Goal: Task Accomplishment & Management: Use online tool/utility

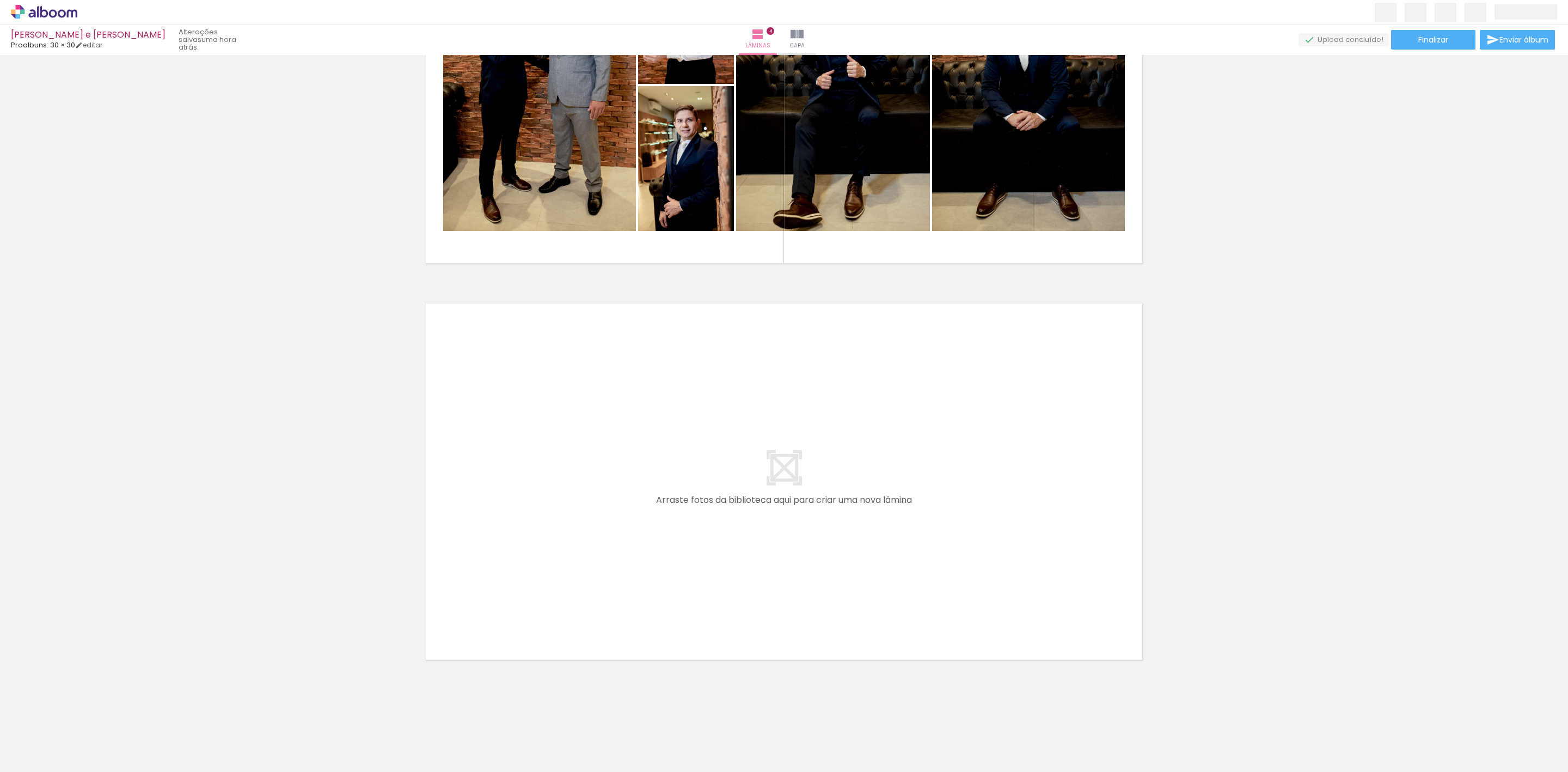
scroll to position [0, 3178]
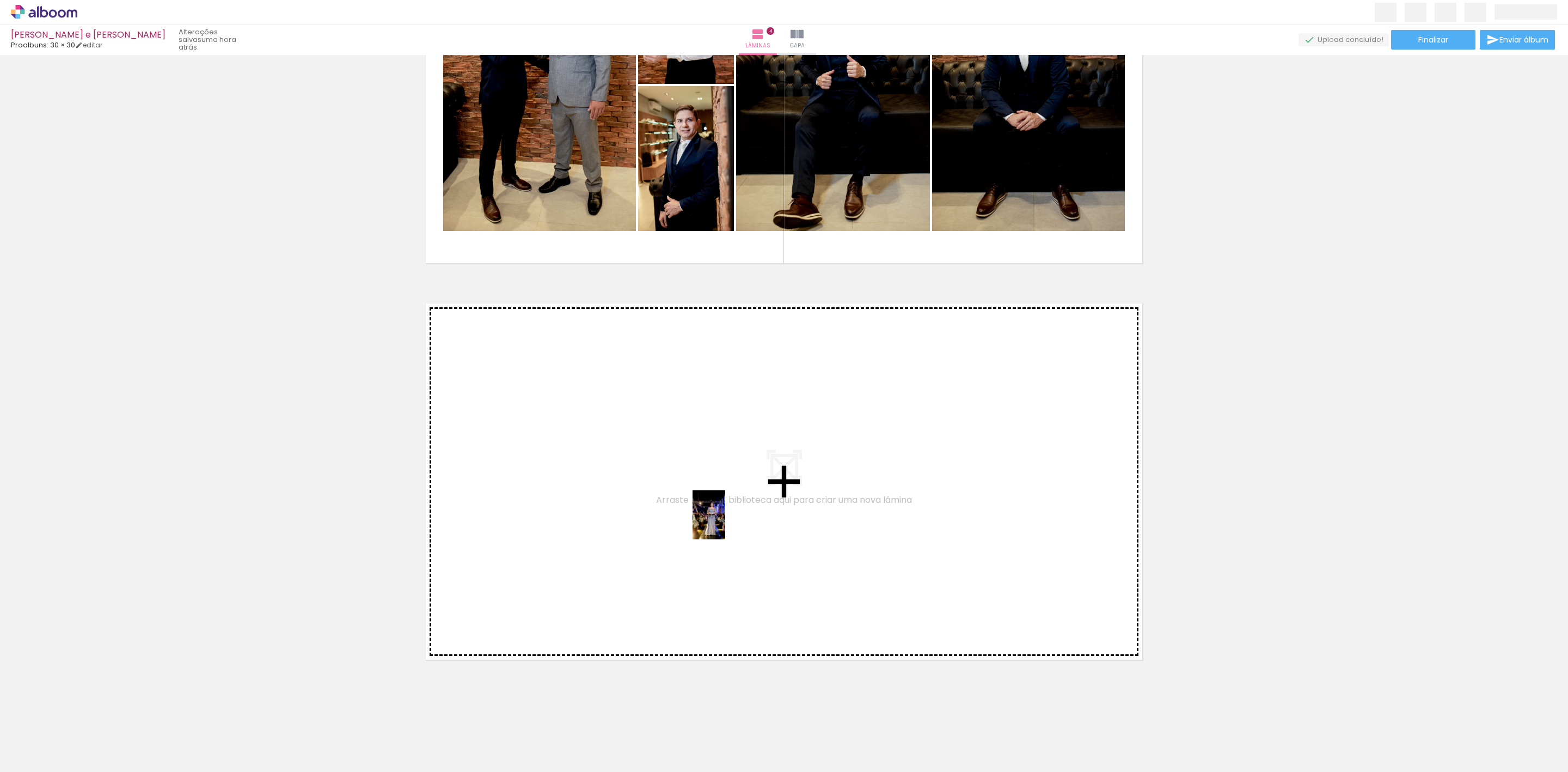
drag, startPoint x: 782, startPoint y: 748, endPoint x: 726, endPoint y: 523, distance: 231.9
click at [726, 523] on quentale-workspace at bounding box center [784, 386] width 1568 height 772
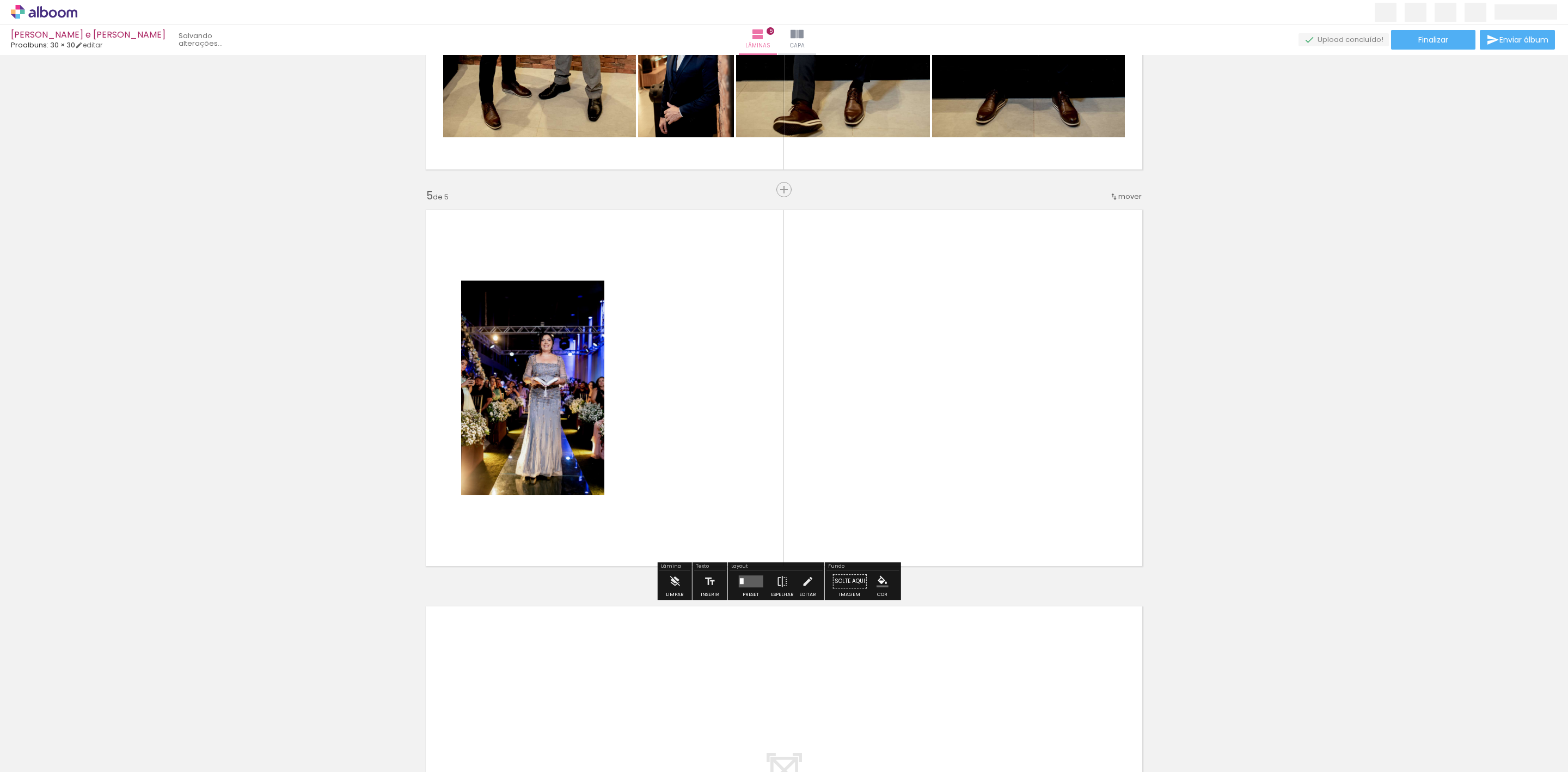
scroll to position [1477, 0]
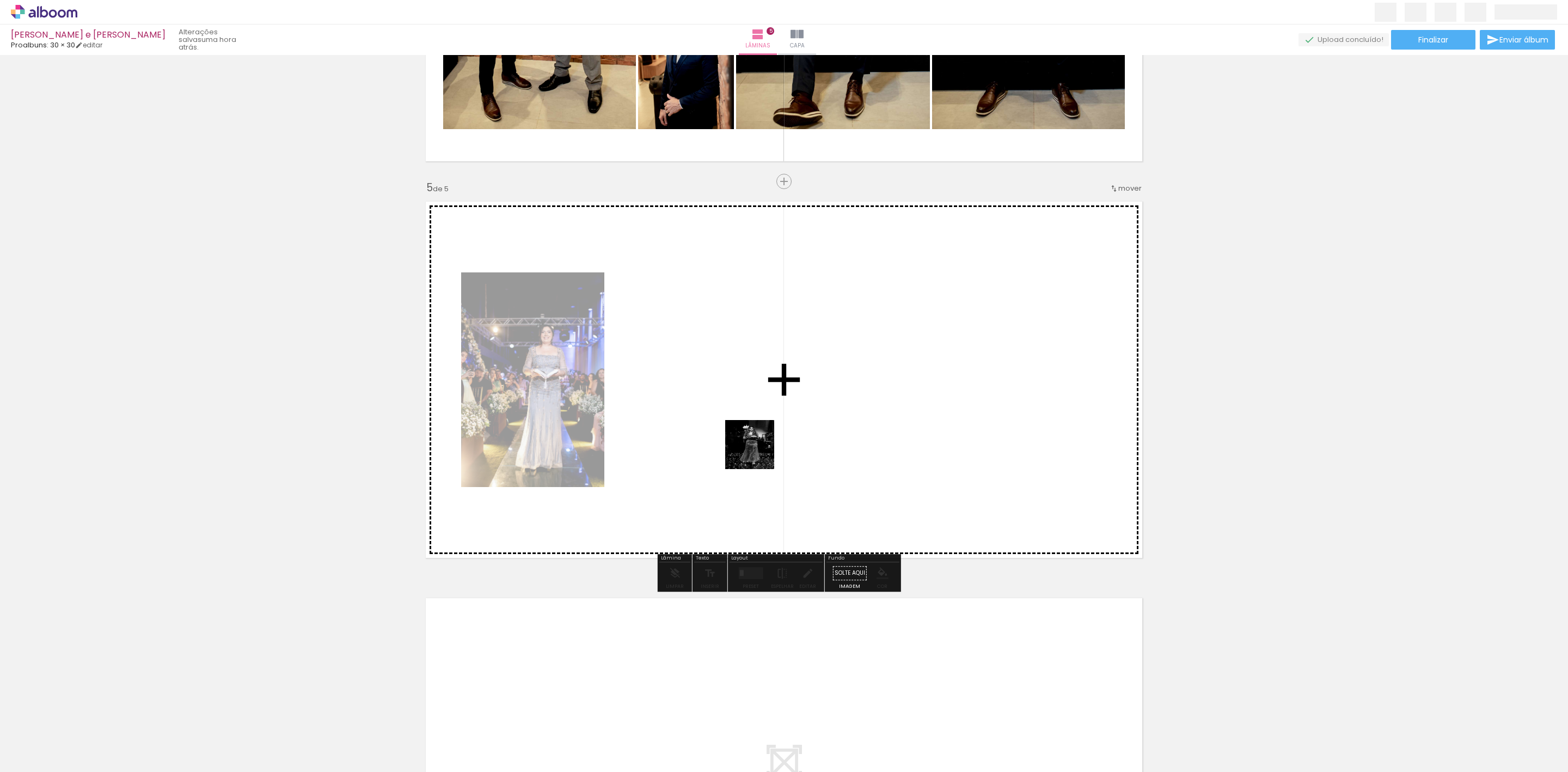
drag, startPoint x: 903, startPoint y: 757, endPoint x: 747, endPoint y: 431, distance: 361.4
click at [747, 431] on quentale-workspace at bounding box center [784, 386] width 1568 height 772
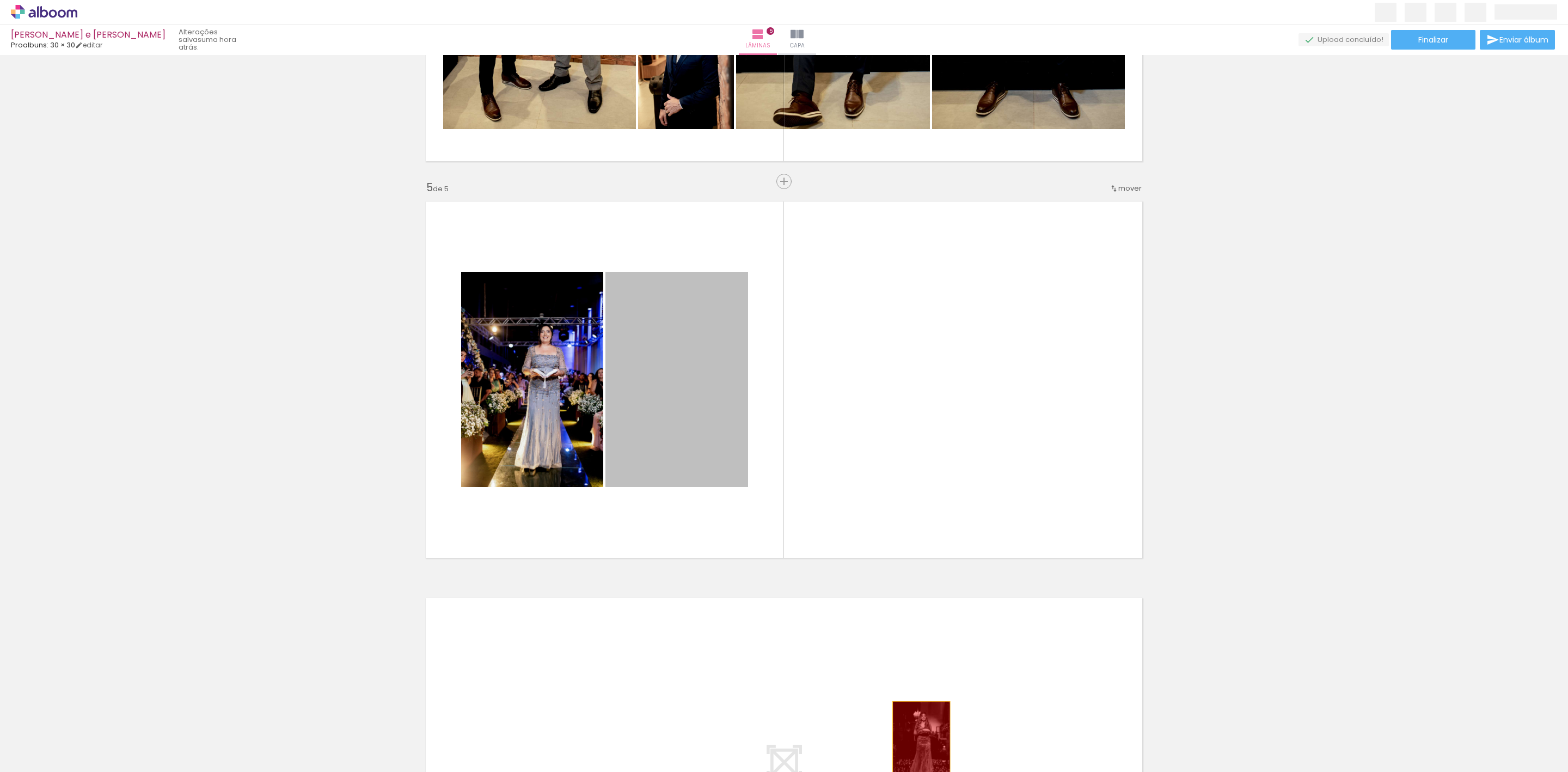
drag, startPoint x: 687, startPoint y: 368, endPoint x: 915, endPoint y: 744, distance: 439.7
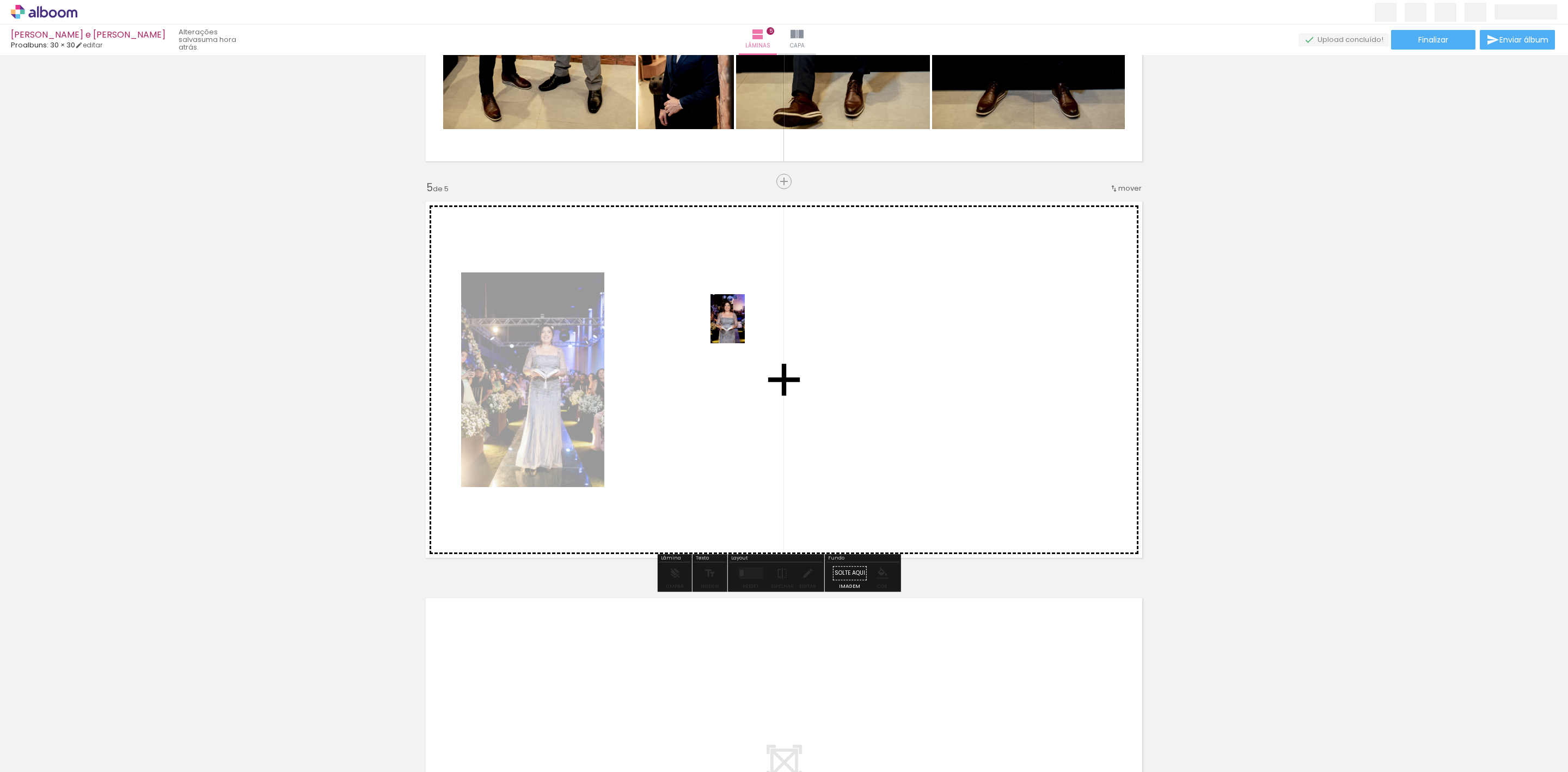
drag, startPoint x: 1027, startPoint y: 744, endPoint x: 743, endPoint y: 326, distance: 505.4
click at [743, 326] on quentale-workspace at bounding box center [784, 386] width 1568 height 772
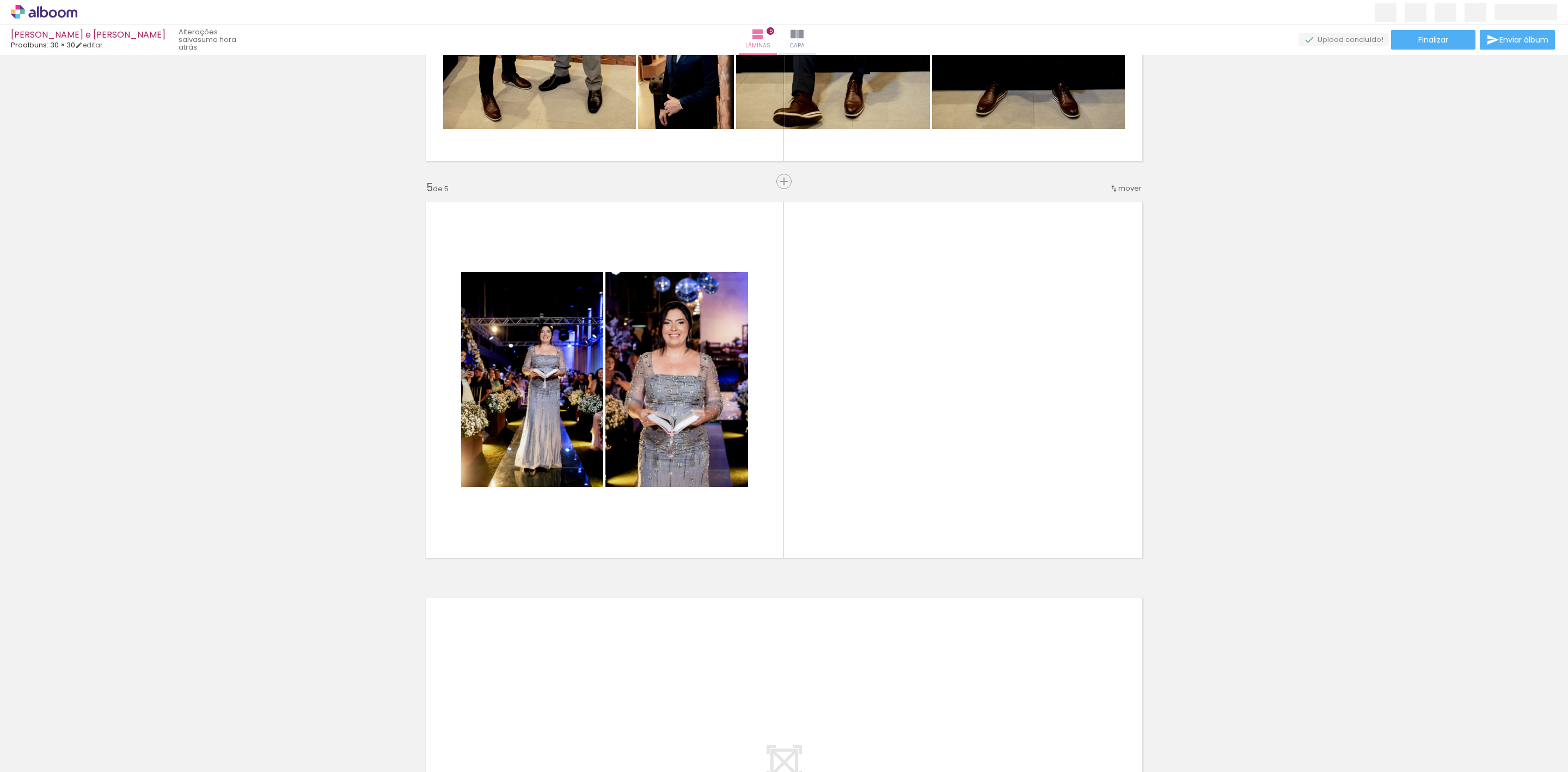
scroll to position [0, 2997]
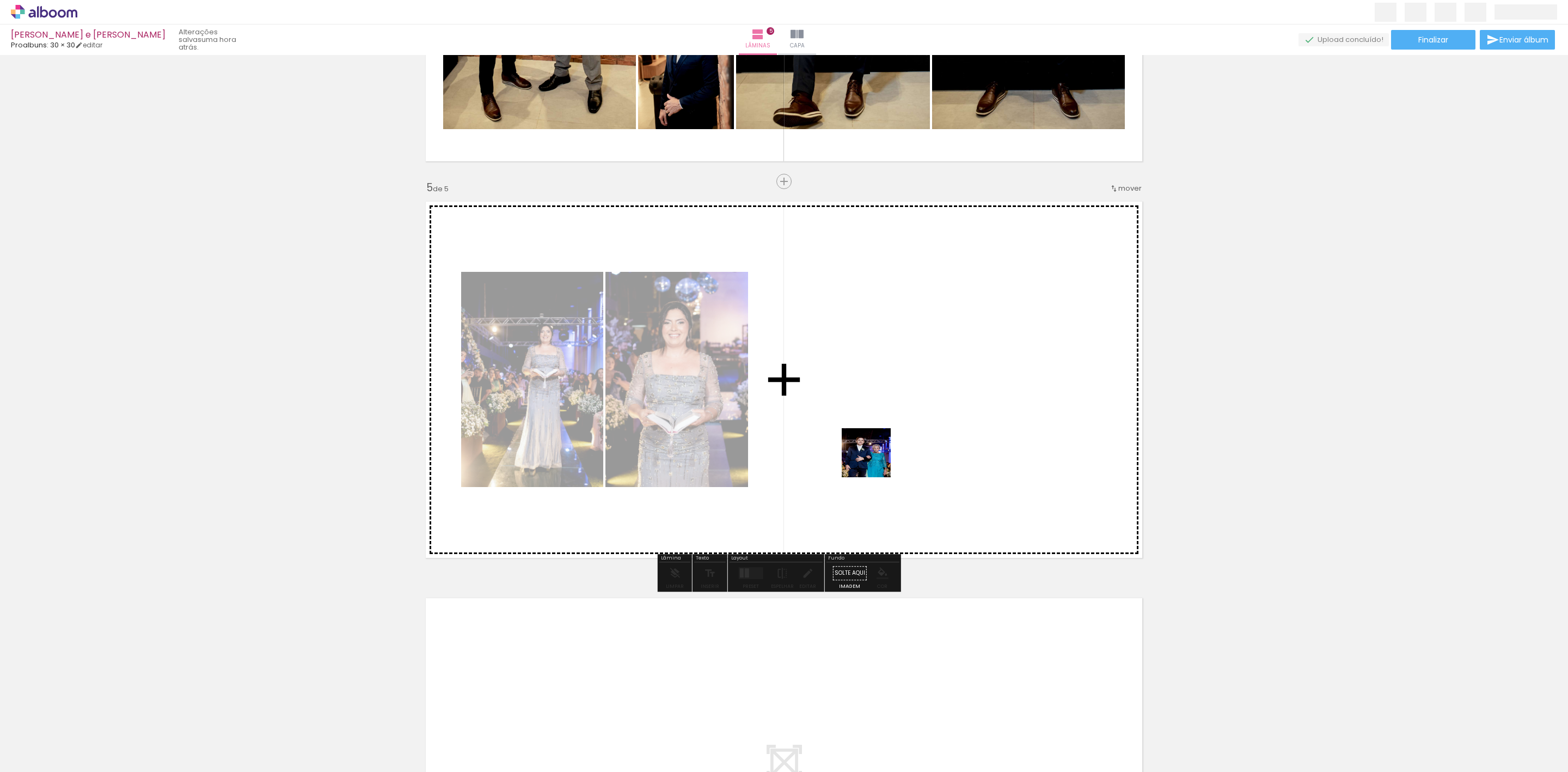
drag, startPoint x: 901, startPoint y: 752, endPoint x: 874, endPoint y: 459, distance: 294.2
click at [874, 459] on quentale-workspace at bounding box center [784, 386] width 1568 height 772
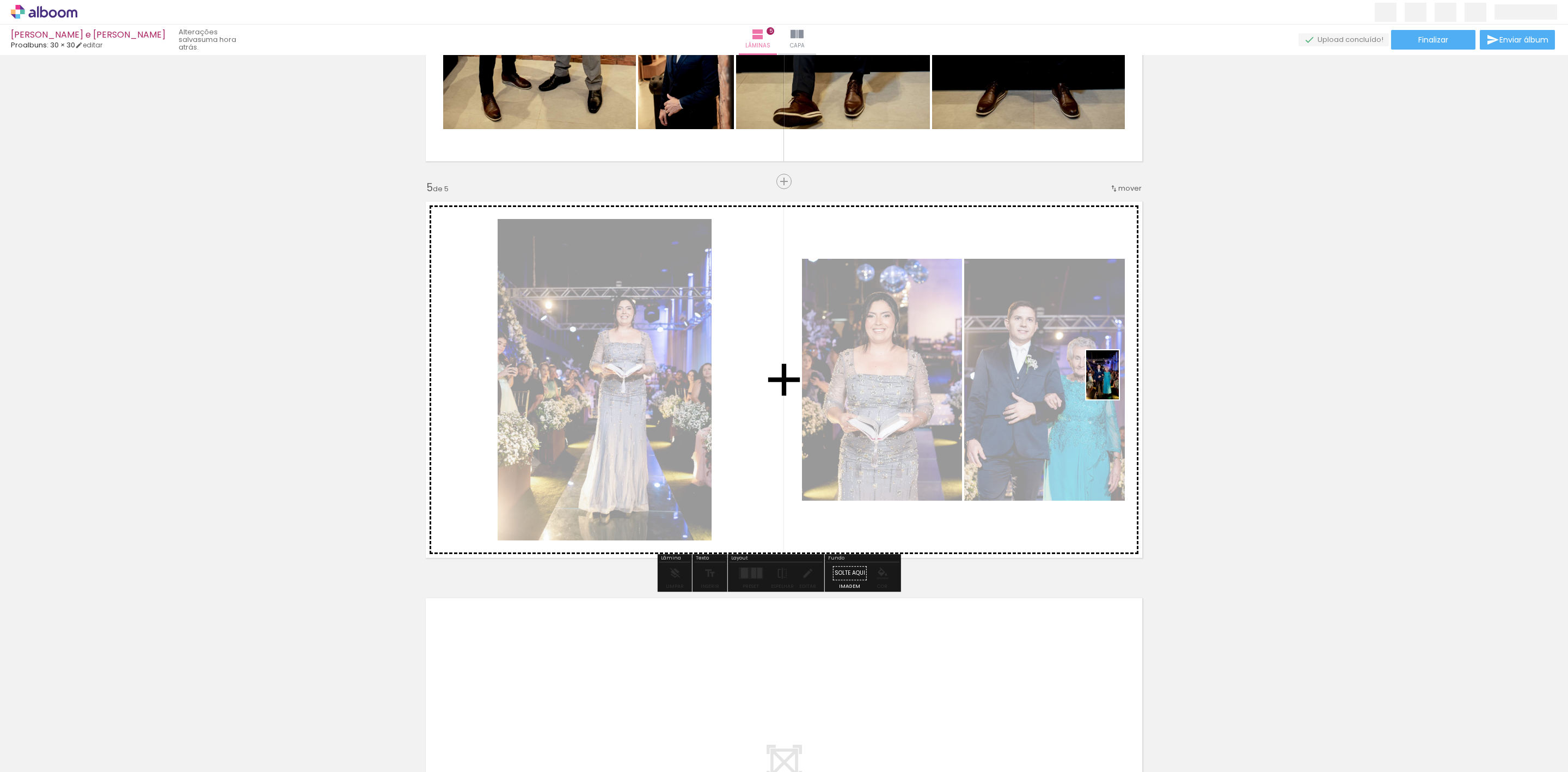
drag, startPoint x: 1140, startPoint y: 750, endPoint x: 1119, endPoint y: 383, distance: 367.6
click at [1119, 383] on quentale-workspace at bounding box center [784, 386] width 1568 height 772
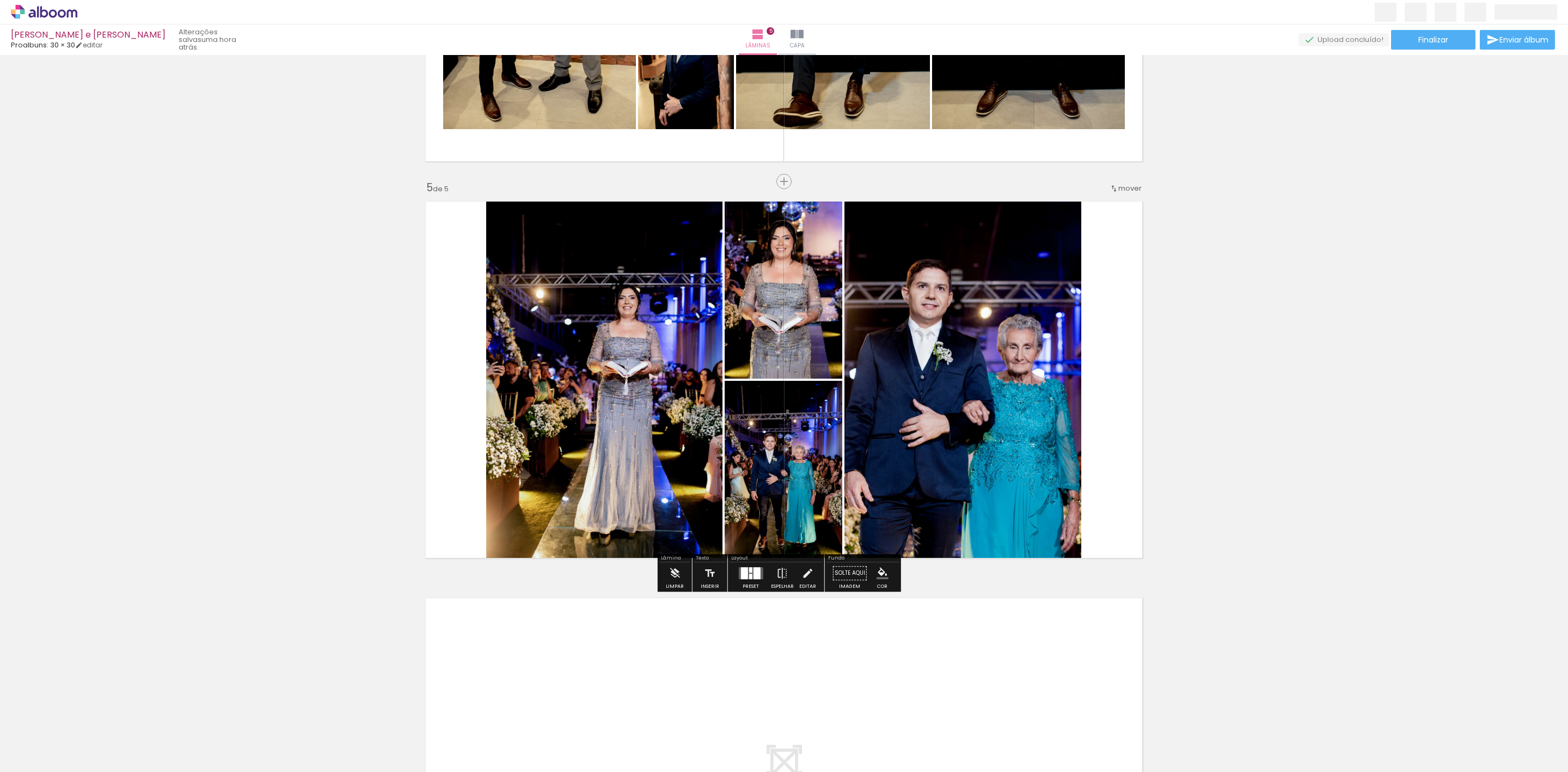
click at [748, 562] on div at bounding box center [751, 572] width 29 height 22
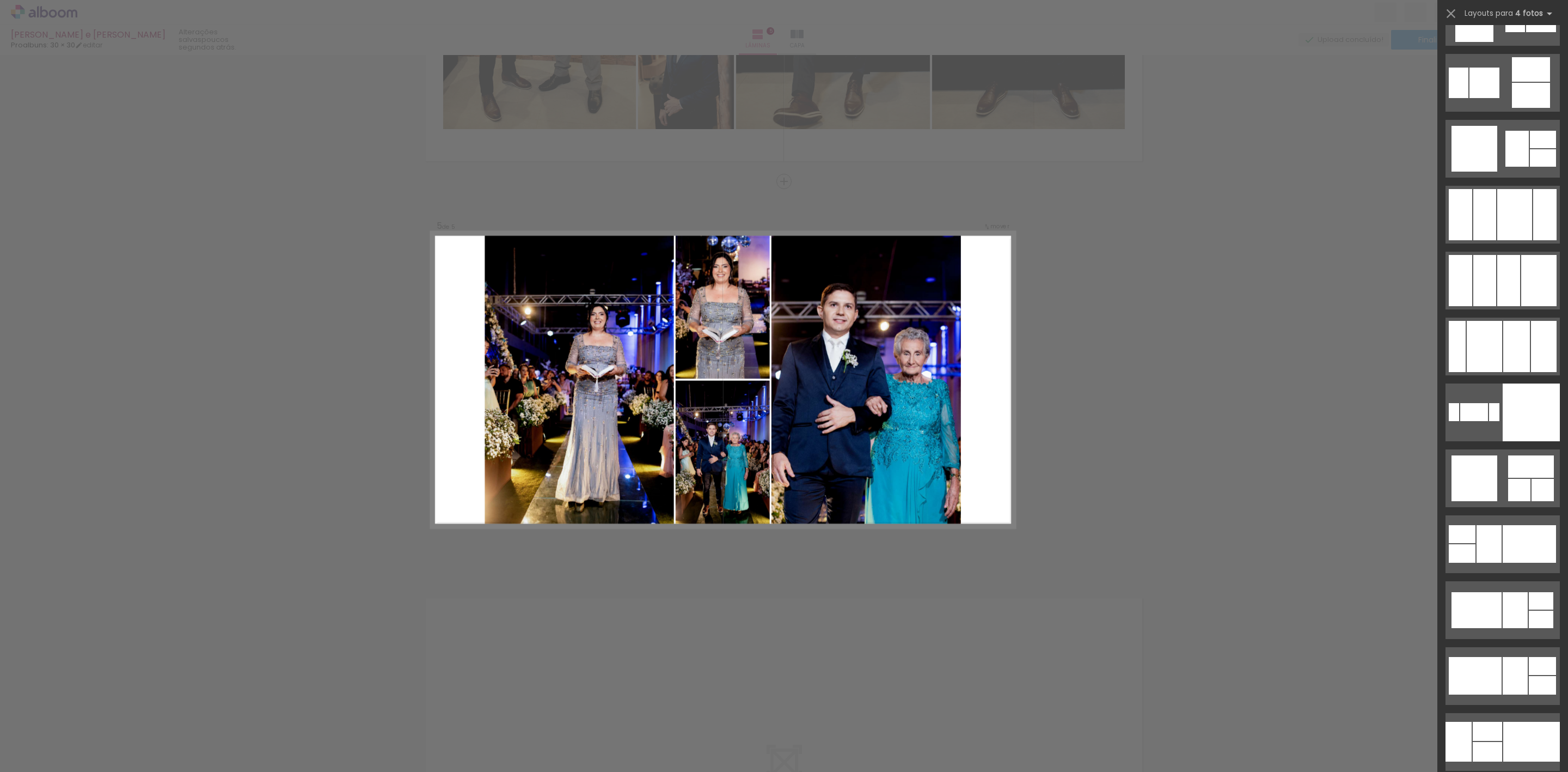
scroll to position [11719, 0]
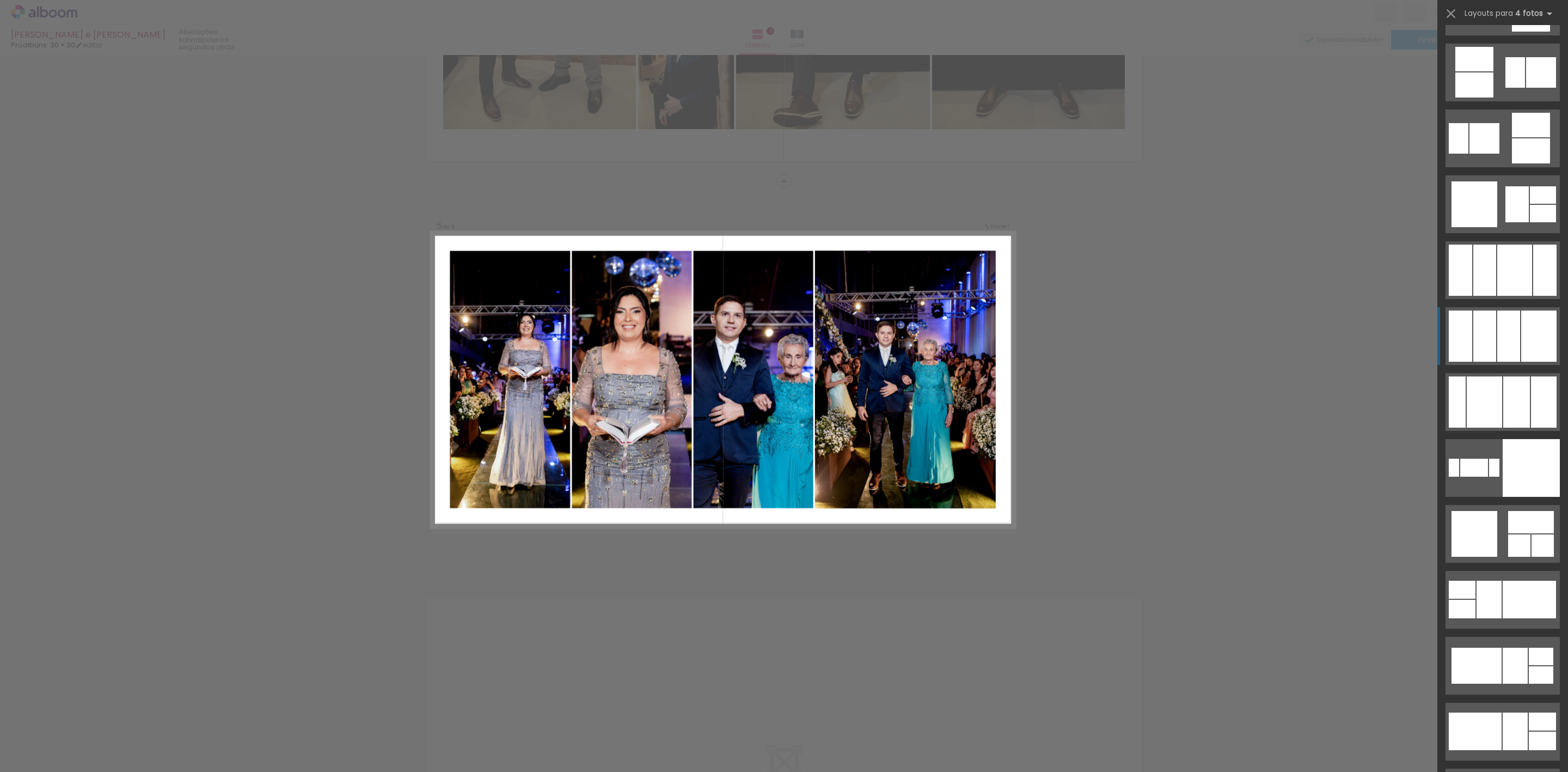
click at [1497, 295] on div at bounding box center [1514, 270] width 35 height 51
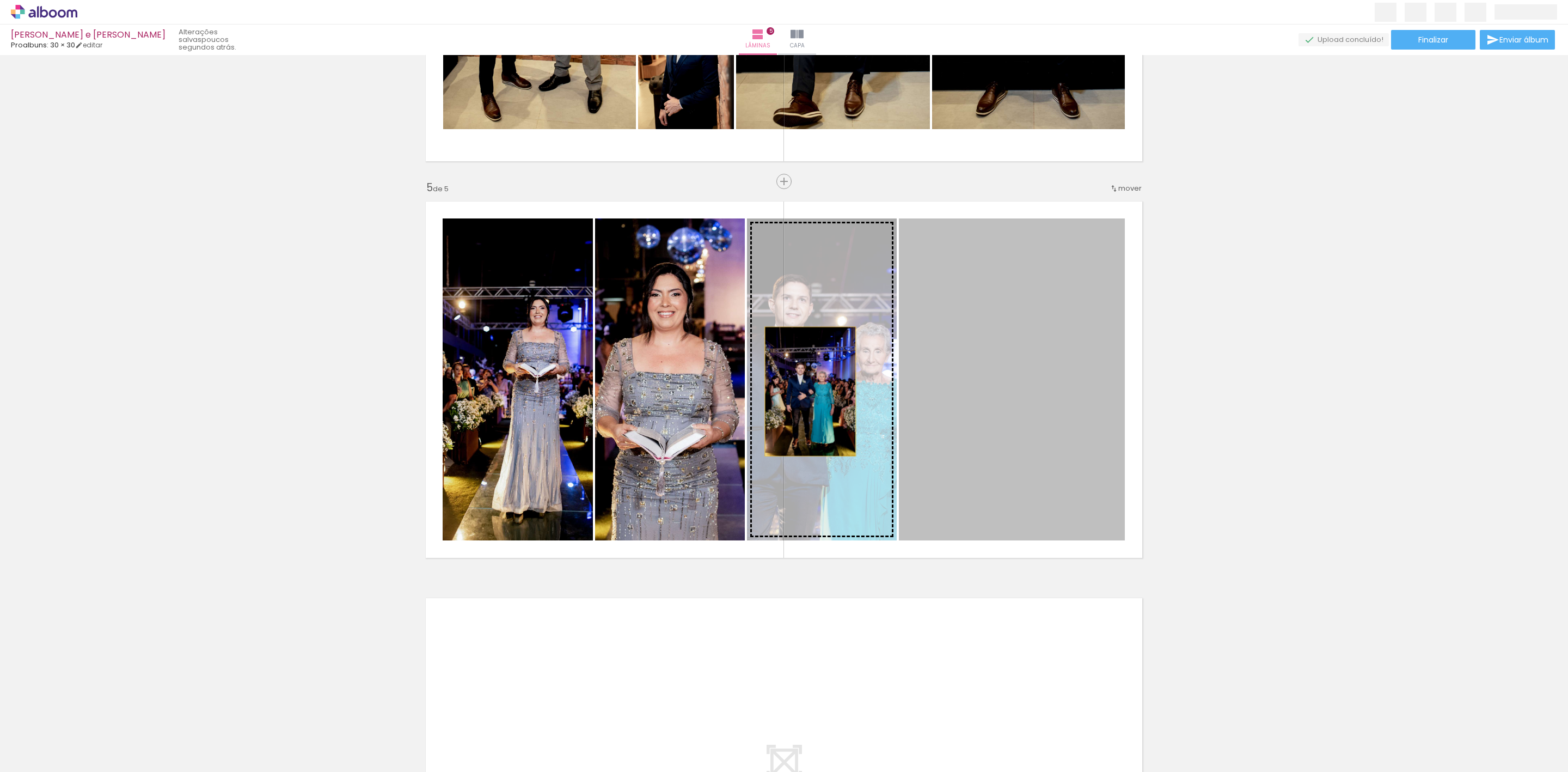
drag, startPoint x: 1010, startPoint y: 386, endPoint x: 804, endPoint y: 391, distance: 206.1
click at [0, 0] on slot at bounding box center [0, 0] width 0 height 0
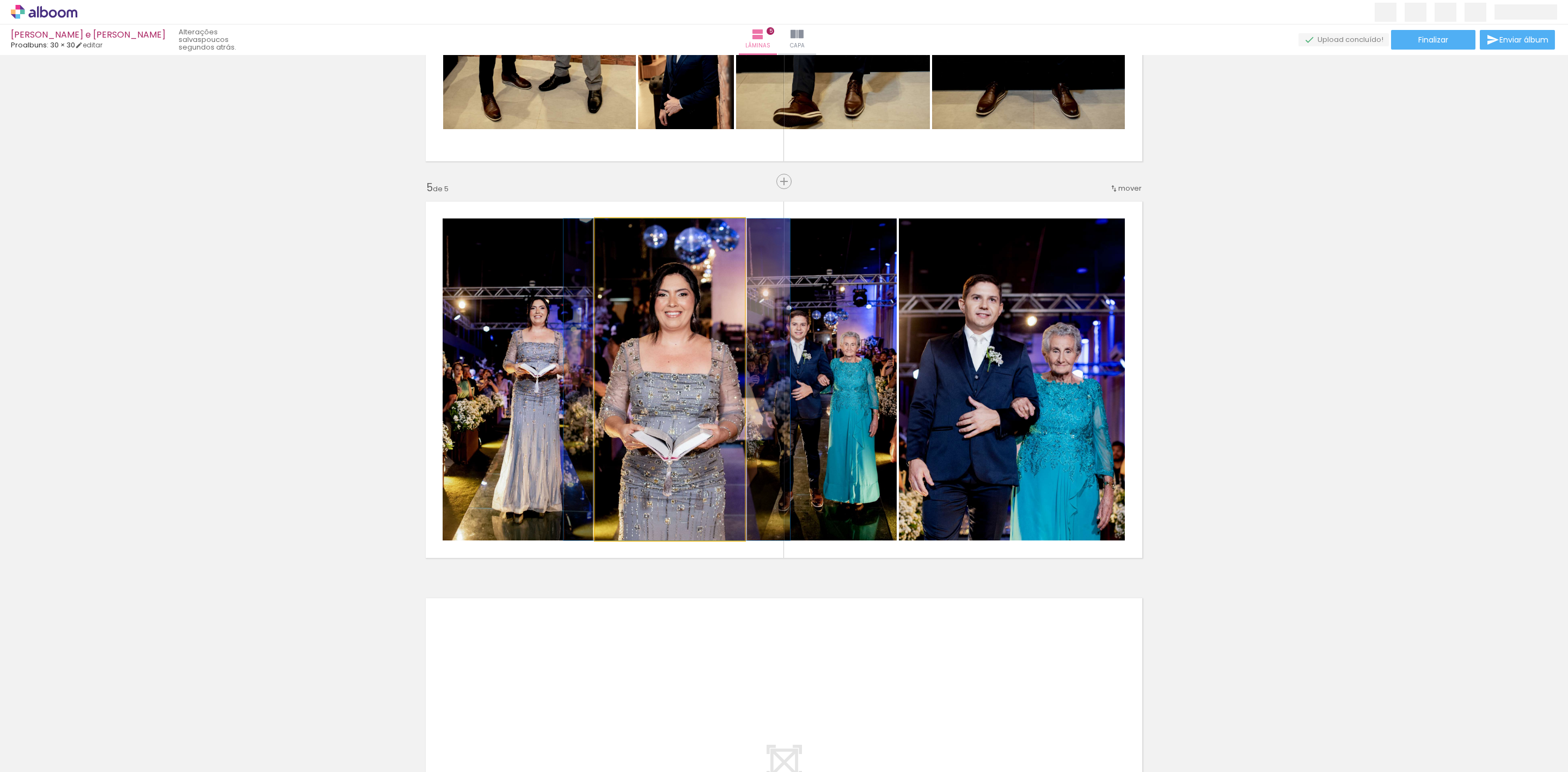
drag, startPoint x: 660, startPoint y: 422, endPoint x: 667, endPoint y: 422, distance: 7.0
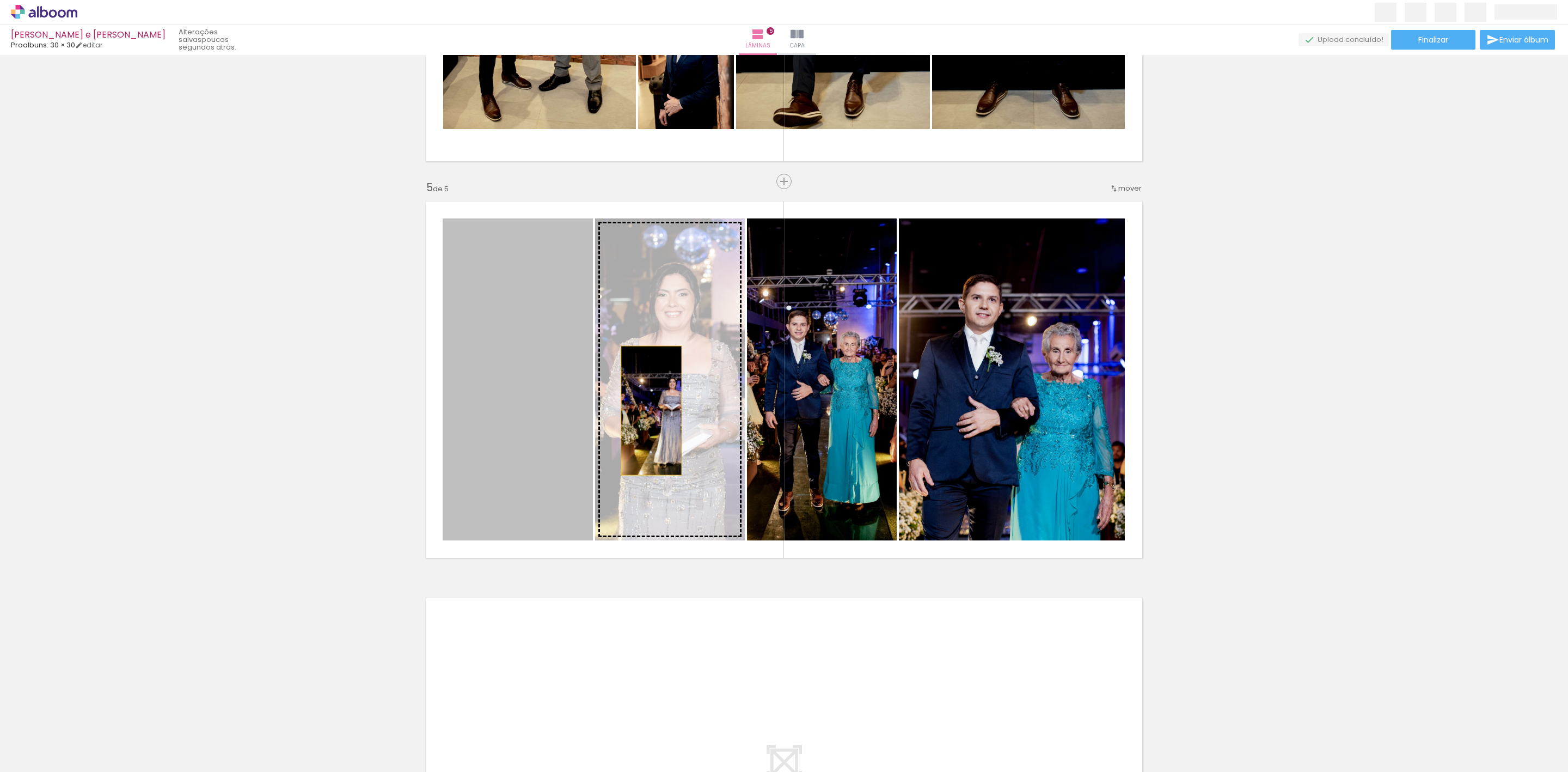
drag, startPoint x: 548, startPoint y: 423, endPoint x: 658, endPoint y: 413, distance: 110.5
click at [0, 0] on slot at bounding box center [0, 0] width 0 height 0
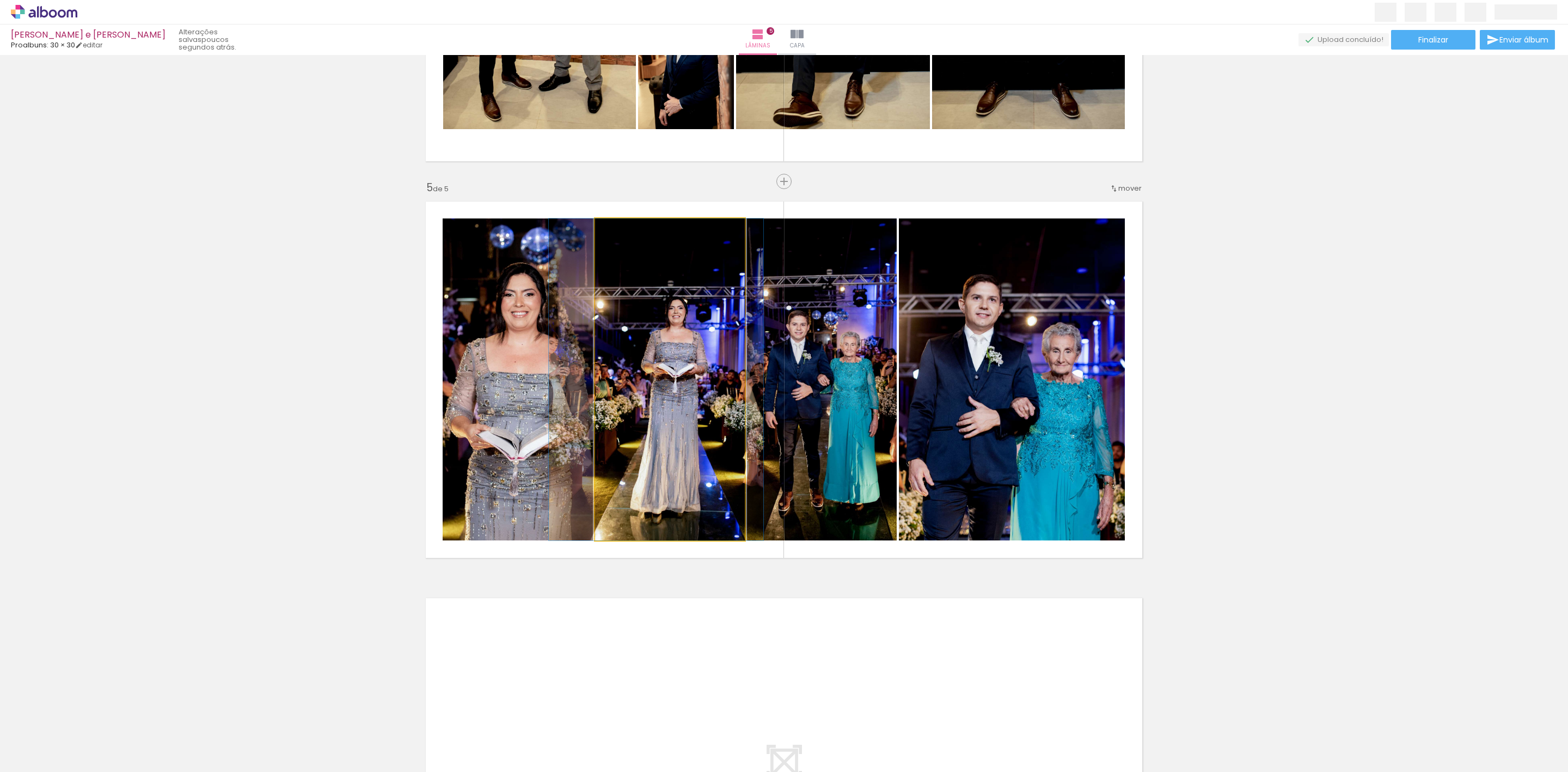
drag, startPoint x: 696, startPoint y: 412, endPoint x: 684, endPoint y: 412, distance: 12.0
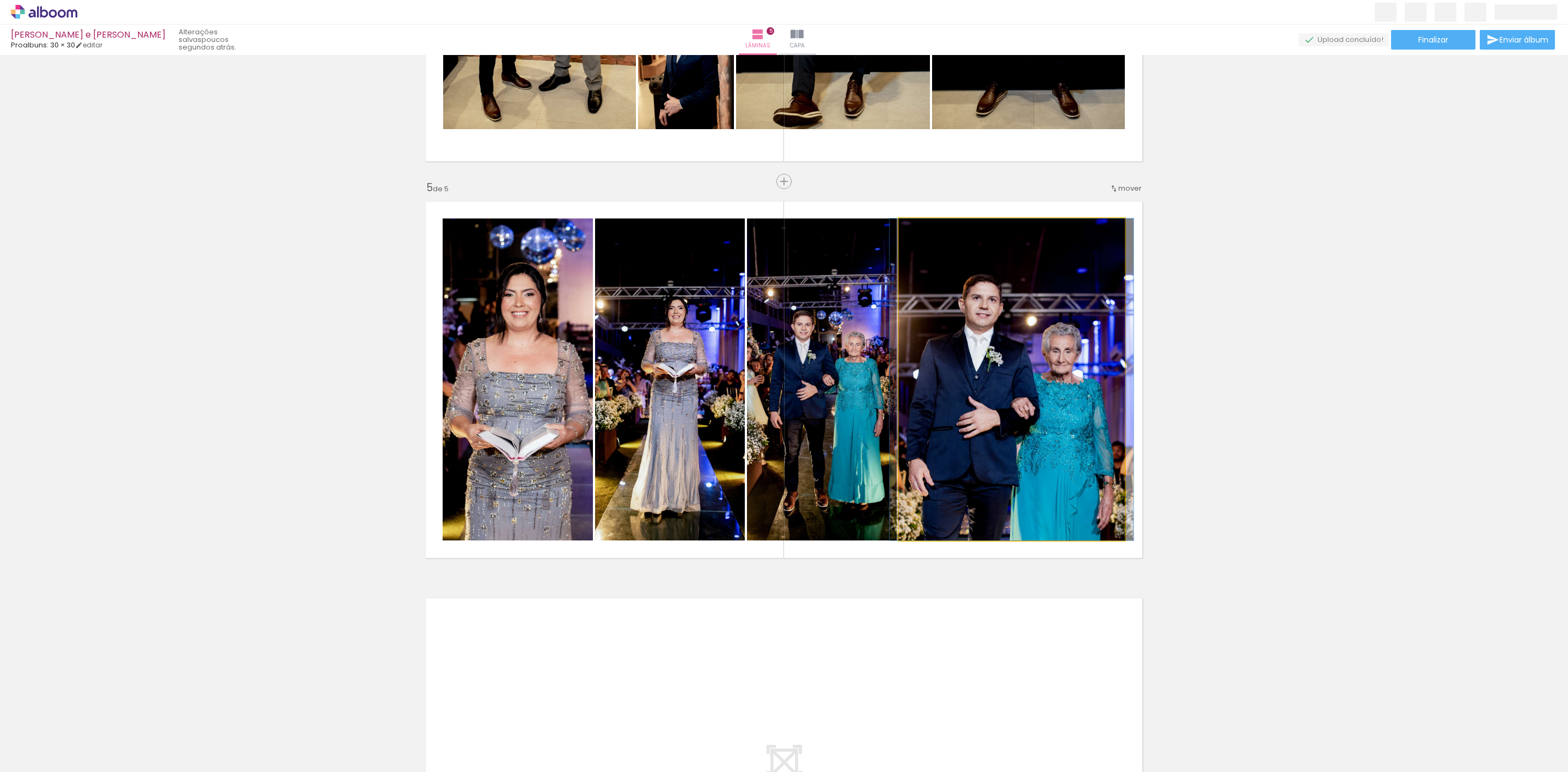
click at [1077, 413] on quentale-photo at bounding box center [1012, 379] width 226 height 321
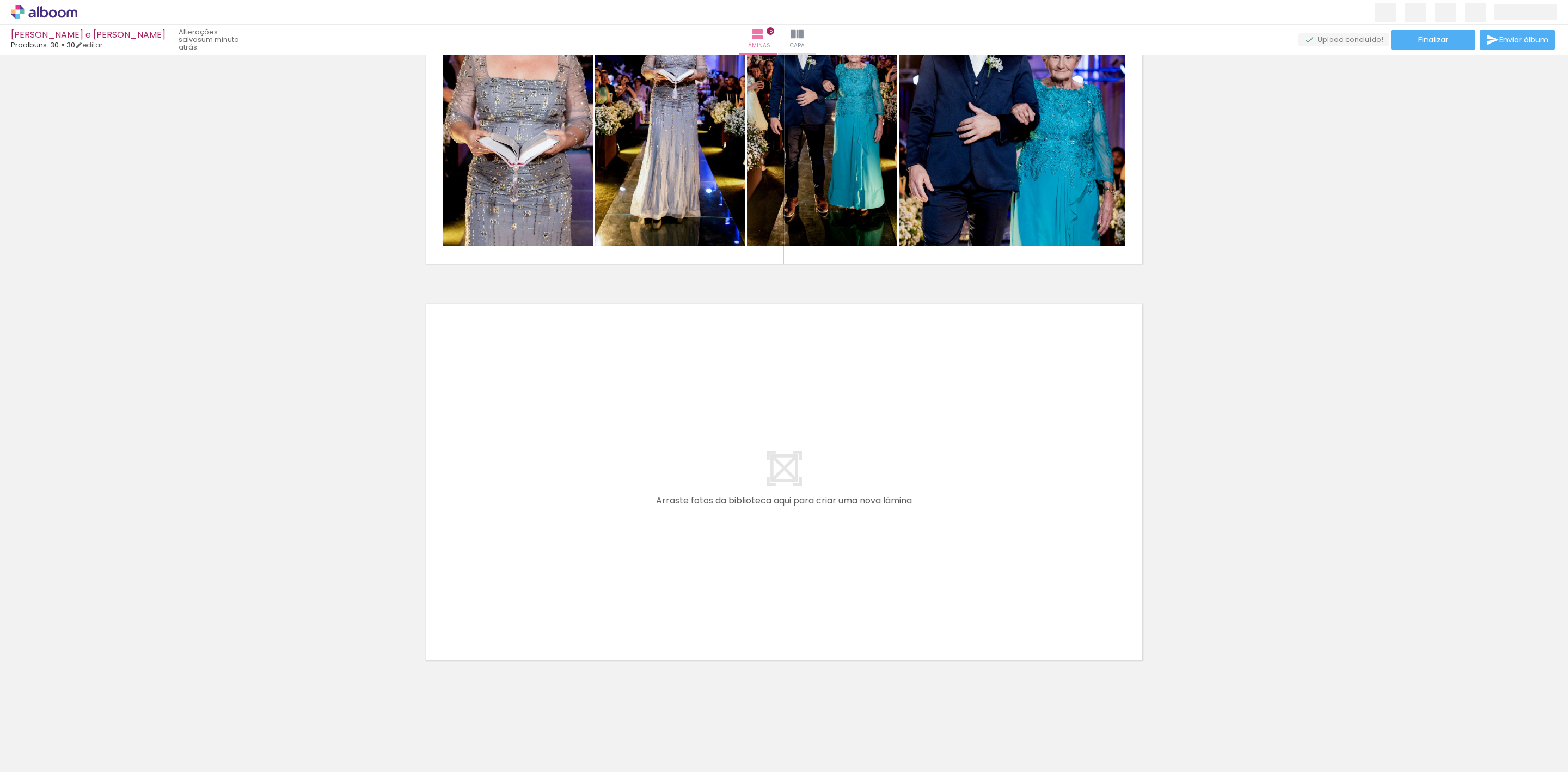
scroll to position [0, 3229]
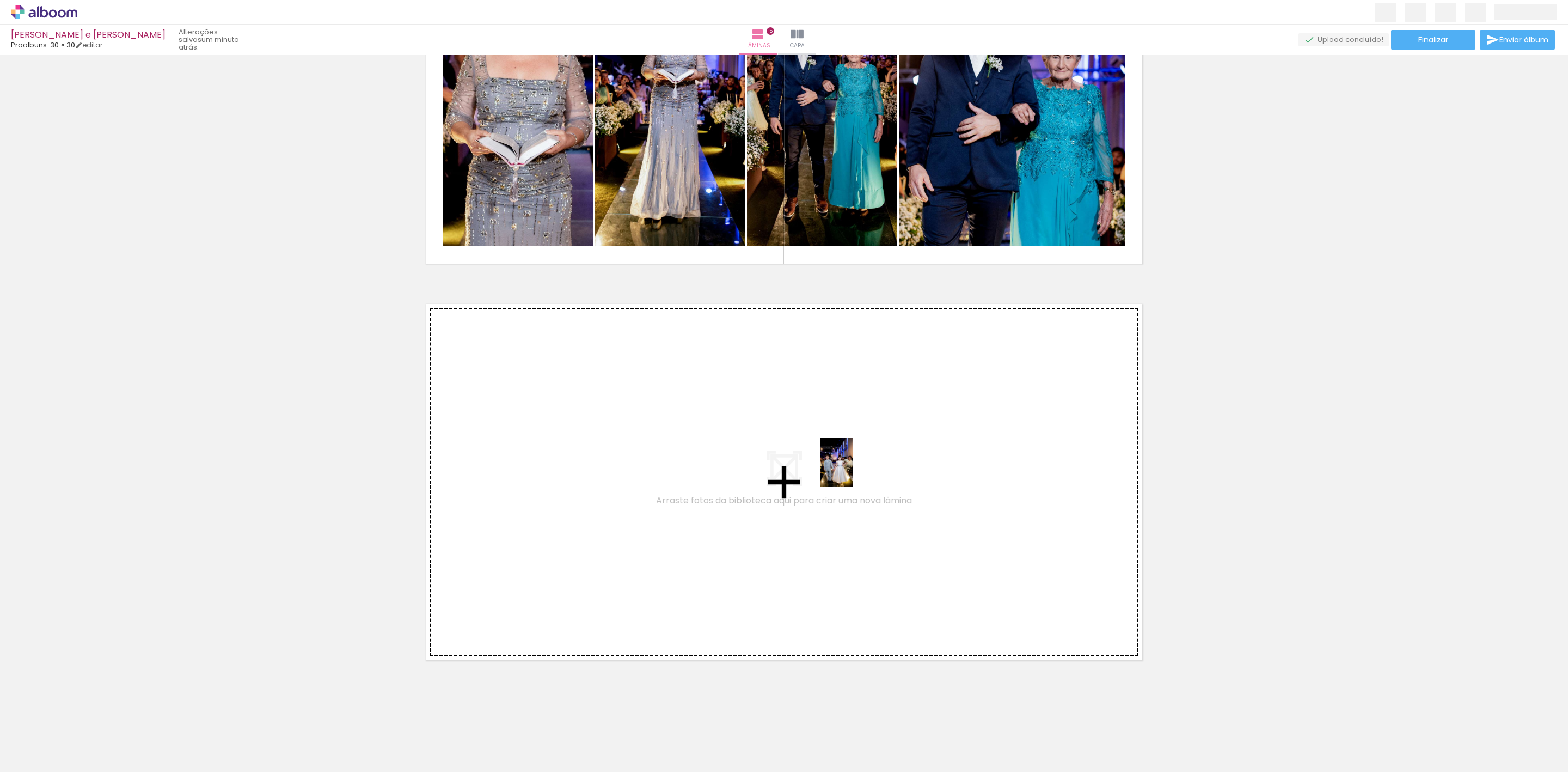
drag, startPoint x: 1215, startPoint y: 753, endPoint x: 837, endPoint y: 469, distance: 472.8
click at [837, 469] on quentale-workspace at bounding box center [784, 386] width 1568 height 772
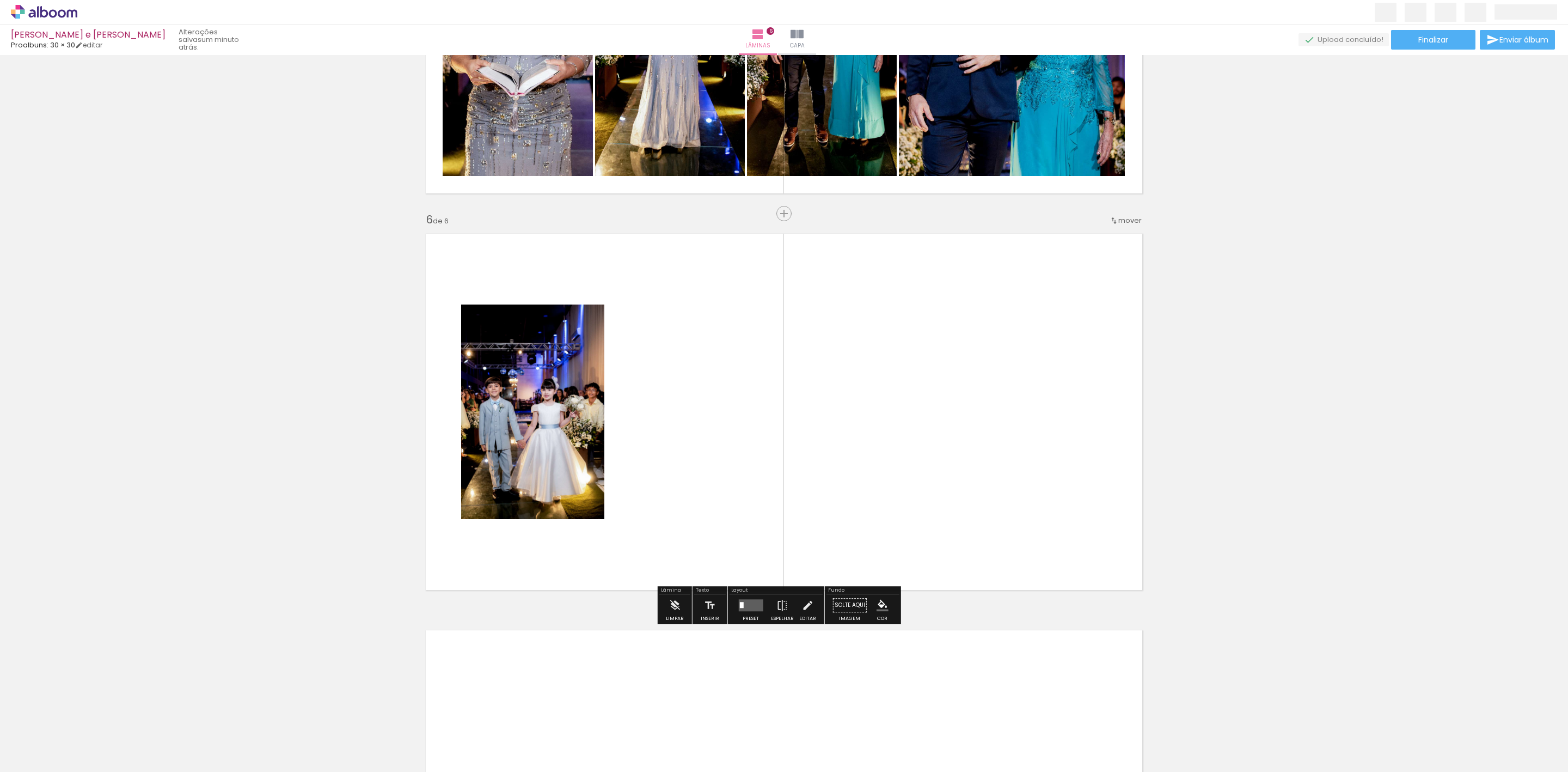
scroll to position [1874, 0]
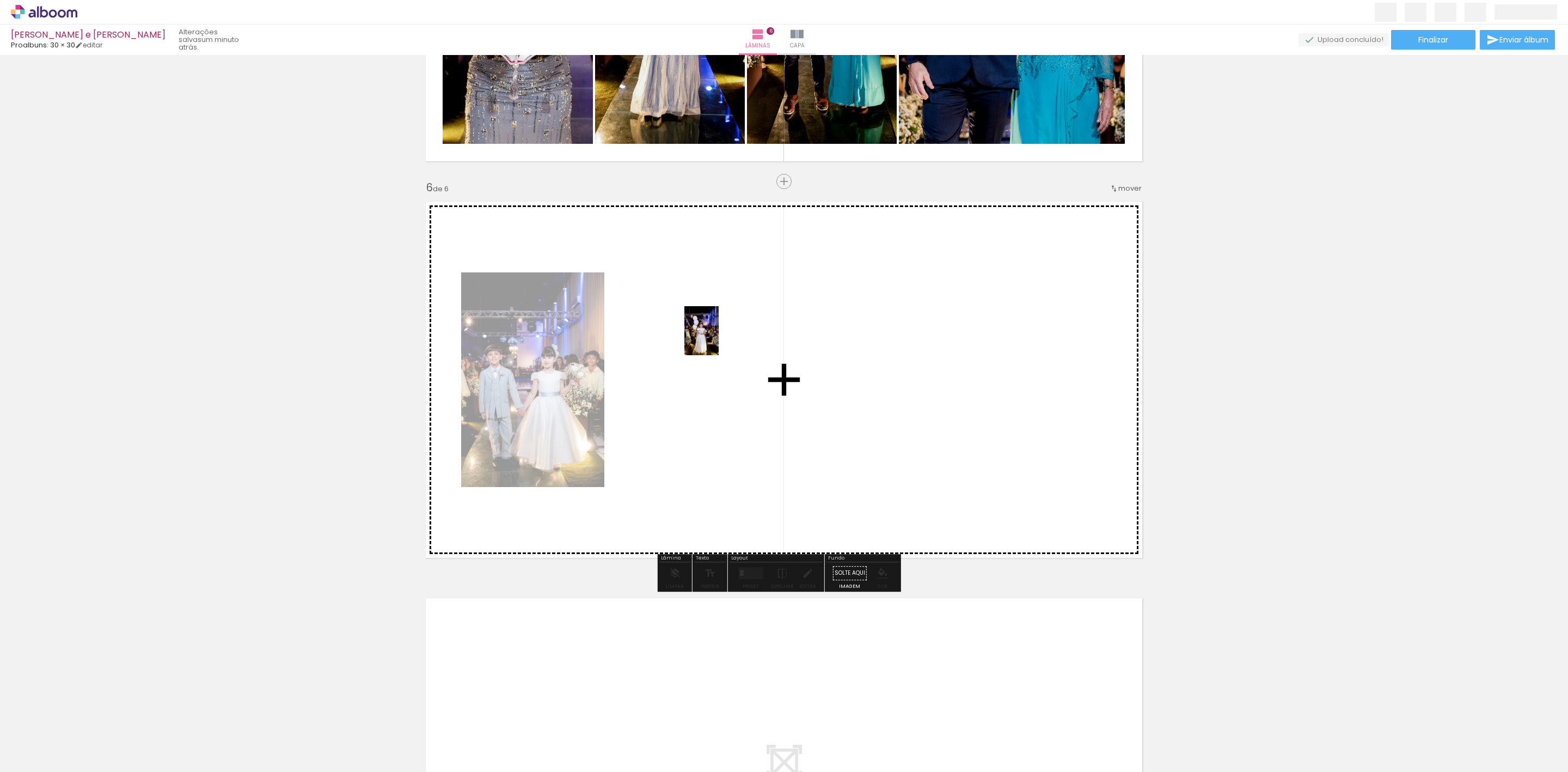
drag, startPoint x: 1040, startPoint y: 755, endPoint x: 716, endPoint y: 339, distance: 527.3
click at [716, 339] on quentale-workspace at bounding box center [784, 386] width 1568 height 772
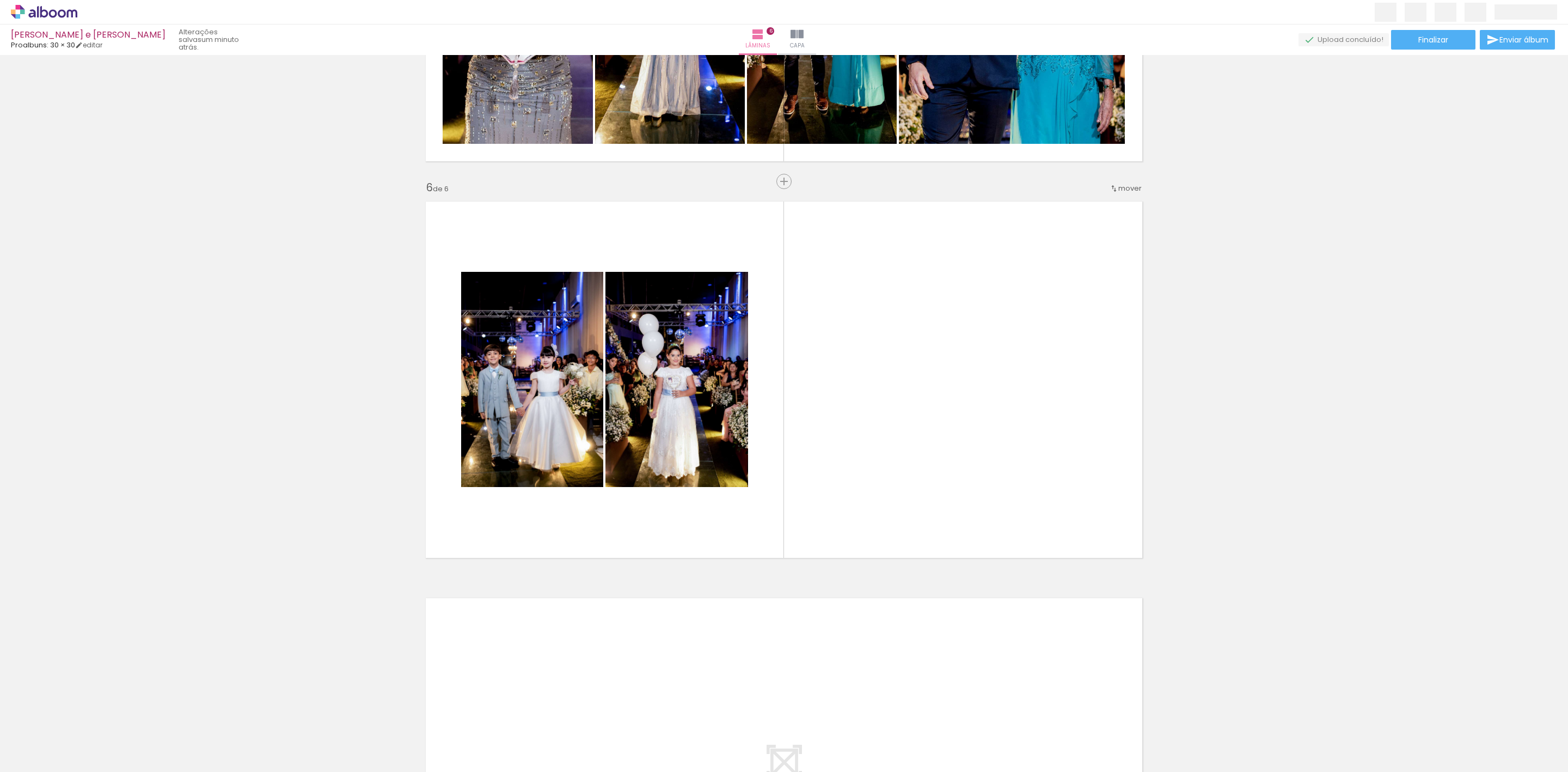
scroll to position [0, 3205]
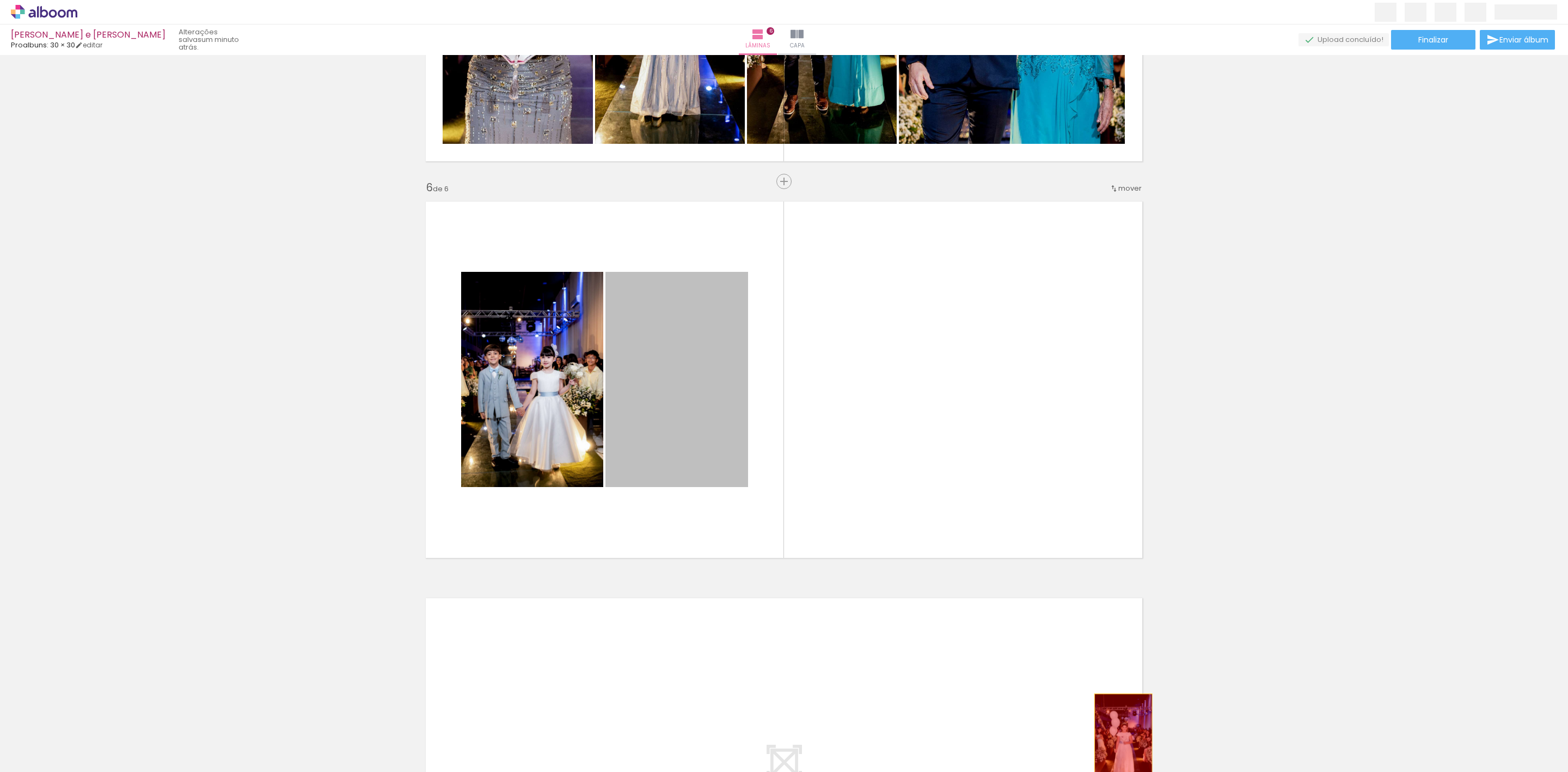
drag, startPoint x: 656, startPoint y: 416, endPoint x: 1118, endPoint y: 737, distance: 562.6
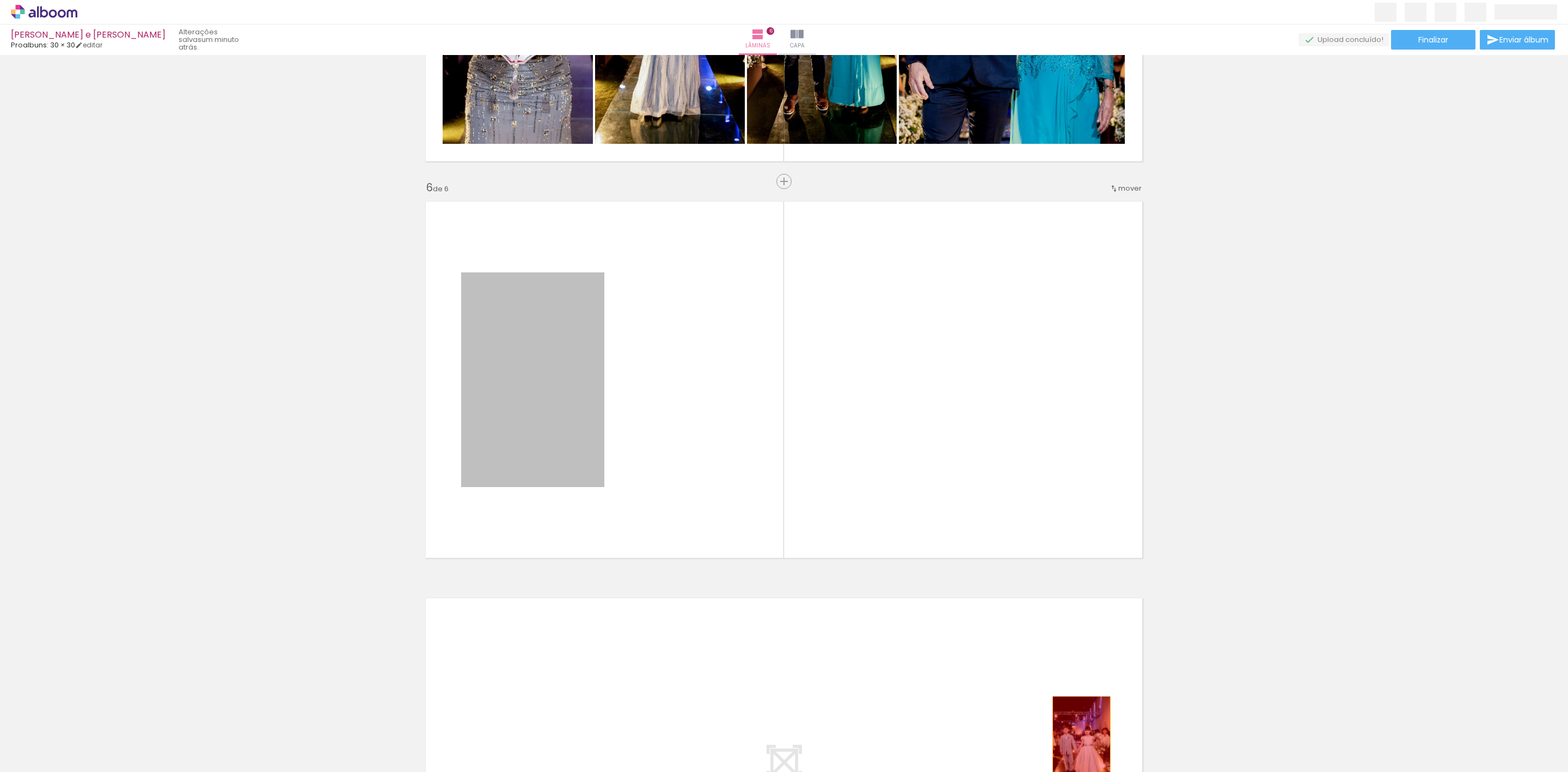
drag, startPoint x: 549, startPoint y: 404, endPoint x: 1075, endPoint y: 739, distance: 623.6
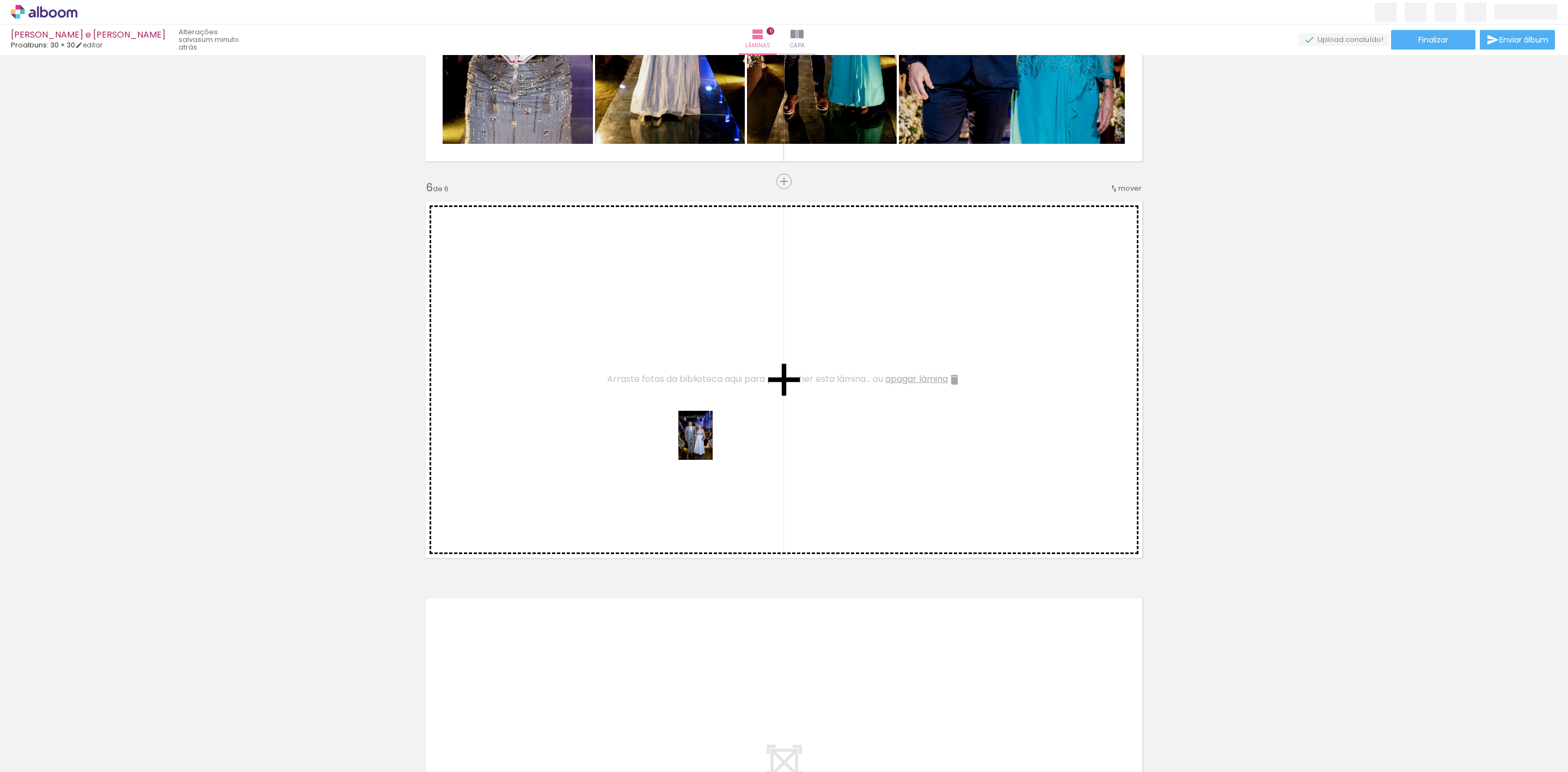
drag, startPoint x: 1121, startPoint y: 747, endPoint x: 711, endPoint y: 443, distance: 510.4
click at [711, 443] on quentale-workspace at bounding box center [784, 386] width 1568 height 772
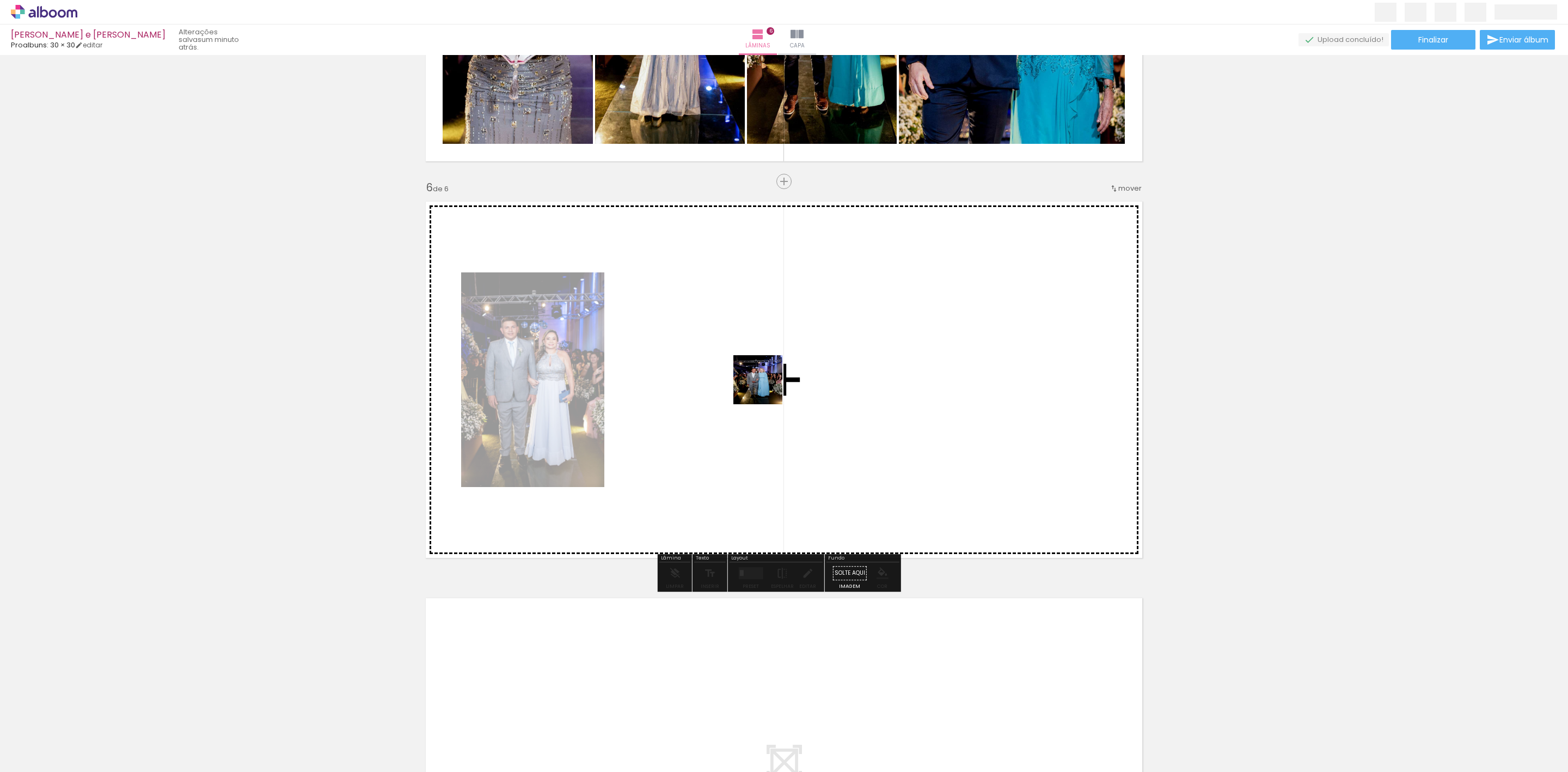
drag, startPoint x: 1182, startPoint y: 750, endPoint x: 745, endPoint y: 368, distance: 580.4
click at [745, 368] on quentale-workspace at bounding box center [784, 386] width 1568 height 772
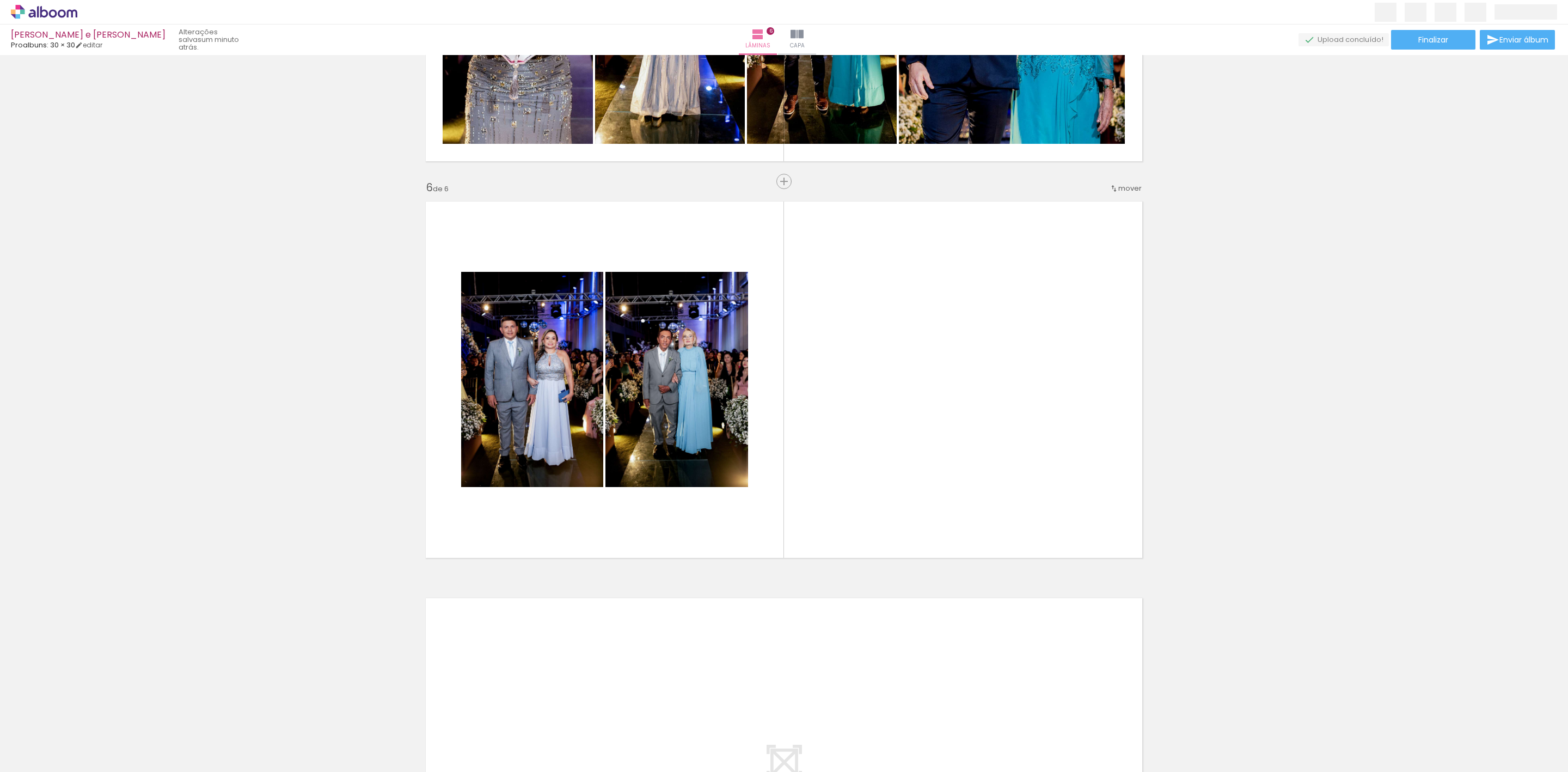
scroll to position [0, 4581]
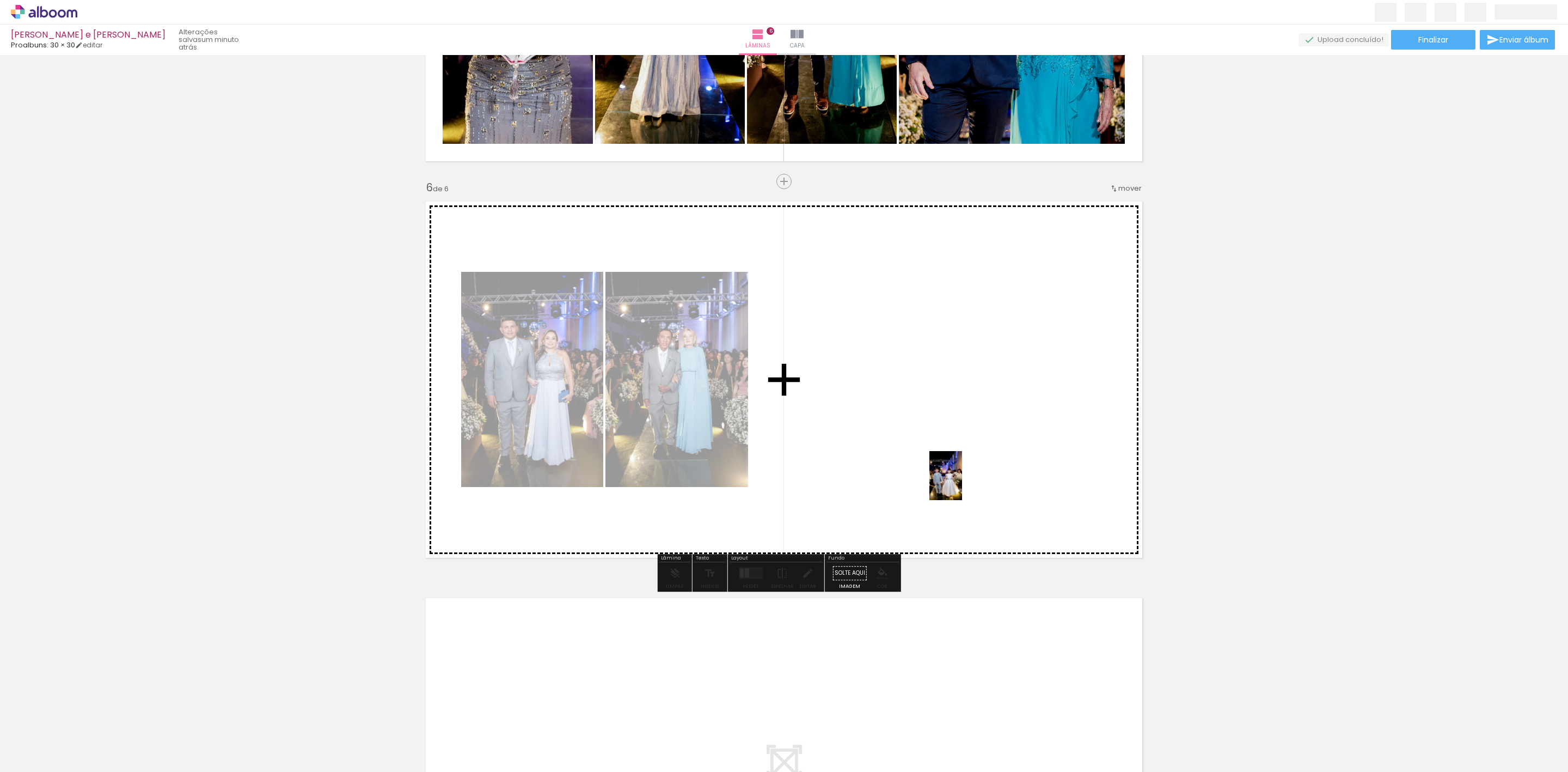
drag, startPoint x: 1243, startPoint y: 747, endPoint x: 962, endPoint y: 484, distance: 384.9
click at [962, 484] on quentale-workspace at bounding box center [784, 386] width 1568 height 772
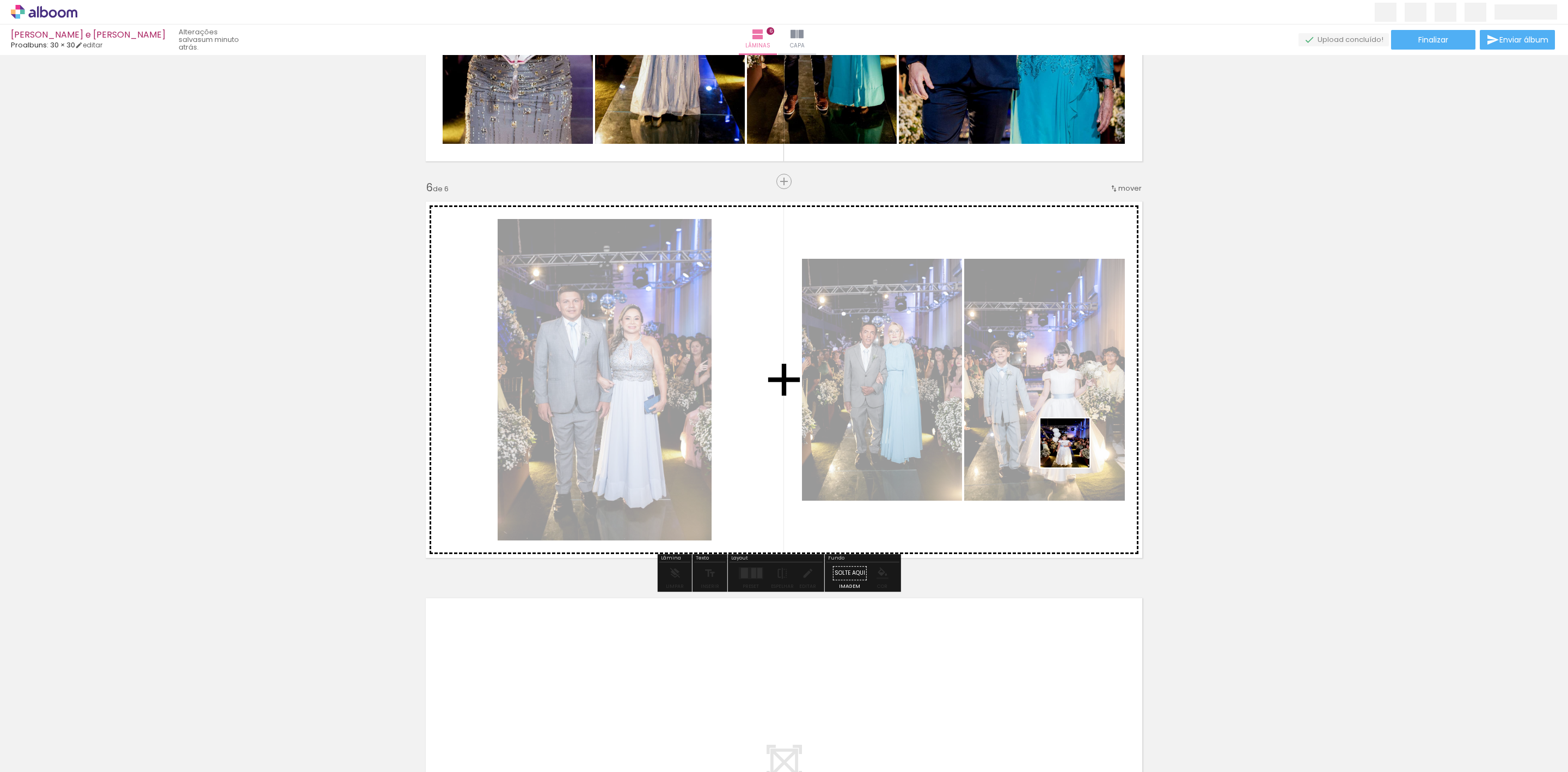
drag, startPoint x: 1059, startPoint y: 675, endPoint x: 1073, endPoint y: 415, distance: 260.4
click at [1073, 415] on quentale-workspace at bounding box center [784, 386] width 1568 height 772
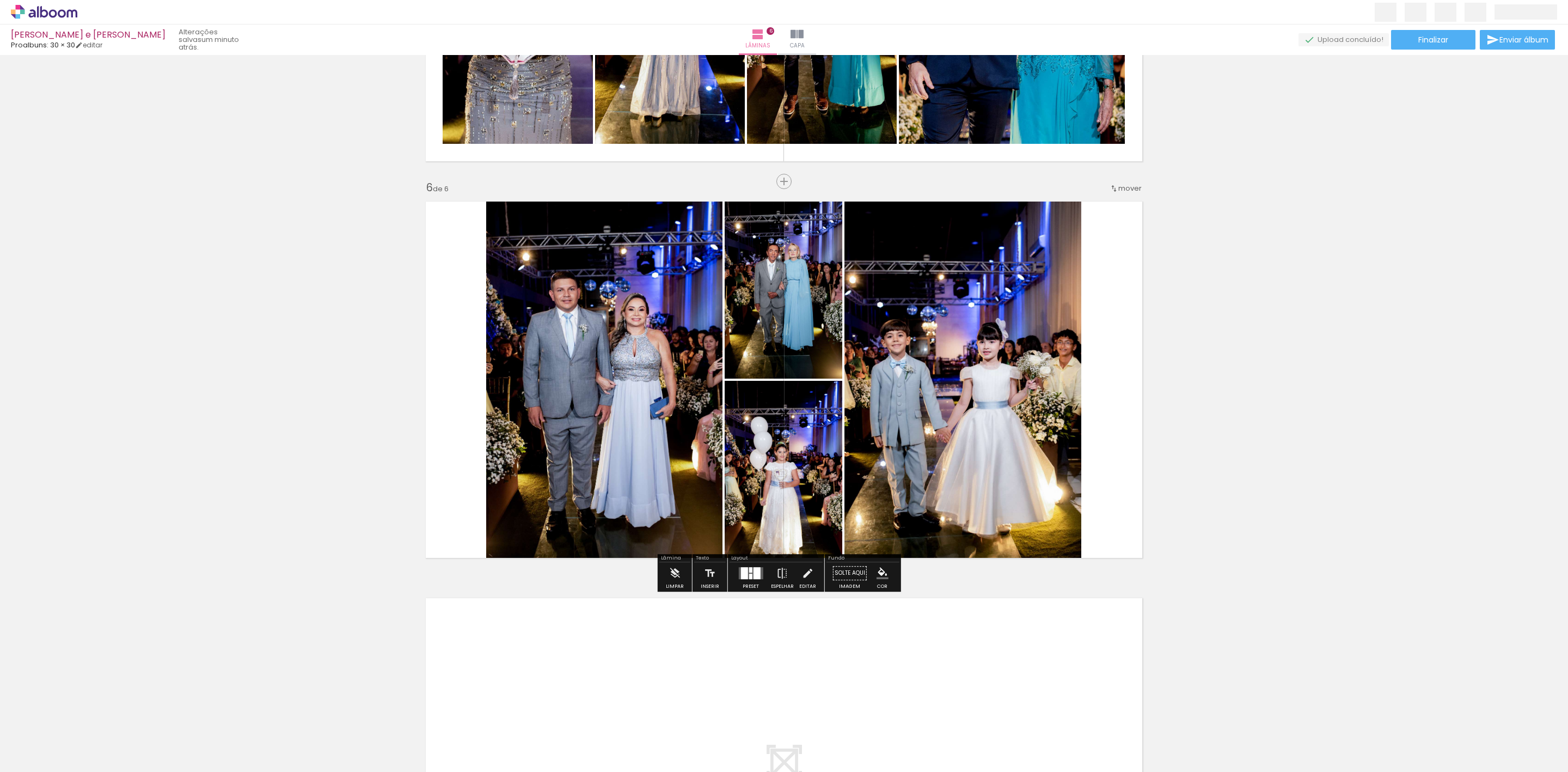
click at [756, 574] on div at bounding box center [756, 572] width 7 height 12
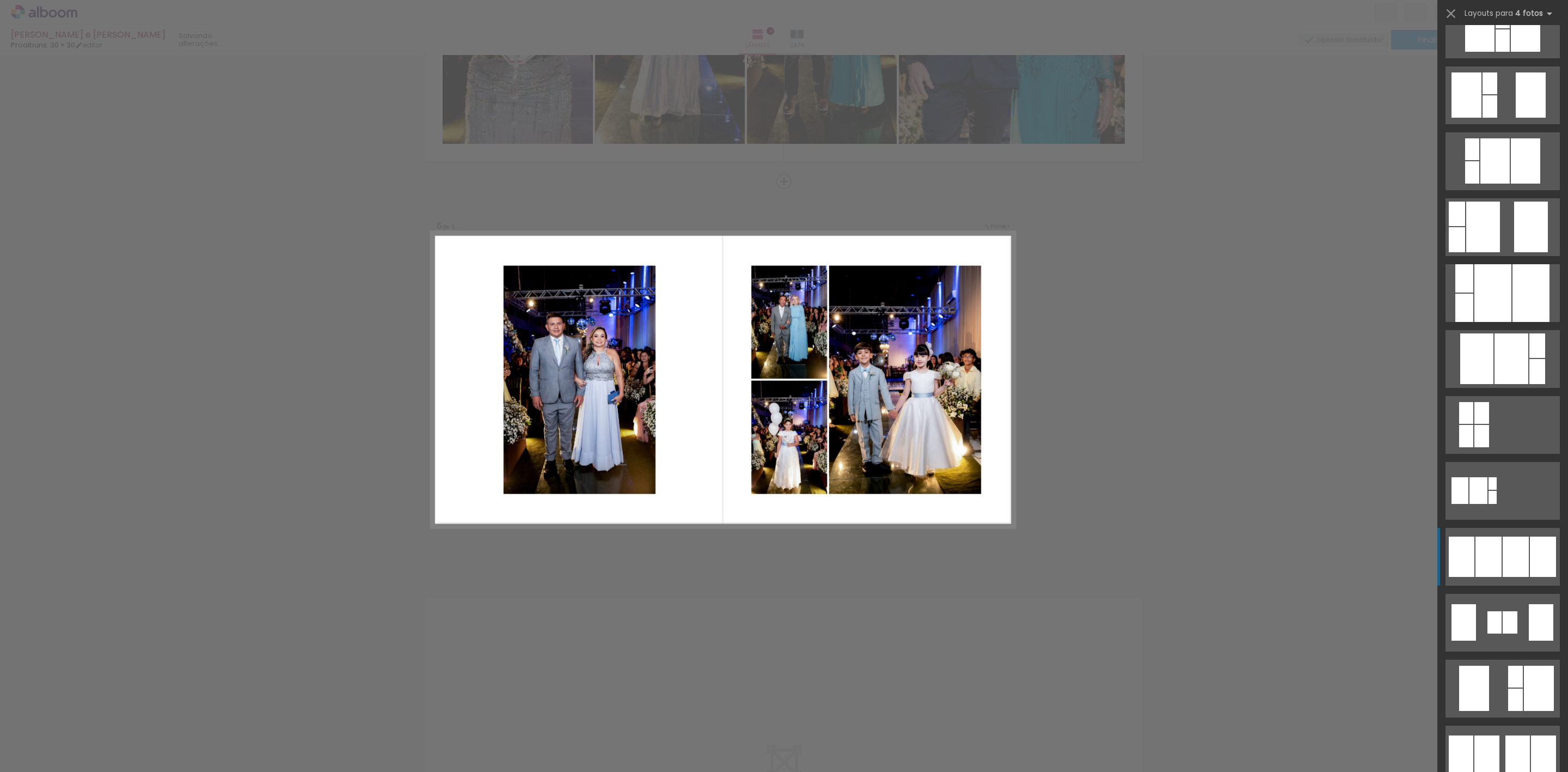
scroll to position [408, 0]
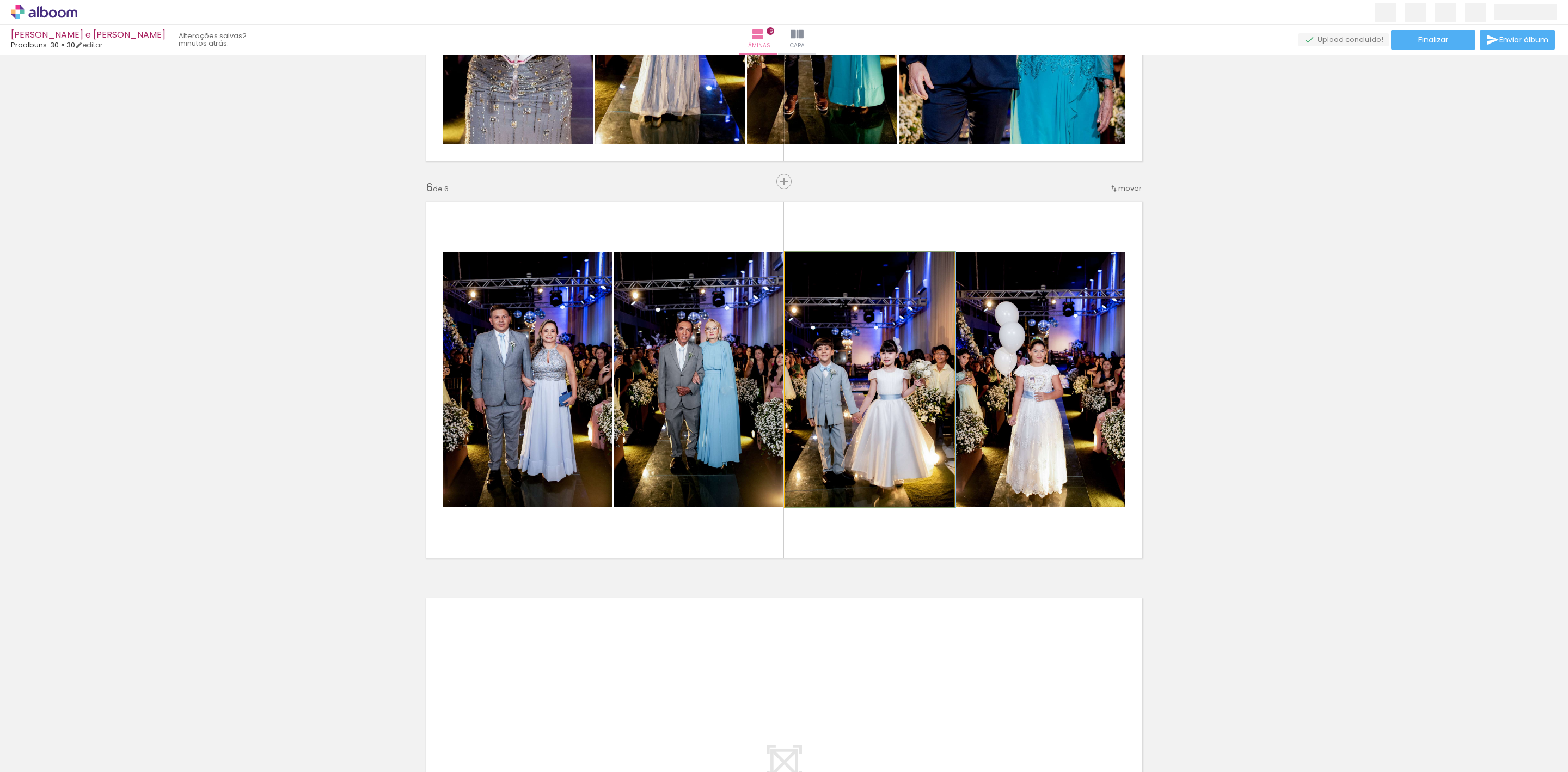
drag, startPoint x: 848, startPoint y: 382, endPoint x: 855, endPoint y: 382, distance: 7.0
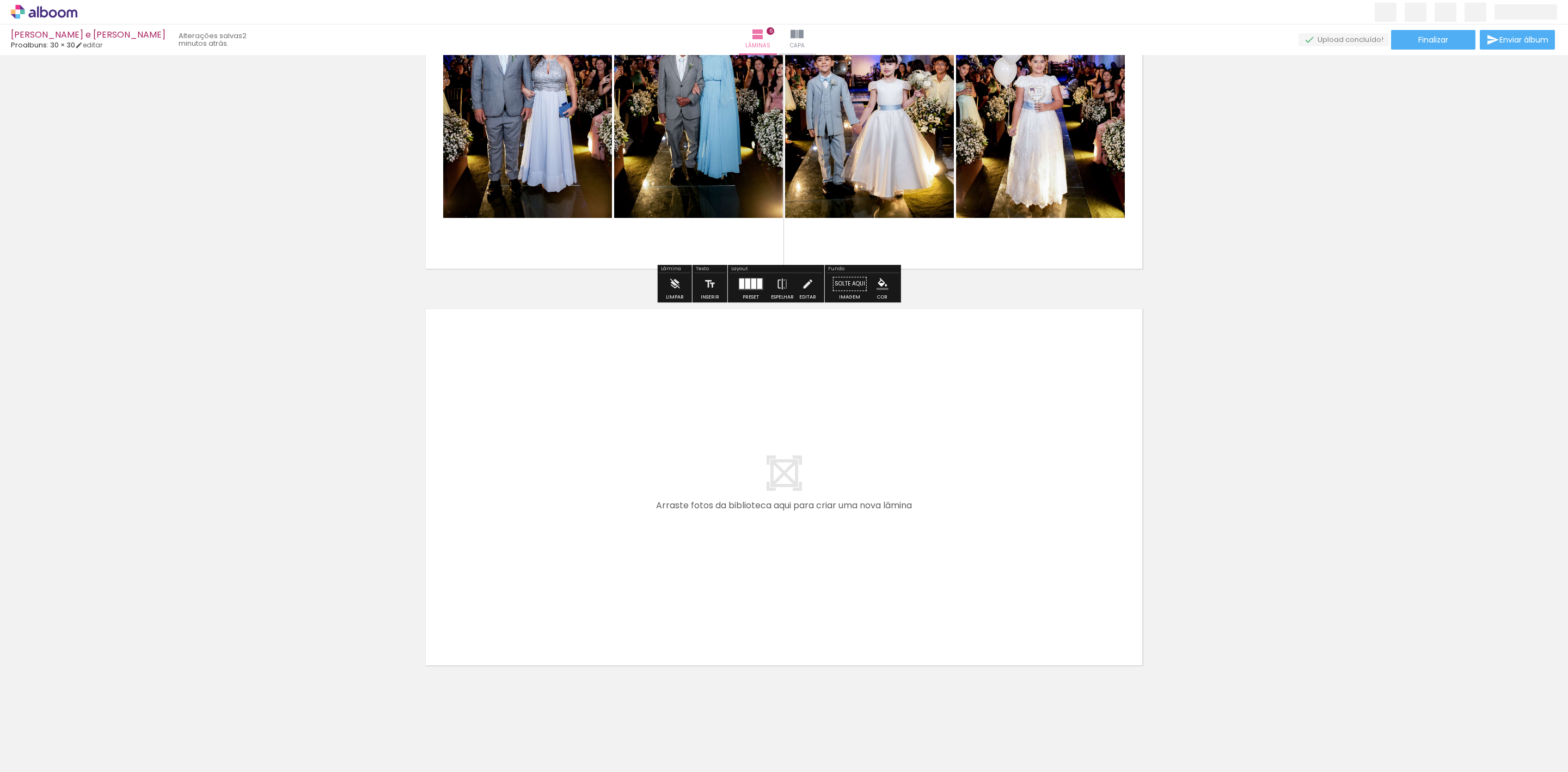
scroll to position [2168, 0]
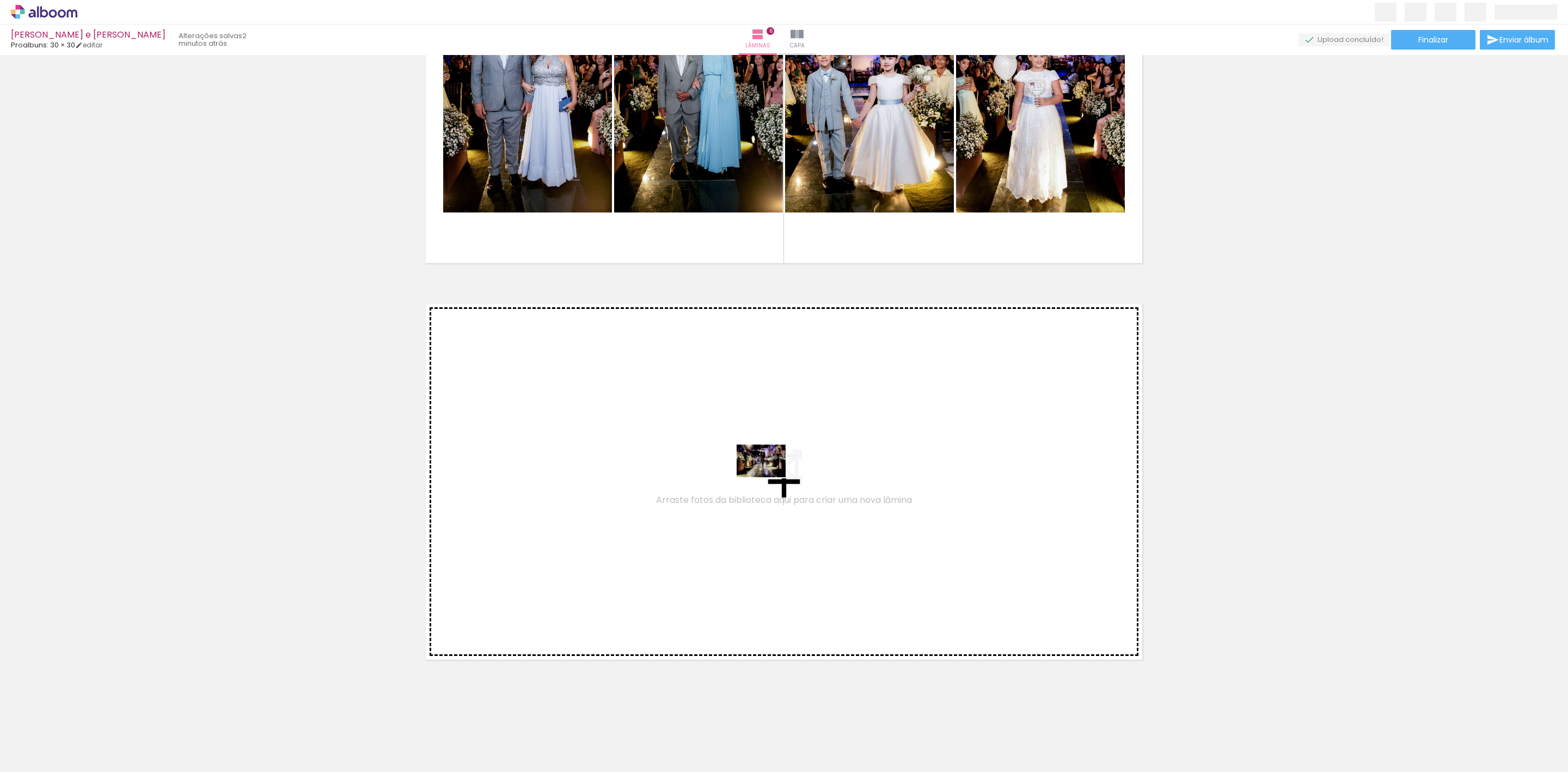
drag, startPoint x: 819, startPoint y: 744, endPoint x: 769, endPoint y: 477, distance: 271.6
click at [769, 477] on quentale-workspace at bounding box center [784, 386] width 1568 height 772
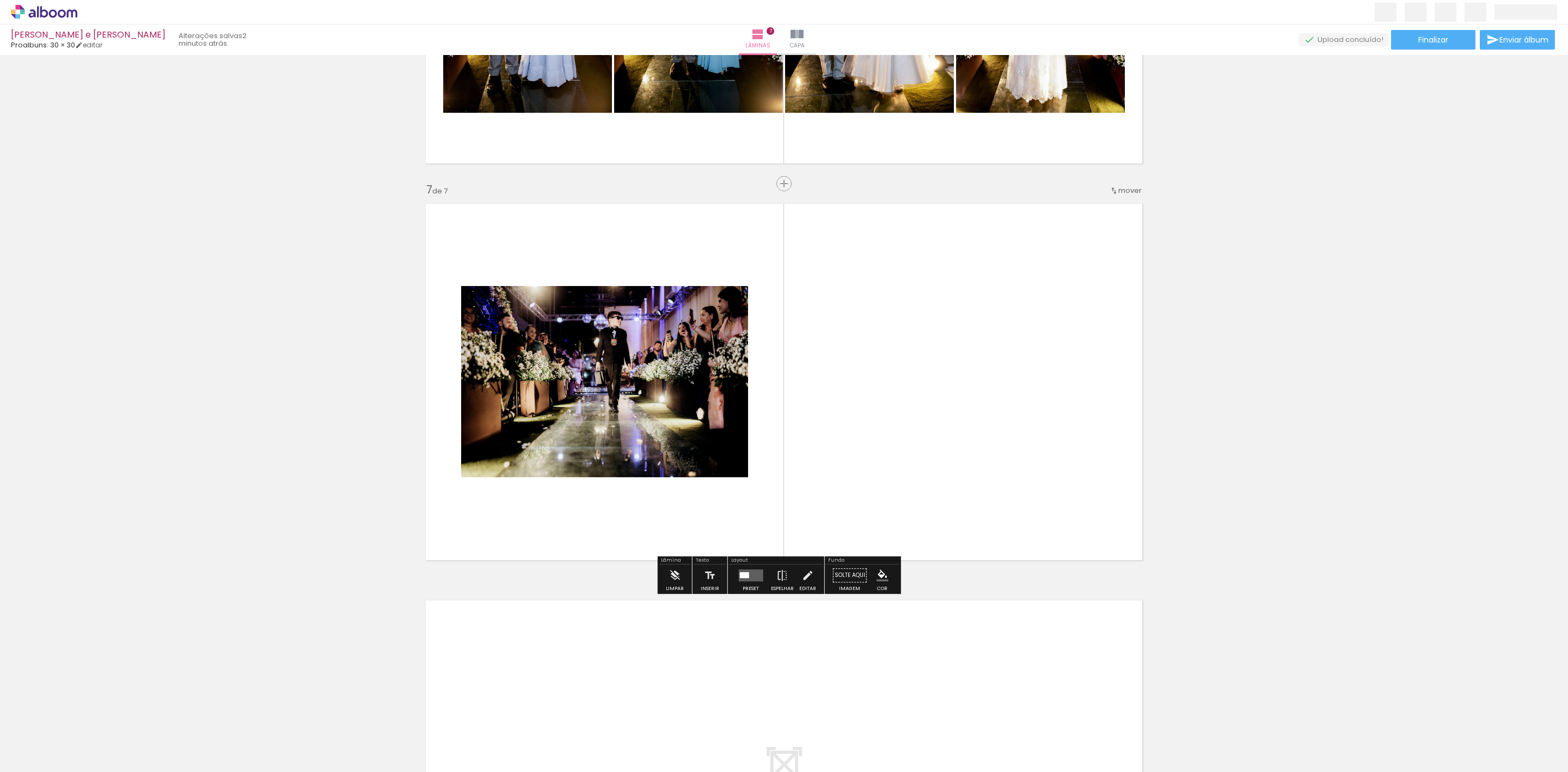
scroll to position [2270, 0]
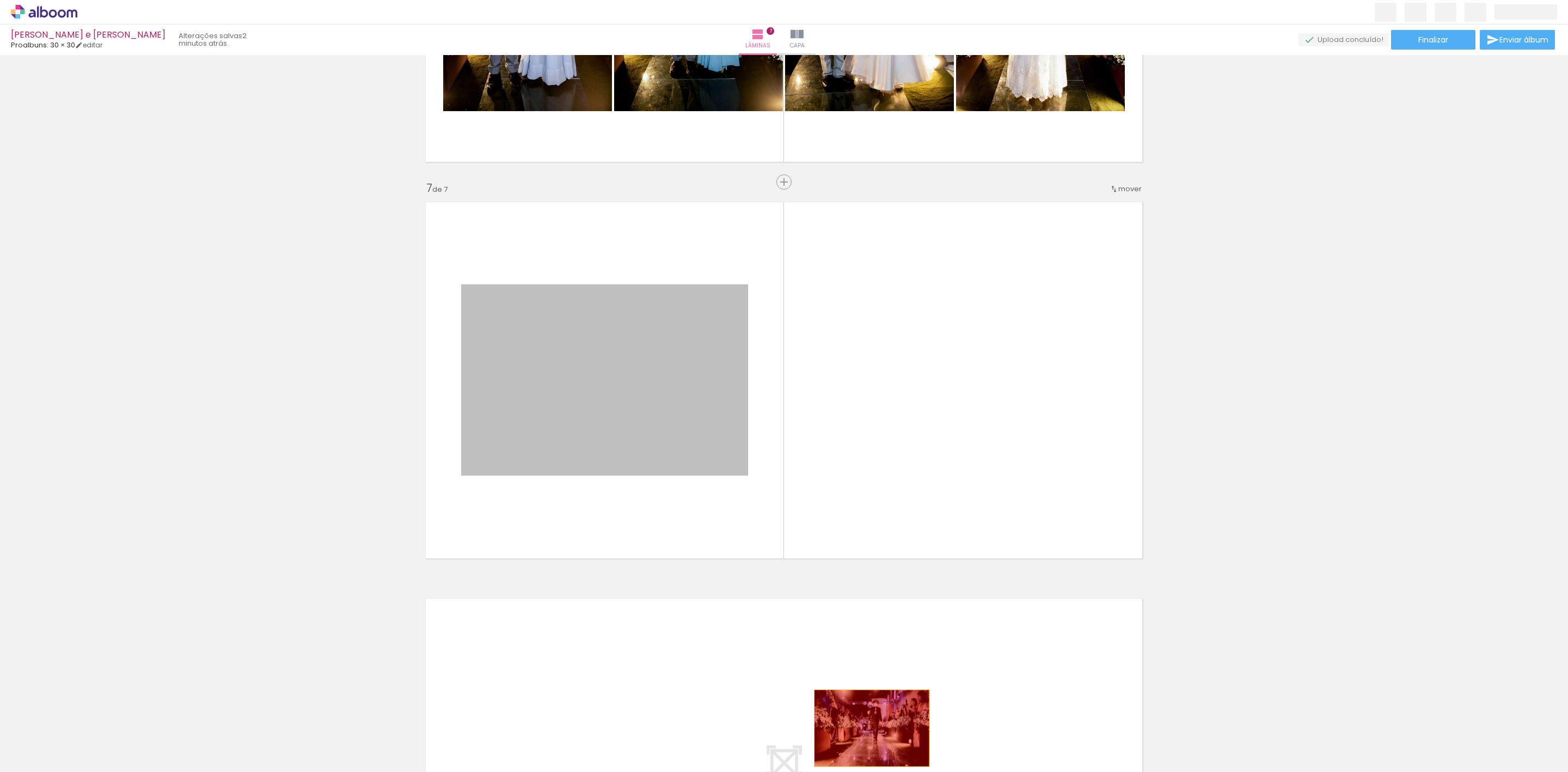
drag, startPoint x: 652, startPoint y: 366, endPoint x: 866, endPoint y: 727, distance: 419.7
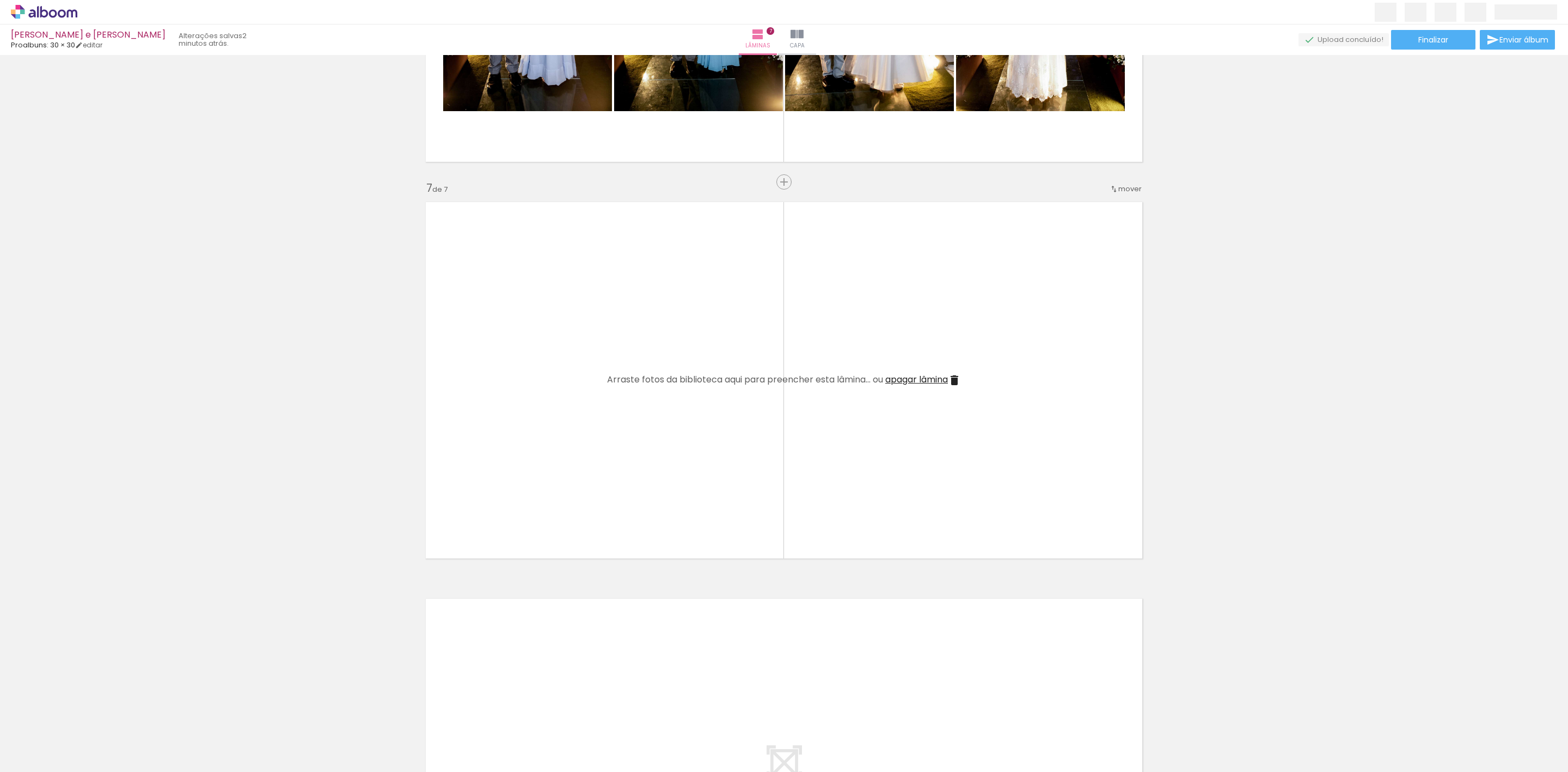
scroll to position [0, 123]
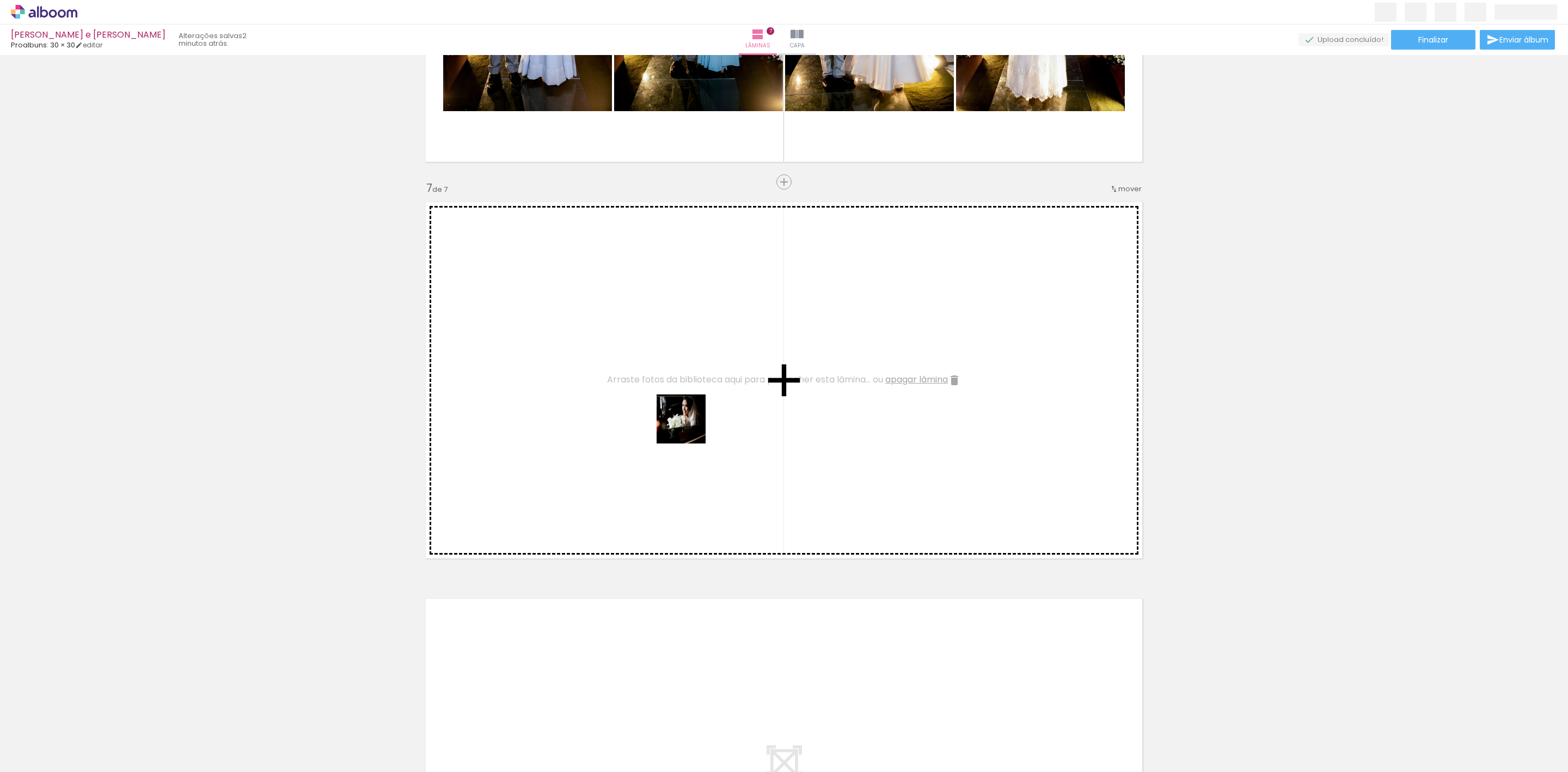
drag, startPoint x: 714, startPoint y: 740, endPoint x: 688, endPoint y: 401, distance: 340.0
click at [688, 401] on quentale-workspace at bounding box center [784, 386] width 1568 height 772
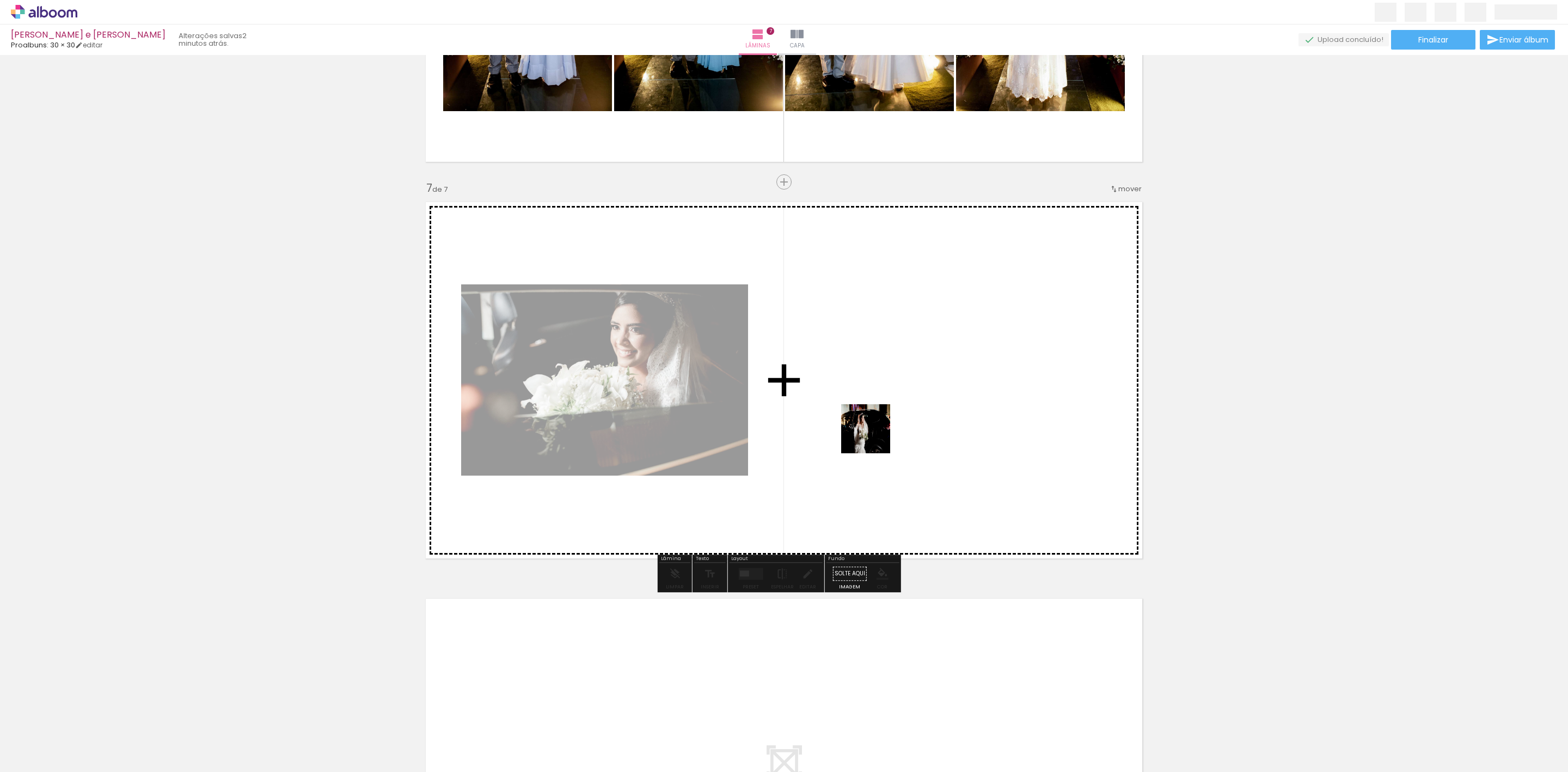
drag, startPoint x: 610, startPoint y: 748, endPoint x: 890, endPoint y: 416, distance: 434.3
click at [890, 416] on quentale-workspace at bounding box center [784, 386] width 1568 height 772
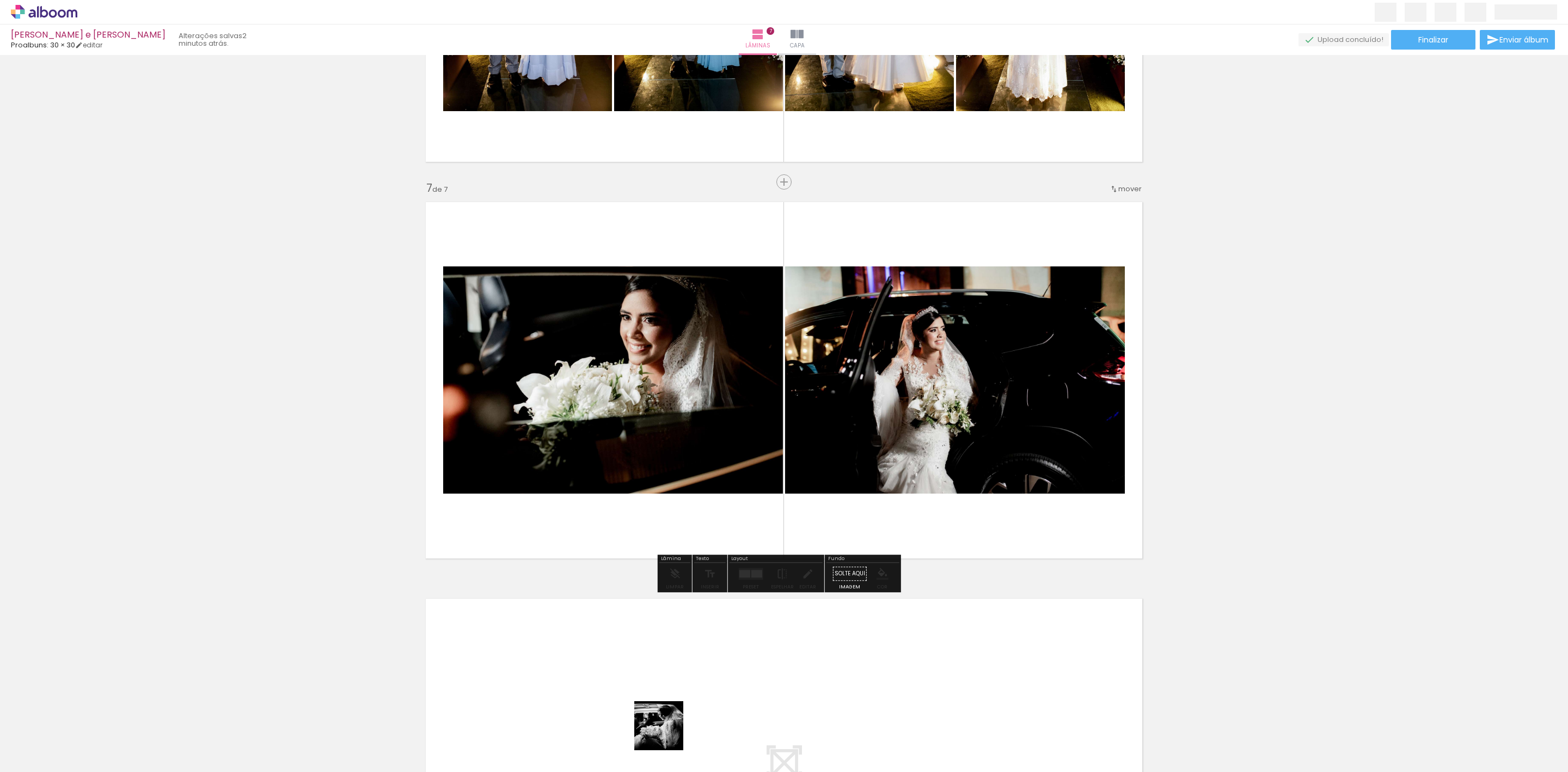
drag, startPoint x: 667, startPoint y: 734, endPoint x: 855, endPoint y: 428, distance: 359.1
click at [855, 428] on quentale-workspace at bounding box center [784, 386] width 1568 height 772
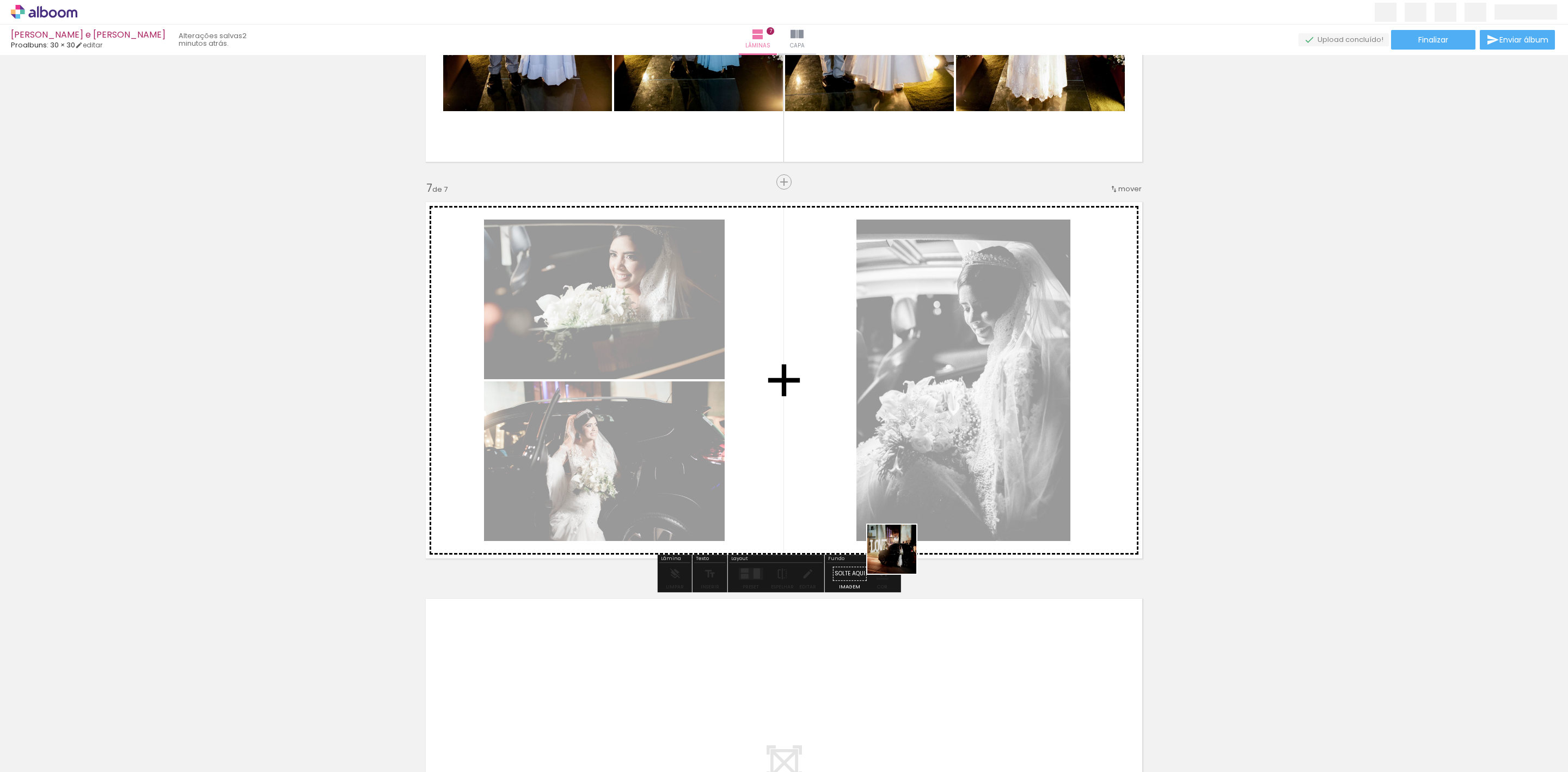
drag, startPoint x: 790, startPoint y: 748, endPoint x: 956, endPoint y: 461, distance: 331.5
click at [956, 461] on quentale-workspace at bounding box center [784, 386] width 1568 height 772
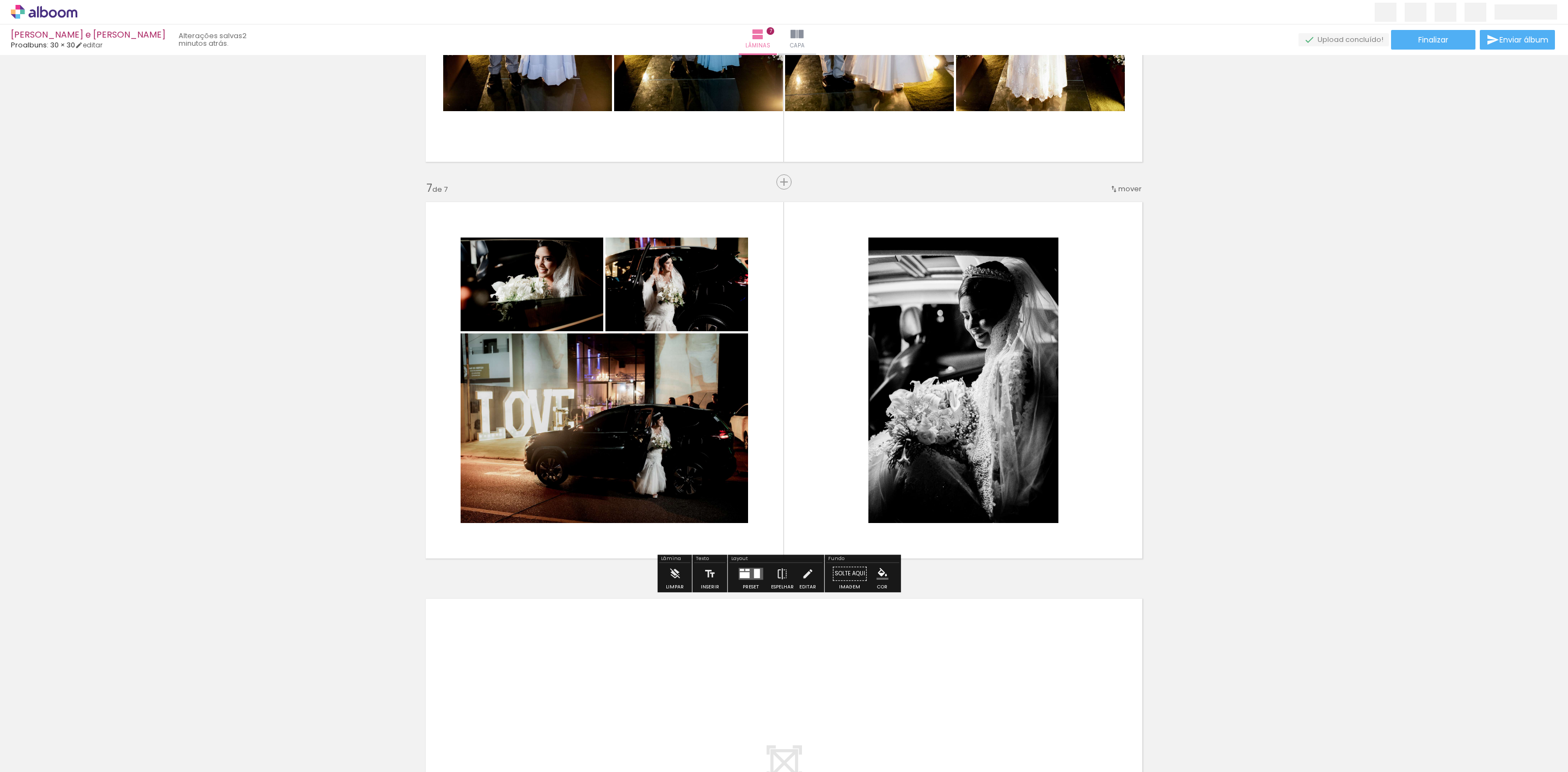
click at [740, 576] on div at bounding box center [744, 574] width 10 height 6
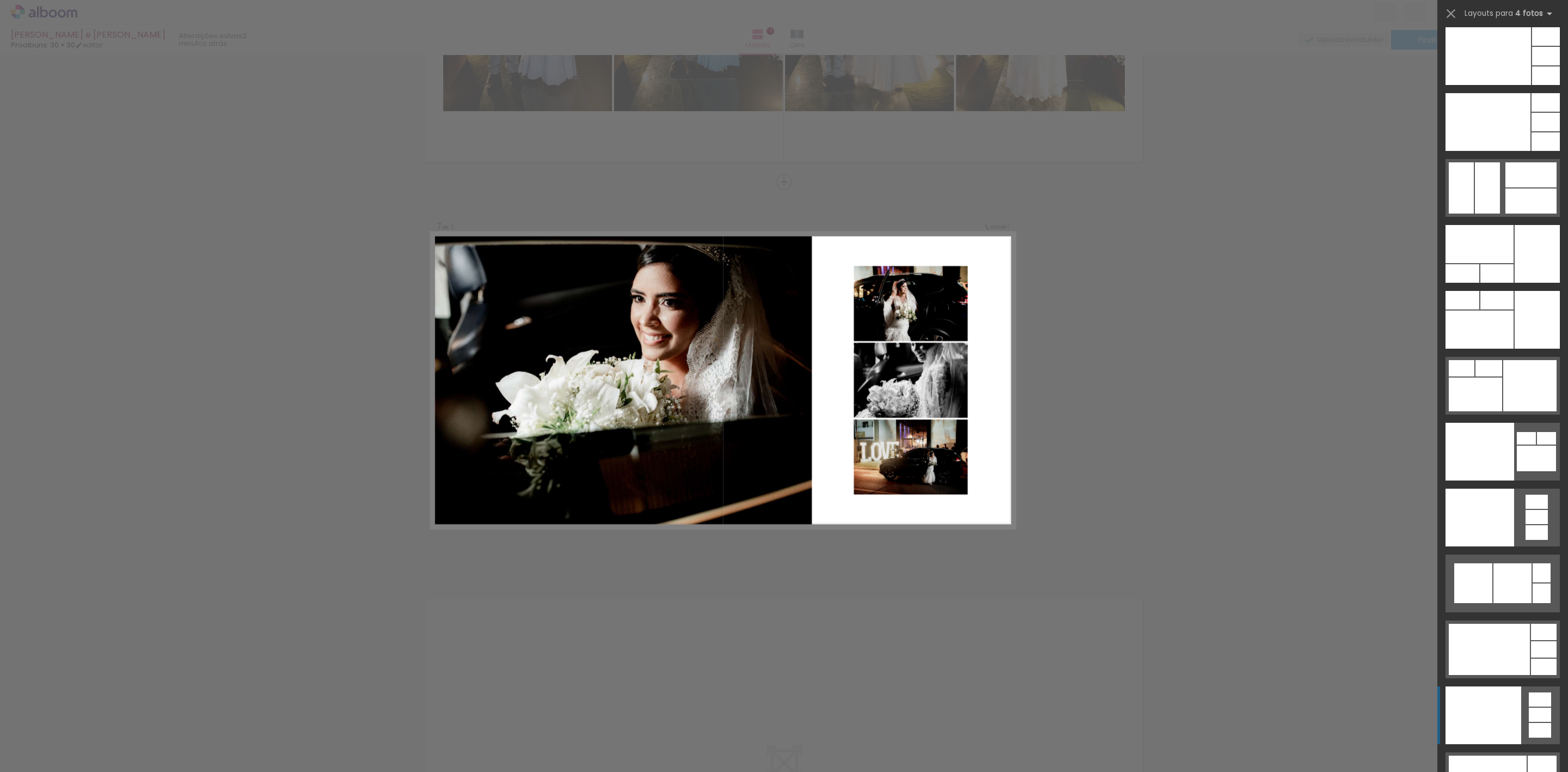
scroll to position [23585, 0]
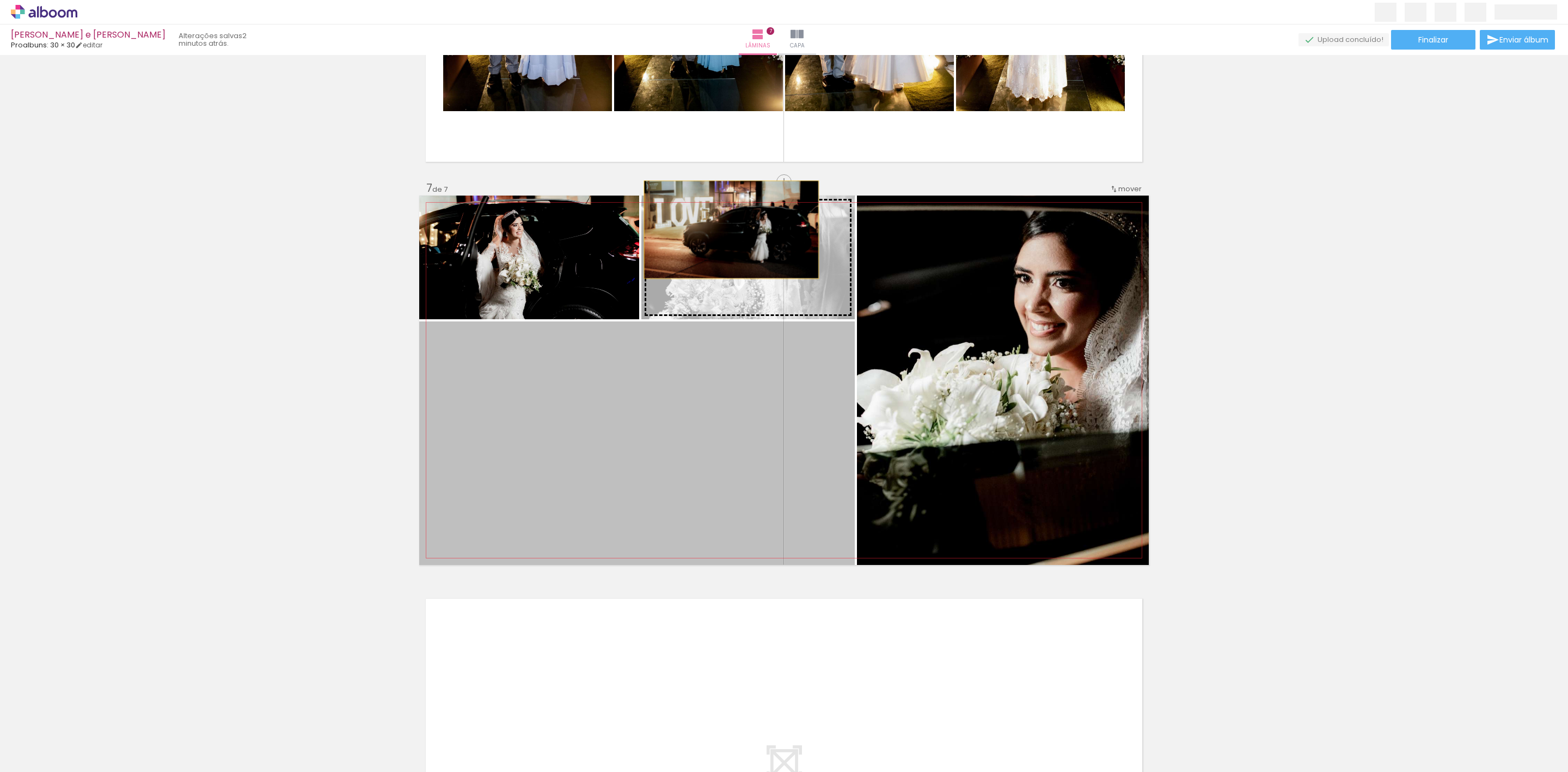
drag, startPoint x: 711, startPoint y: 433, endPoint x: 726, endPoint y: 229, distance: 204.6
click at [0, 0] on slot at bounding box center [0, 0] width 0 height 0
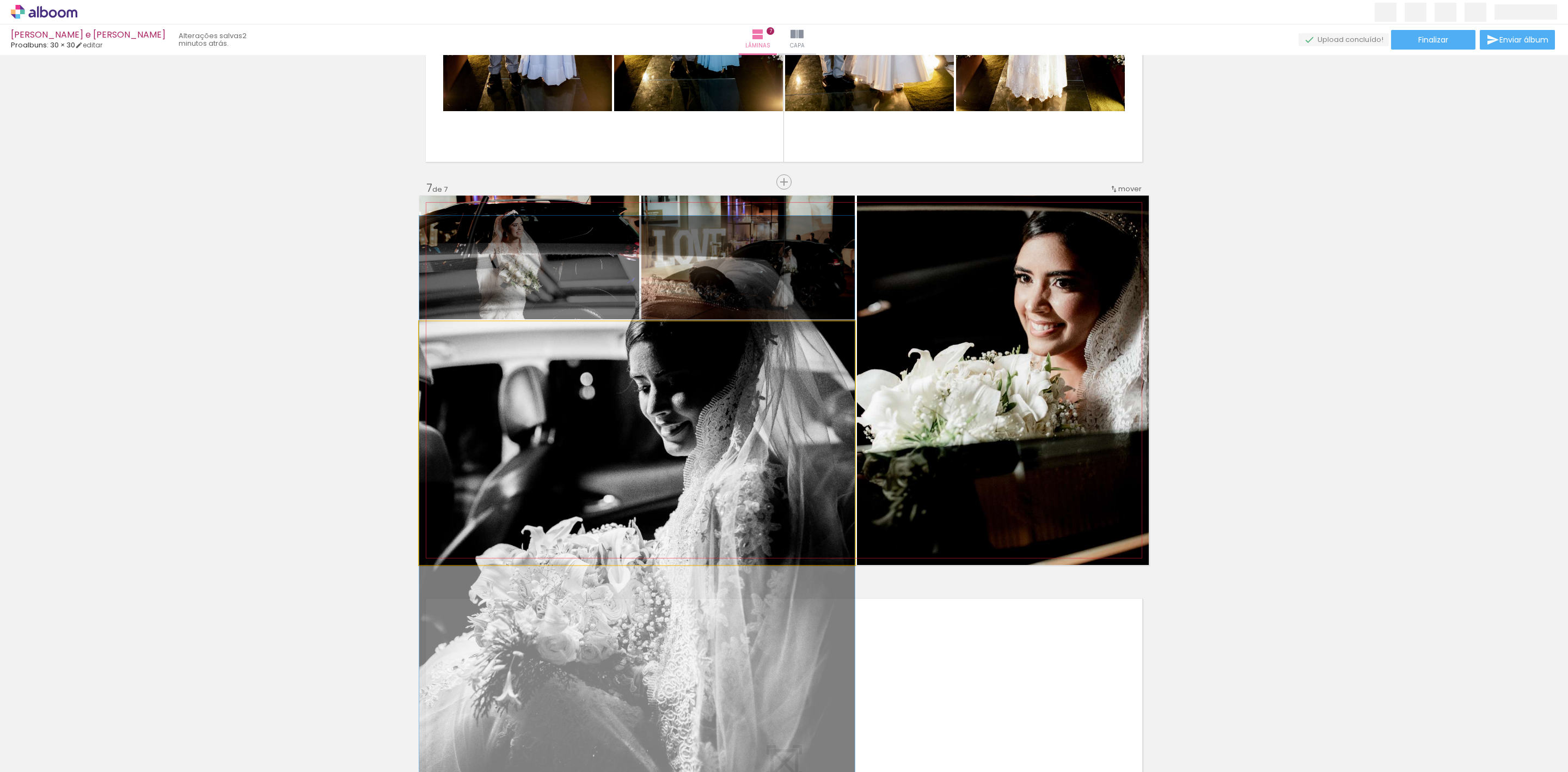
drag, startPoint x: 742, startPoint y: 436, endPoint x: 734, endPoint y: 518, distance: 82.4
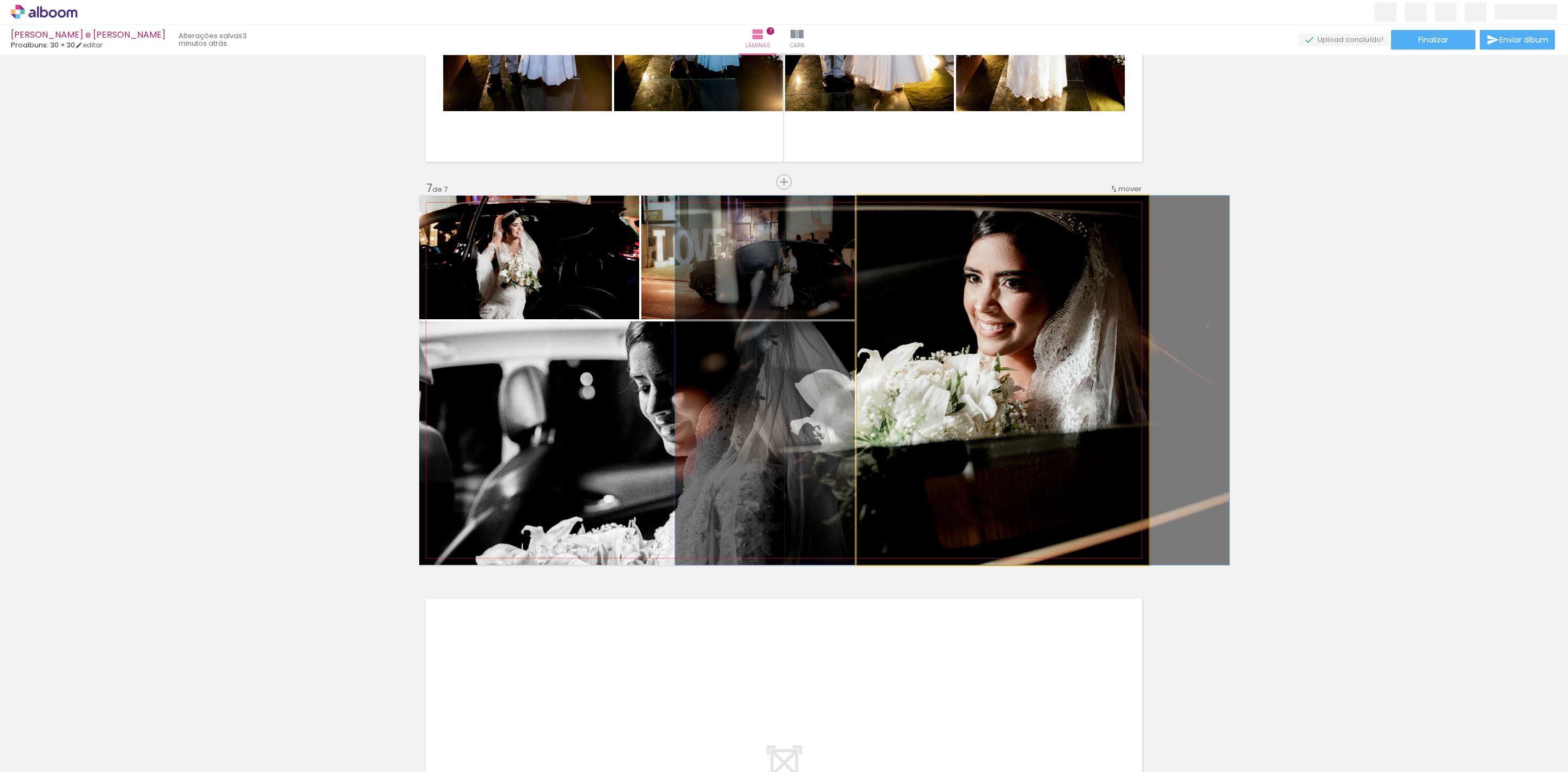
drag, startPoint x: 1105, startPoint y: 407, endPoint x: 1050, endPoint y: 403, distance: 55.1
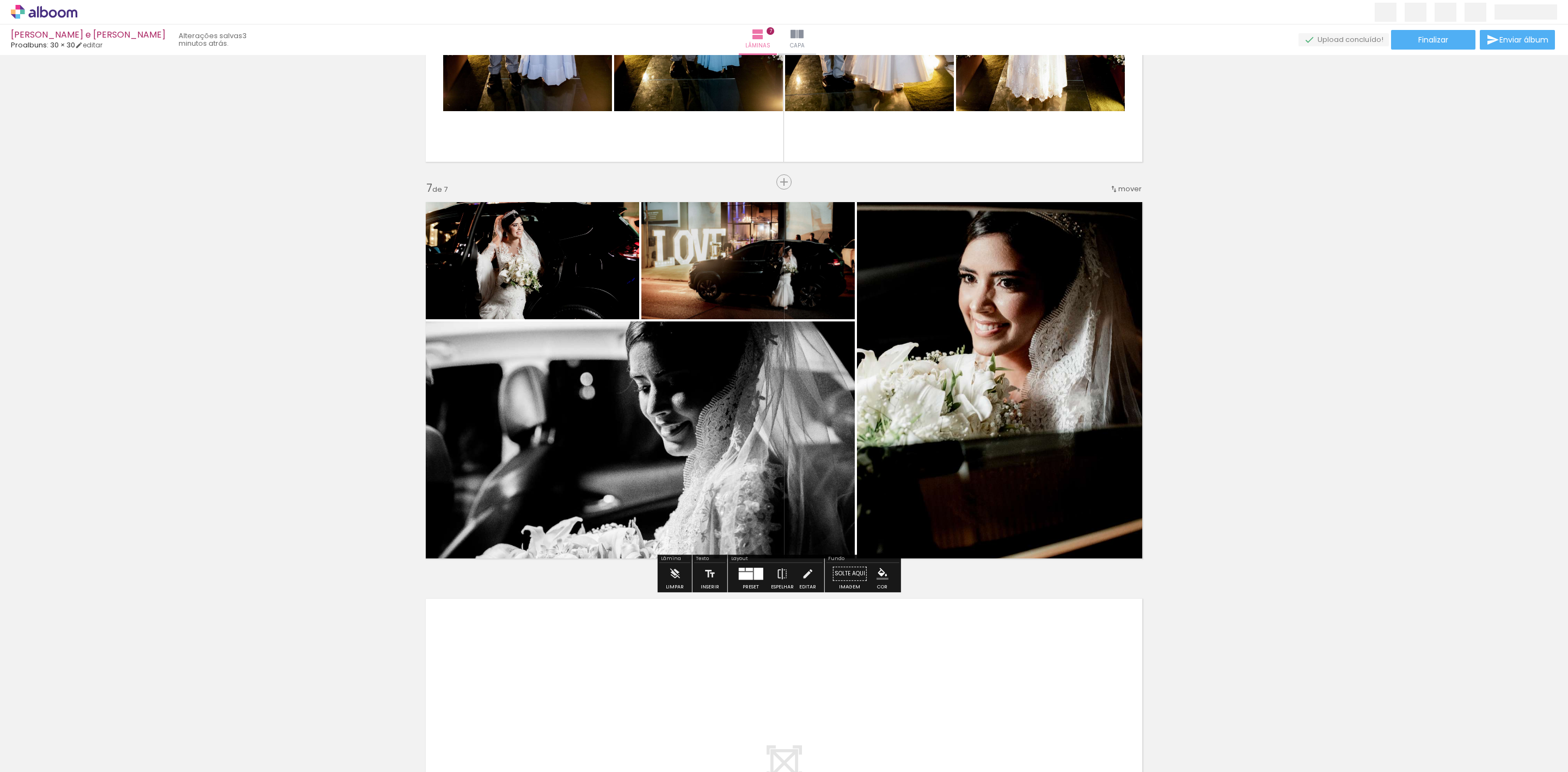
click at [745, 579] on div at bounding box center [745, 575] width 14 height 7
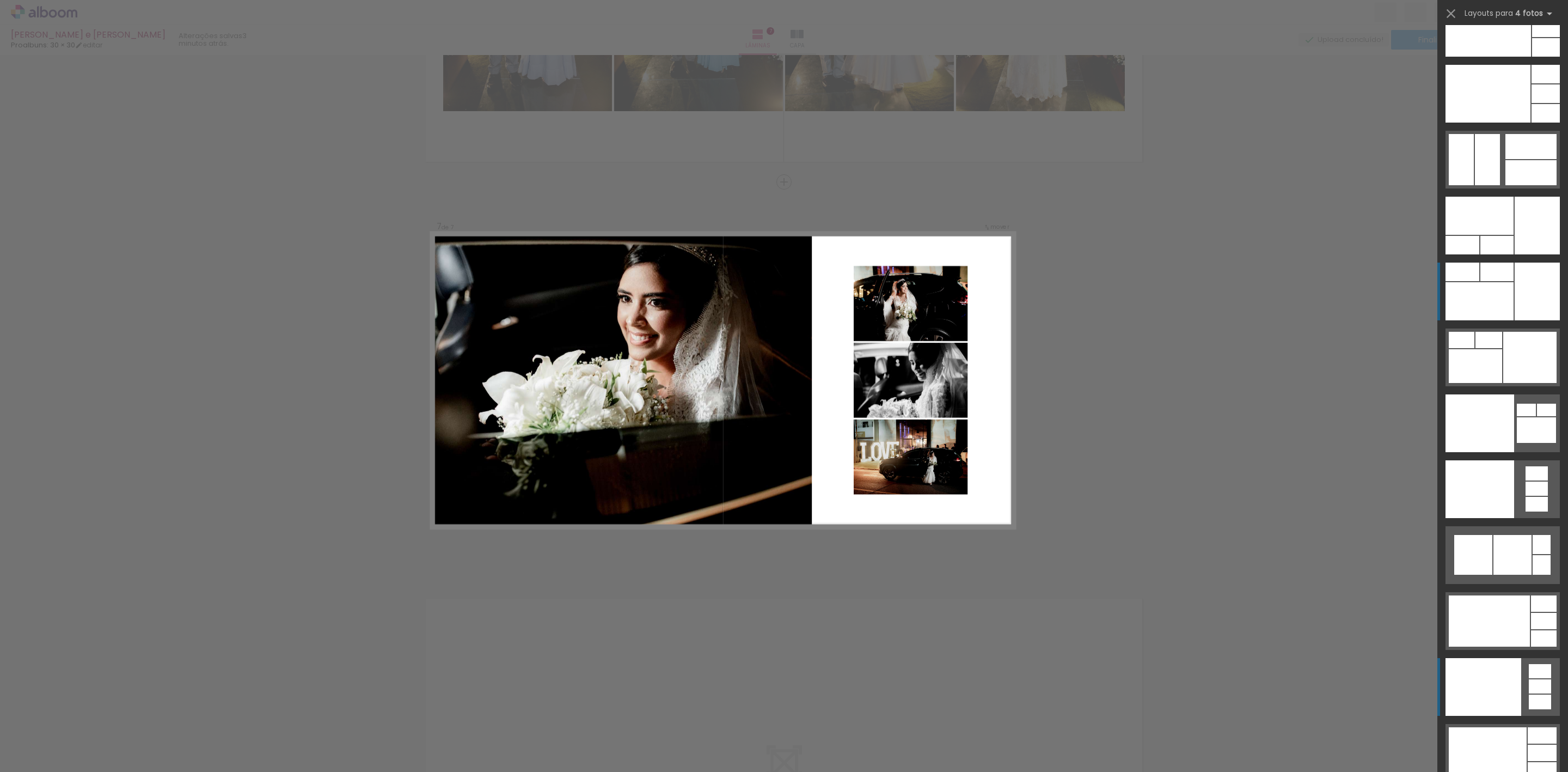
scroll to position [23586, 0]
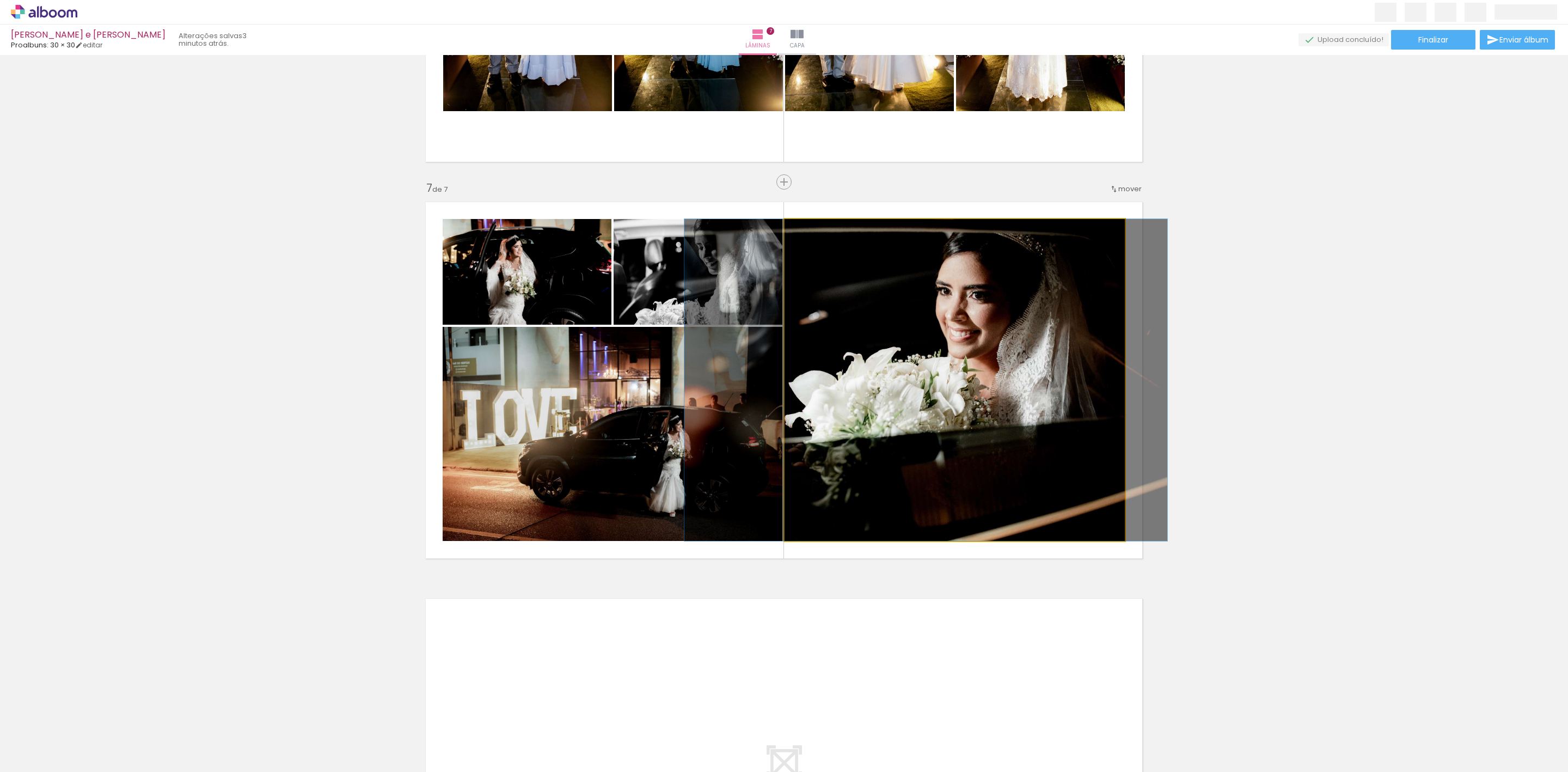
drag, startPoint x: 1011, startPoint y: 311, endPoint x: 1013, endPoint y: 325, distance: 14.1
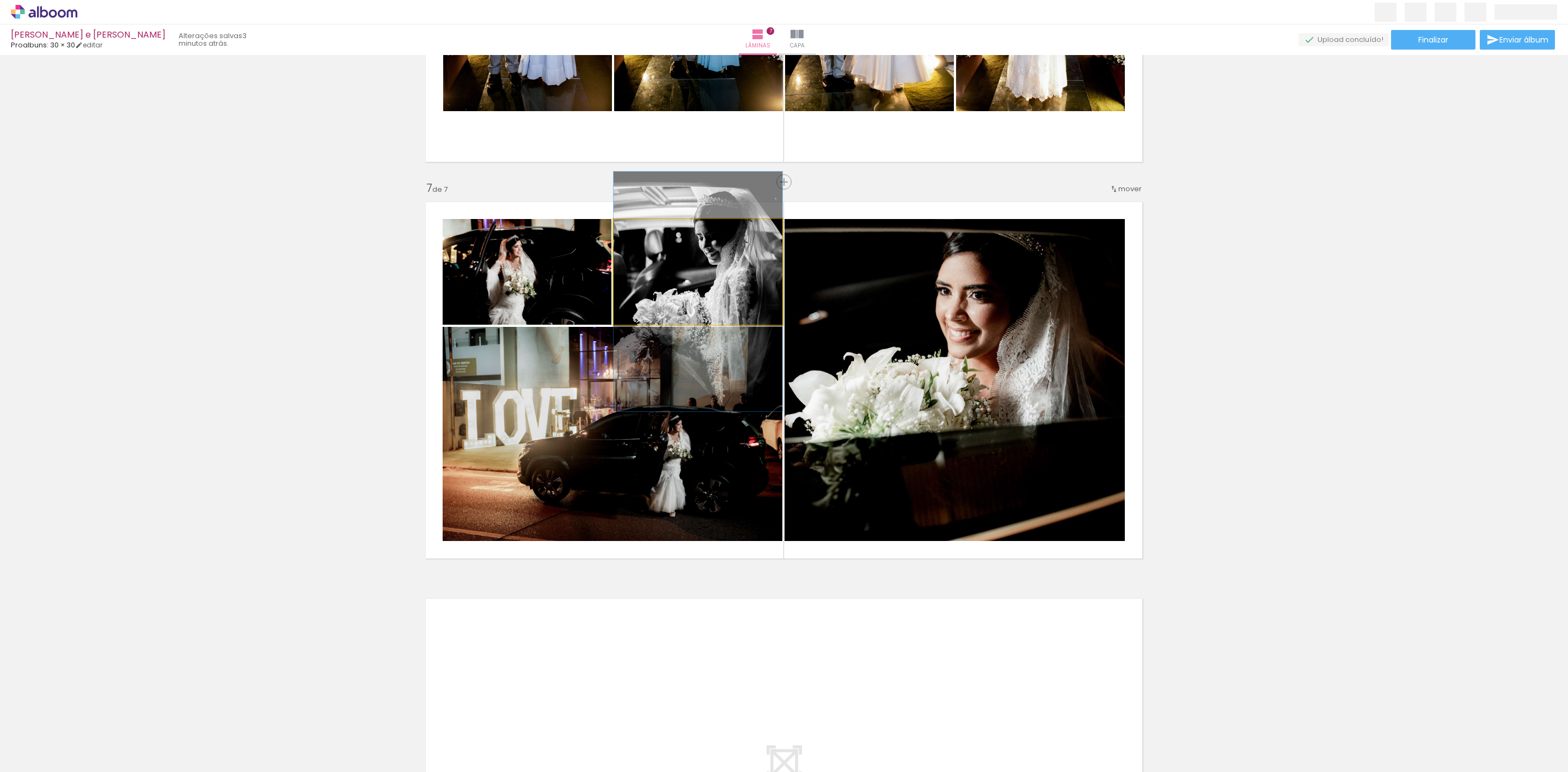
drag, startPoint x: 742, startPoint y: 285, endPoint x: 740, endPoint y: 272, distance: 13.2
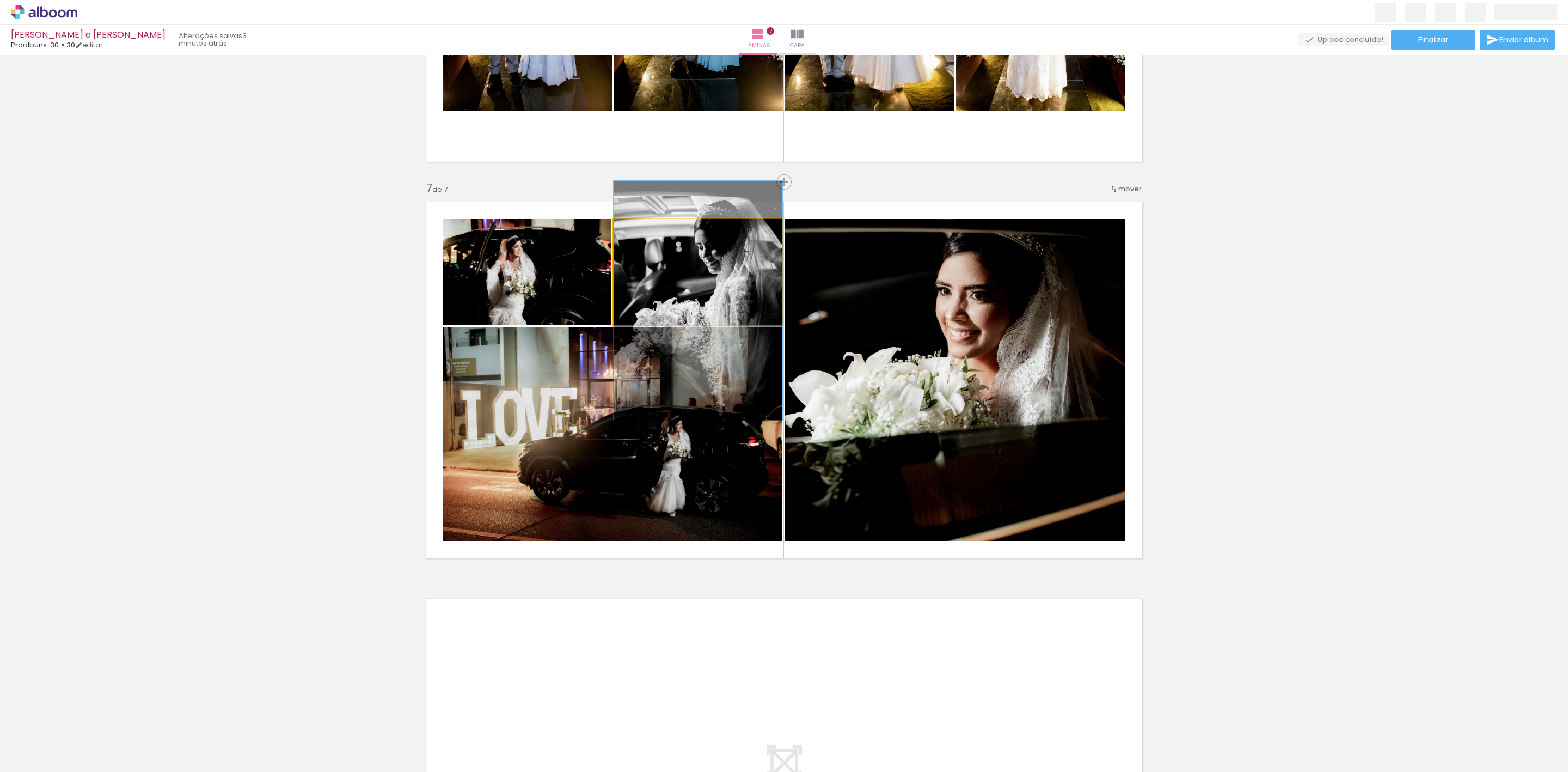
drag, startPoint x: 722, startPoint y: 274, endPoint x: 722, endPoint y: 282, distance: 8.0
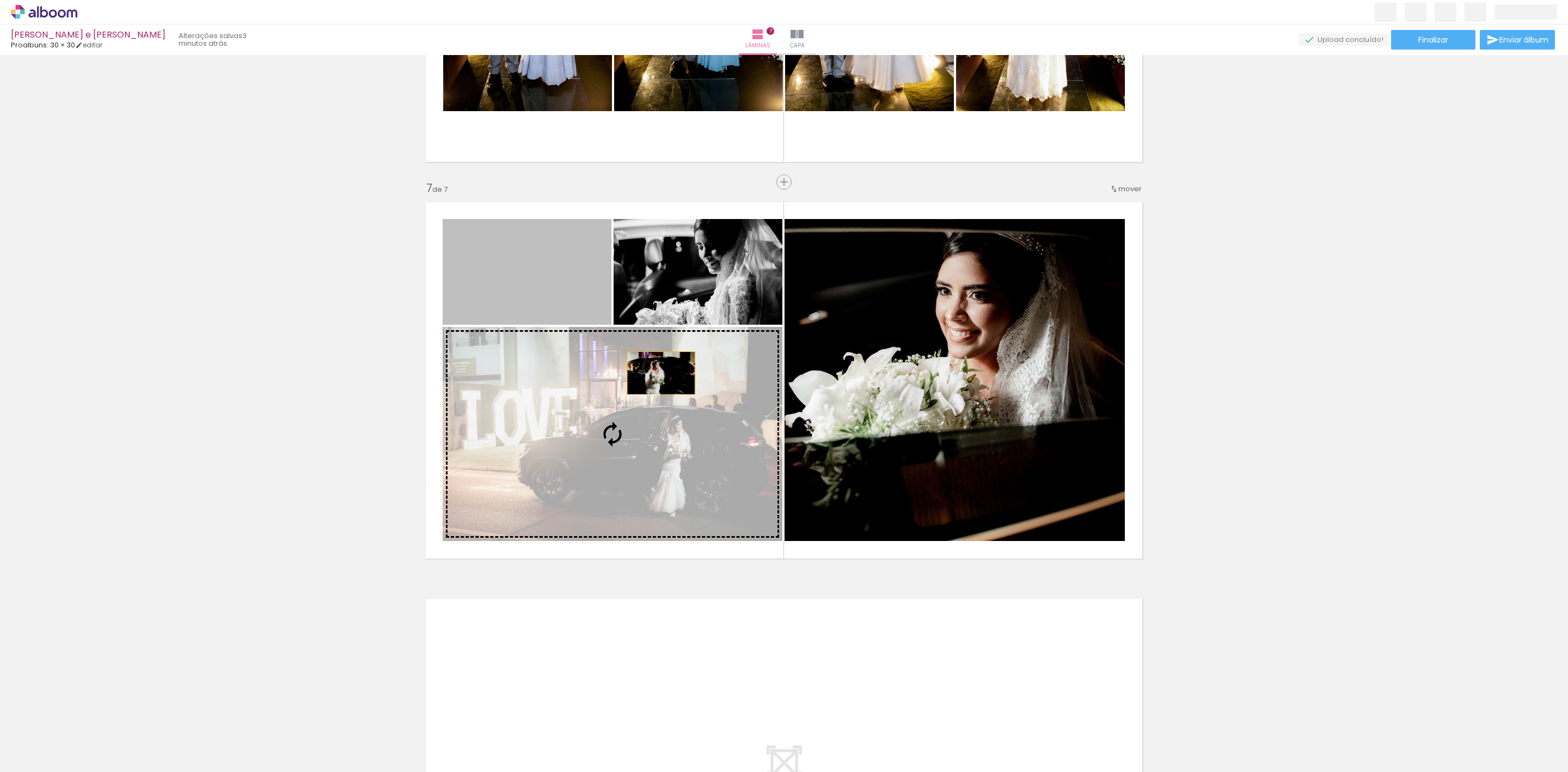
drag, startPoint x: 553, startPoint y: 280, endPoint x: 698, endPoint y: 437, distance: 213.7
click at [0, 0] on slot at bounding box center [0, 0] width 0 height 0
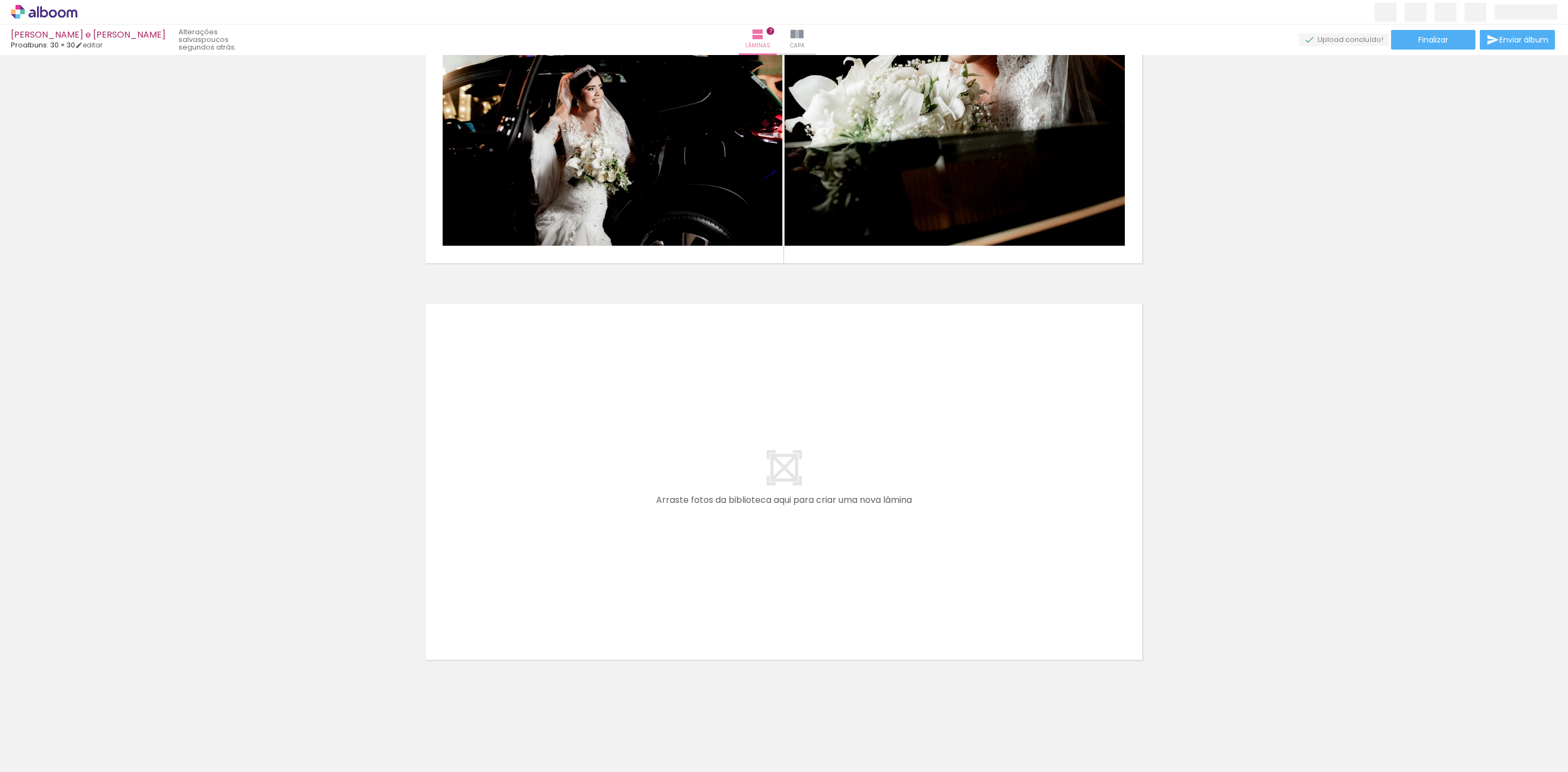
scroll to position [0, 3318]
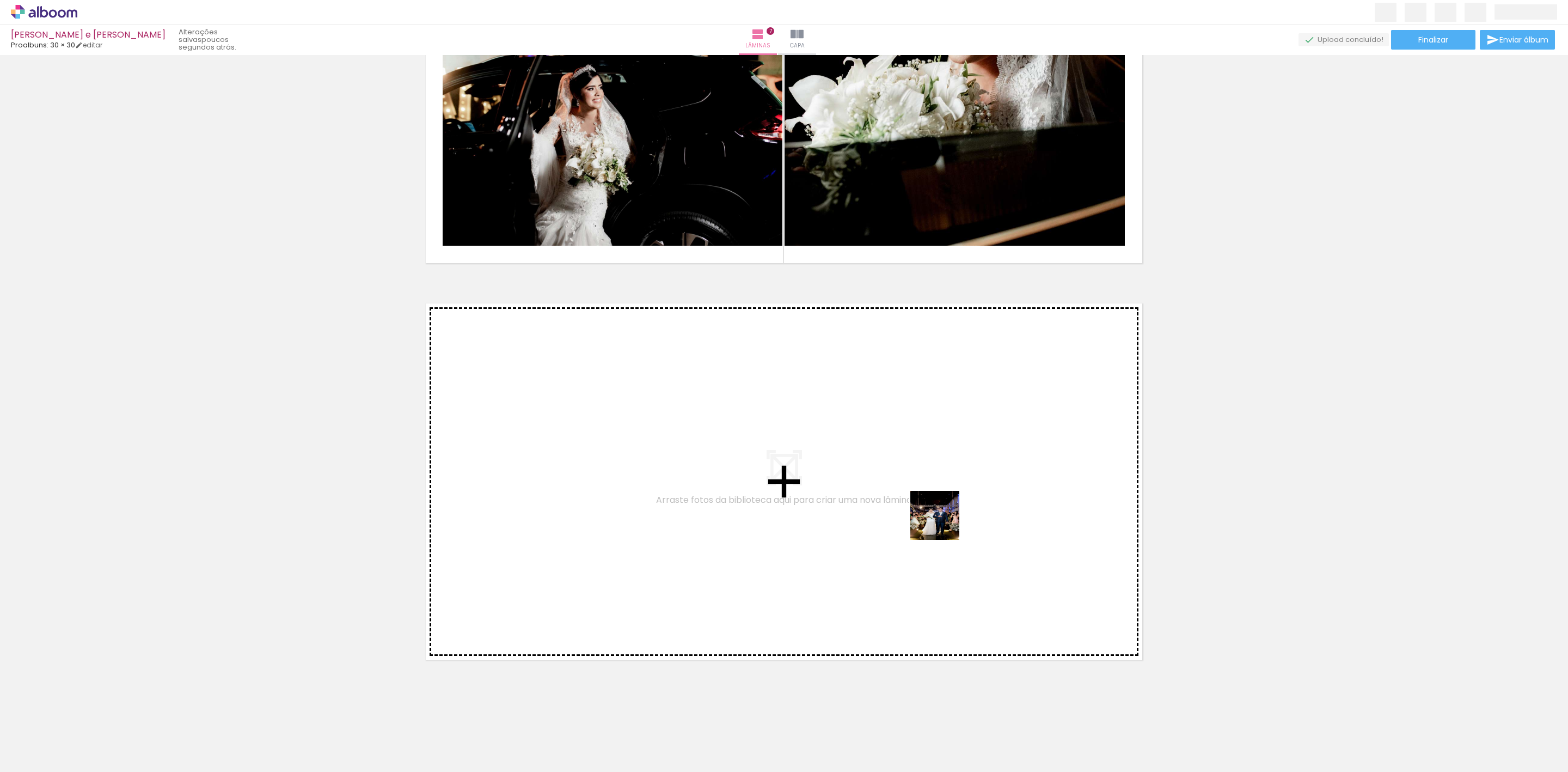
drag, startPoint x: 1187, startPoint y: 744, endPoint x: 811, endPoint y: 461, distance: 470.6
click at [811, 461] on quentale-workspace at bounding box center [784, 386] width 1568 height 772
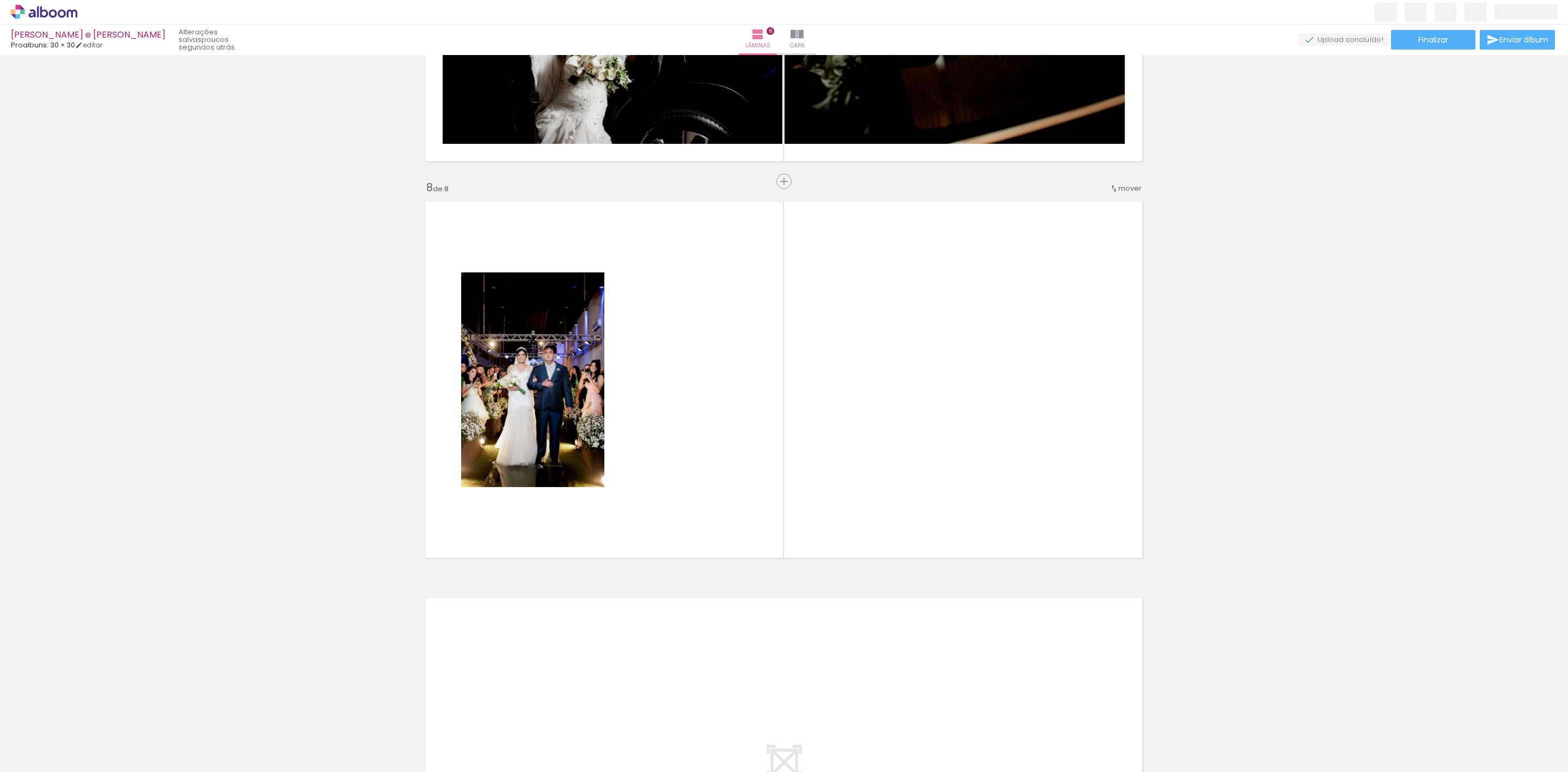
scroll to position [0, 4622]
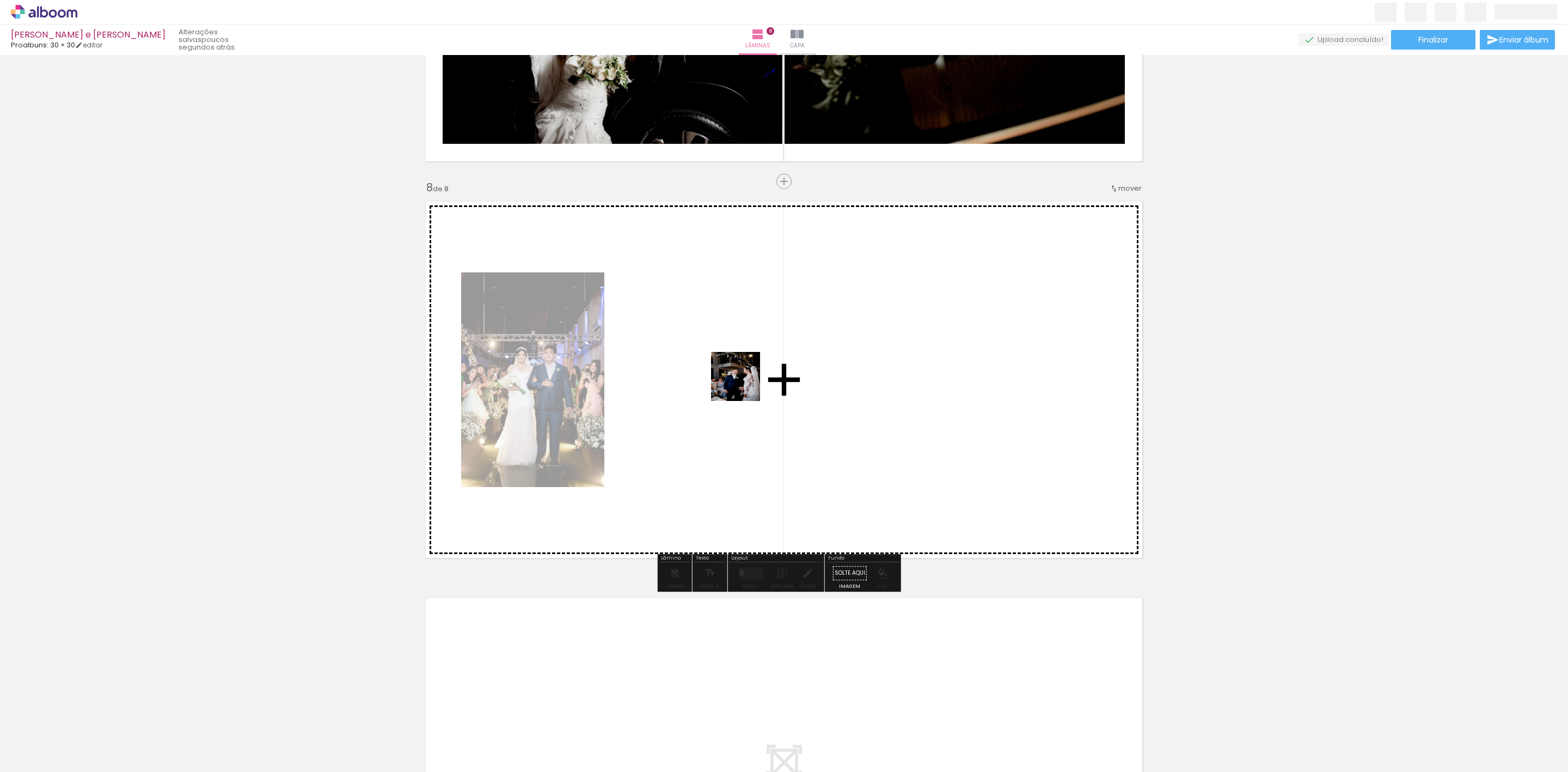
drag, startPoint x: 928, startPoint y: 758, endPoint x: 737, endPoint y: 369, distance: 433.4
click at [737, 369] on quentale-workspace at bounding box center [784, 386] width 1568 height 772
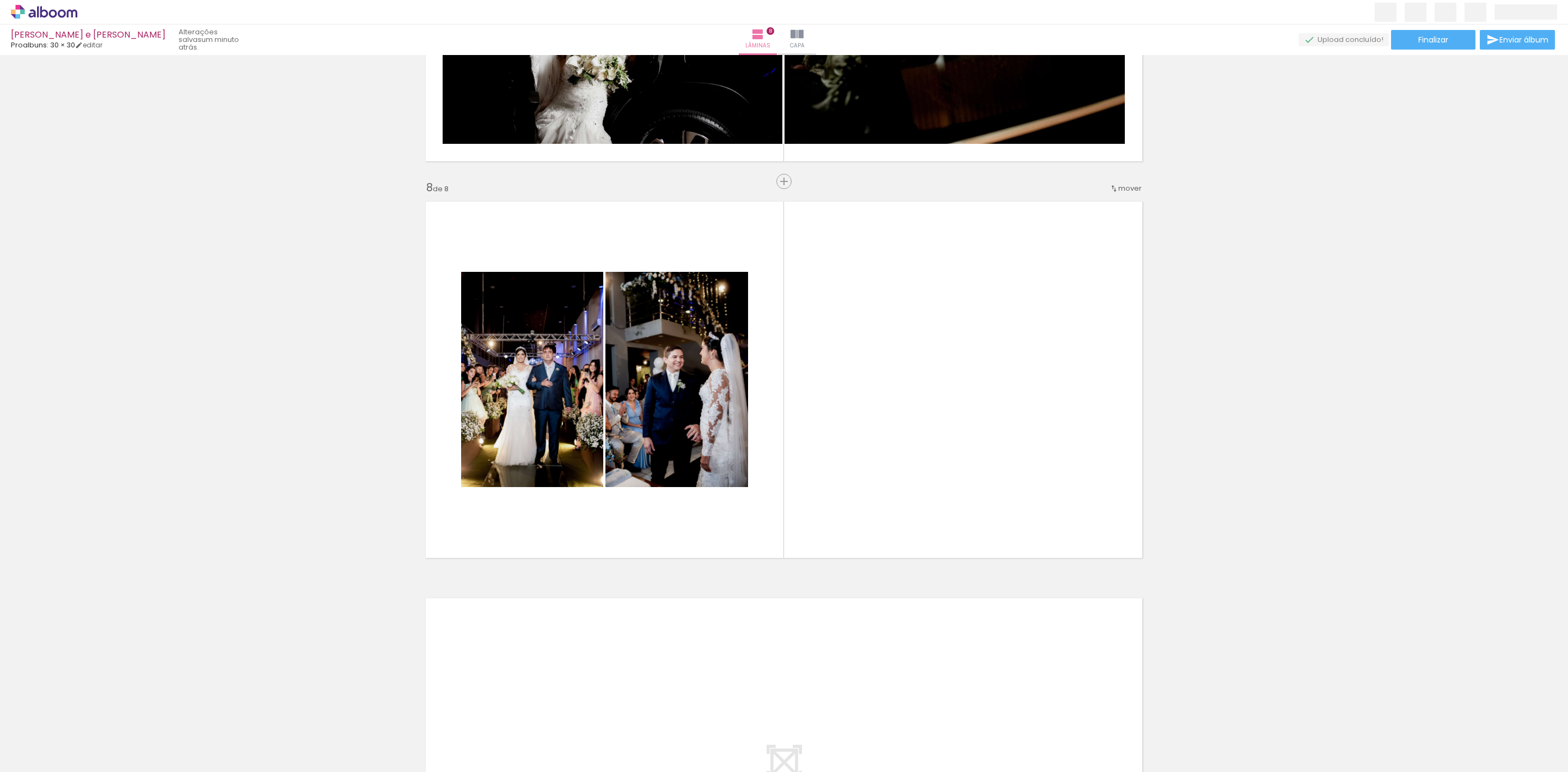
scroll to position [0, 1757]
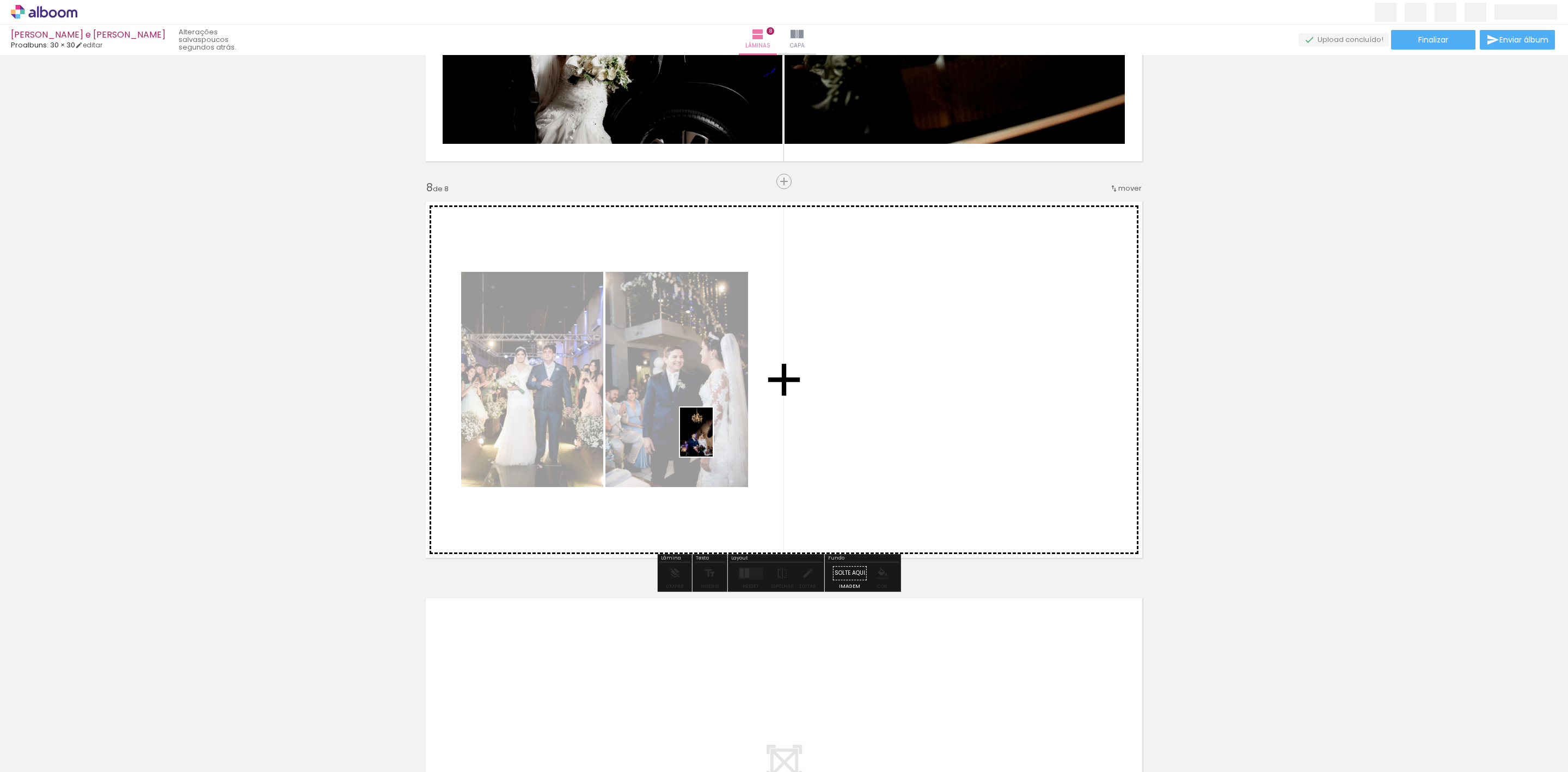
drag, startPoint x: 540, startPoint y: 745, endPoint x: 713, endPoint y: 440, distance: 350.6
click at [713, 440] on quentale-workspace at bounding box center [784, 386] width 1568 height 772
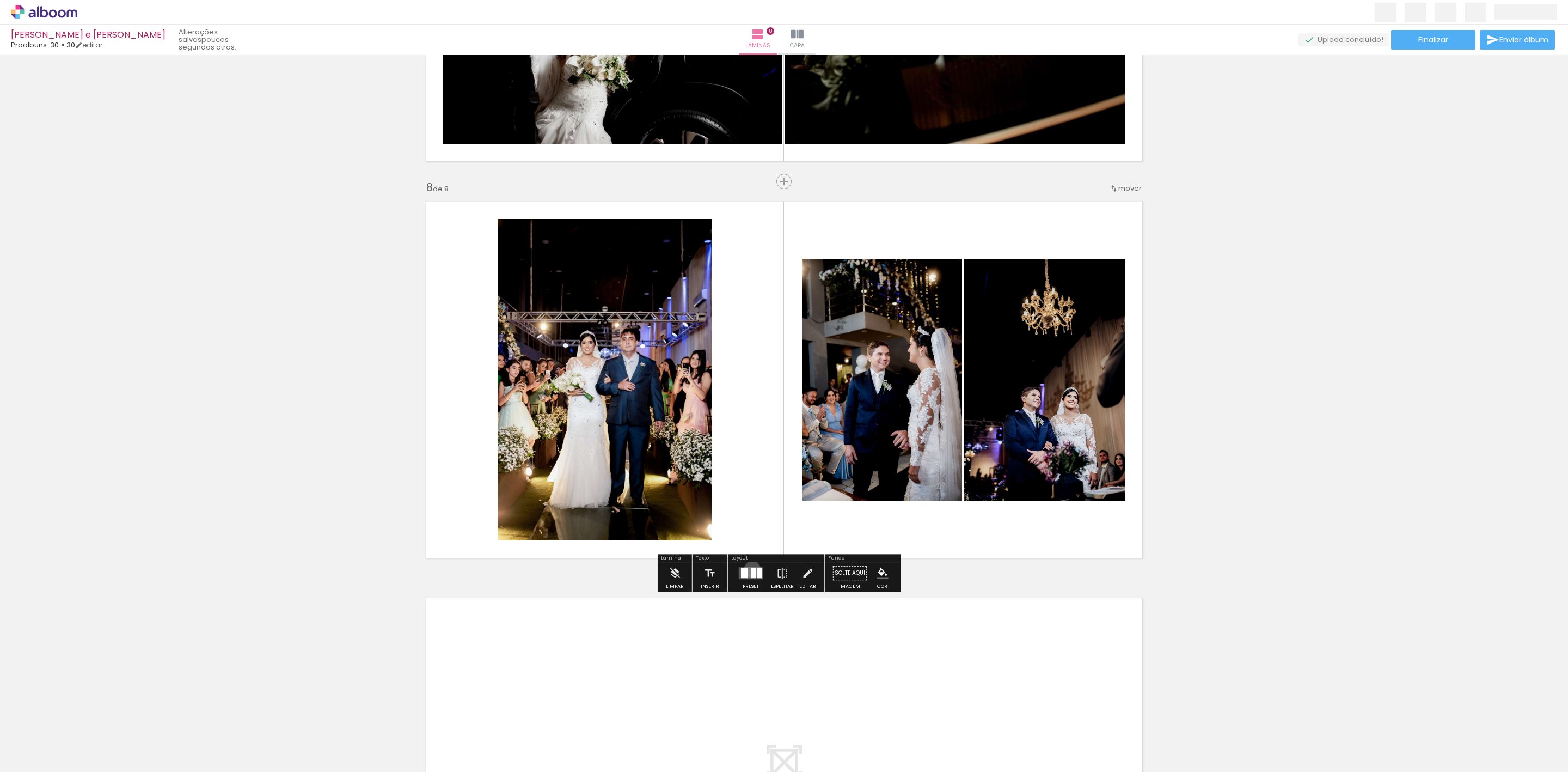
click at [751, 569] on div at bounding box center [753, 572] width 5 height 11
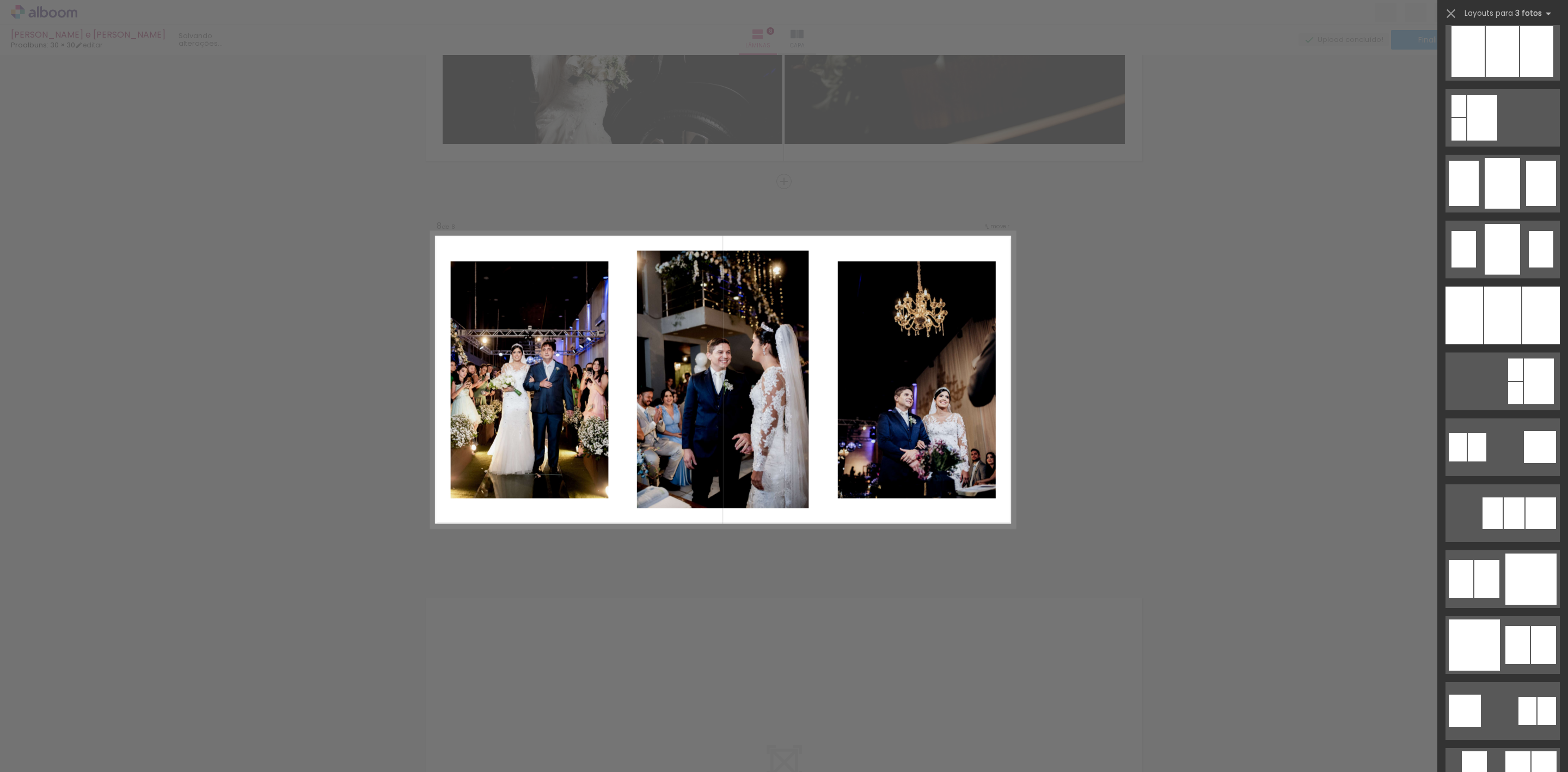
scroll to position [653, 0]
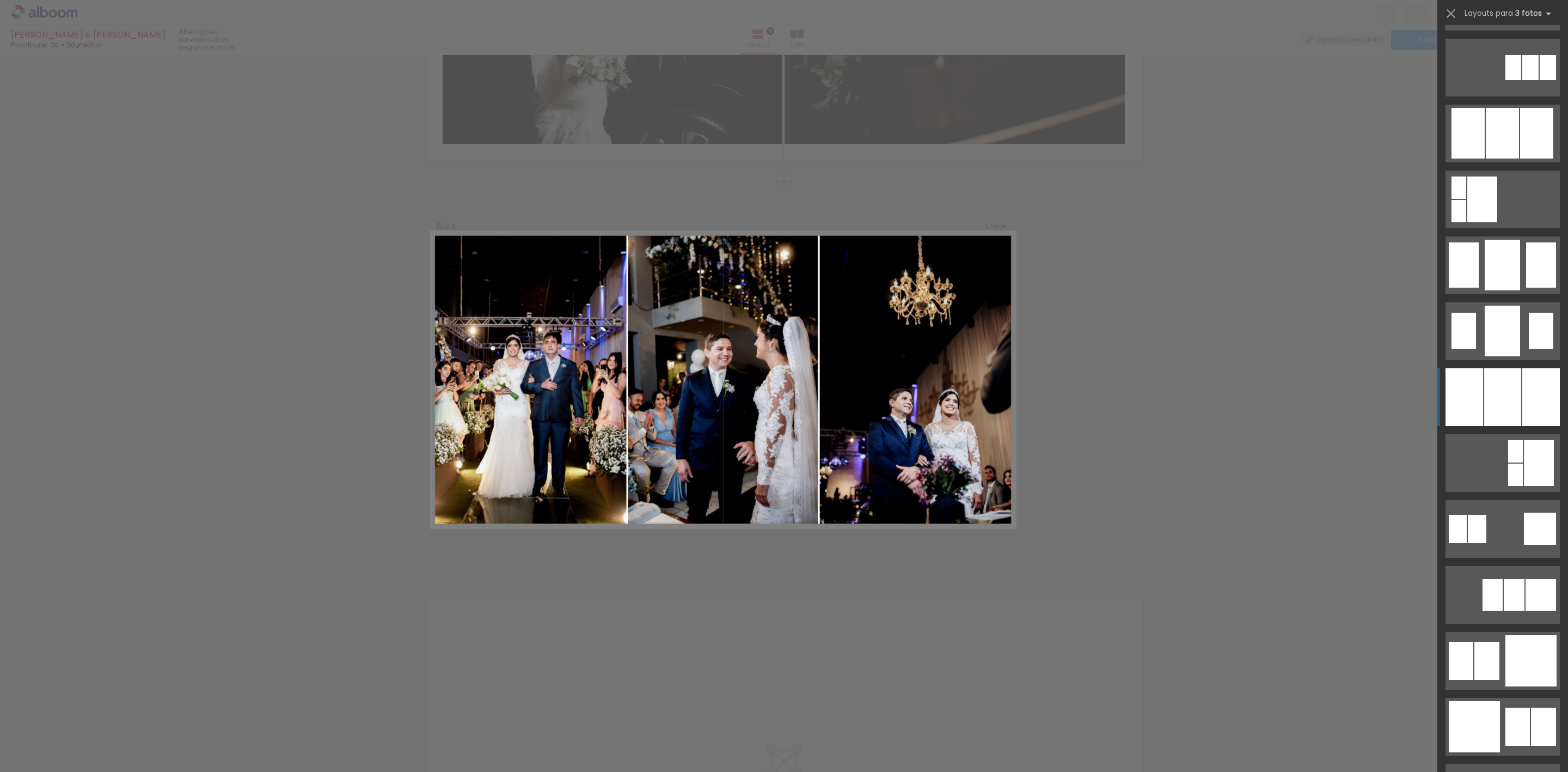
click at [1501, 401] on div at bounding box center [1503, 396] width 37 height 58
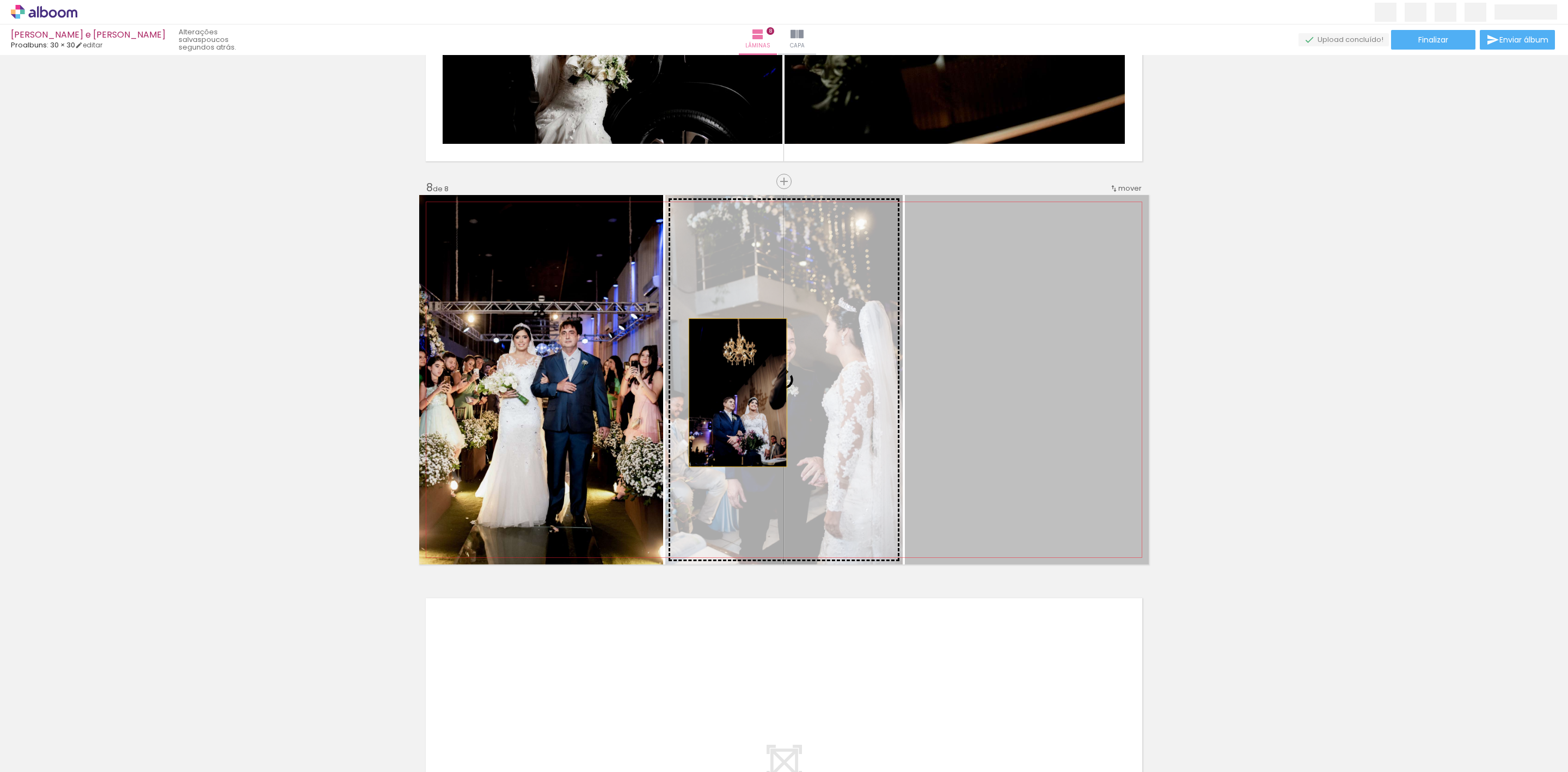
drag, startPoint x: 1055, startPoint y: 402, endPoint x: 732, endPoint y: 392, distance: 323.2
click at [0, 0] on slot at bounding box center [0, 0] width 0 height 0
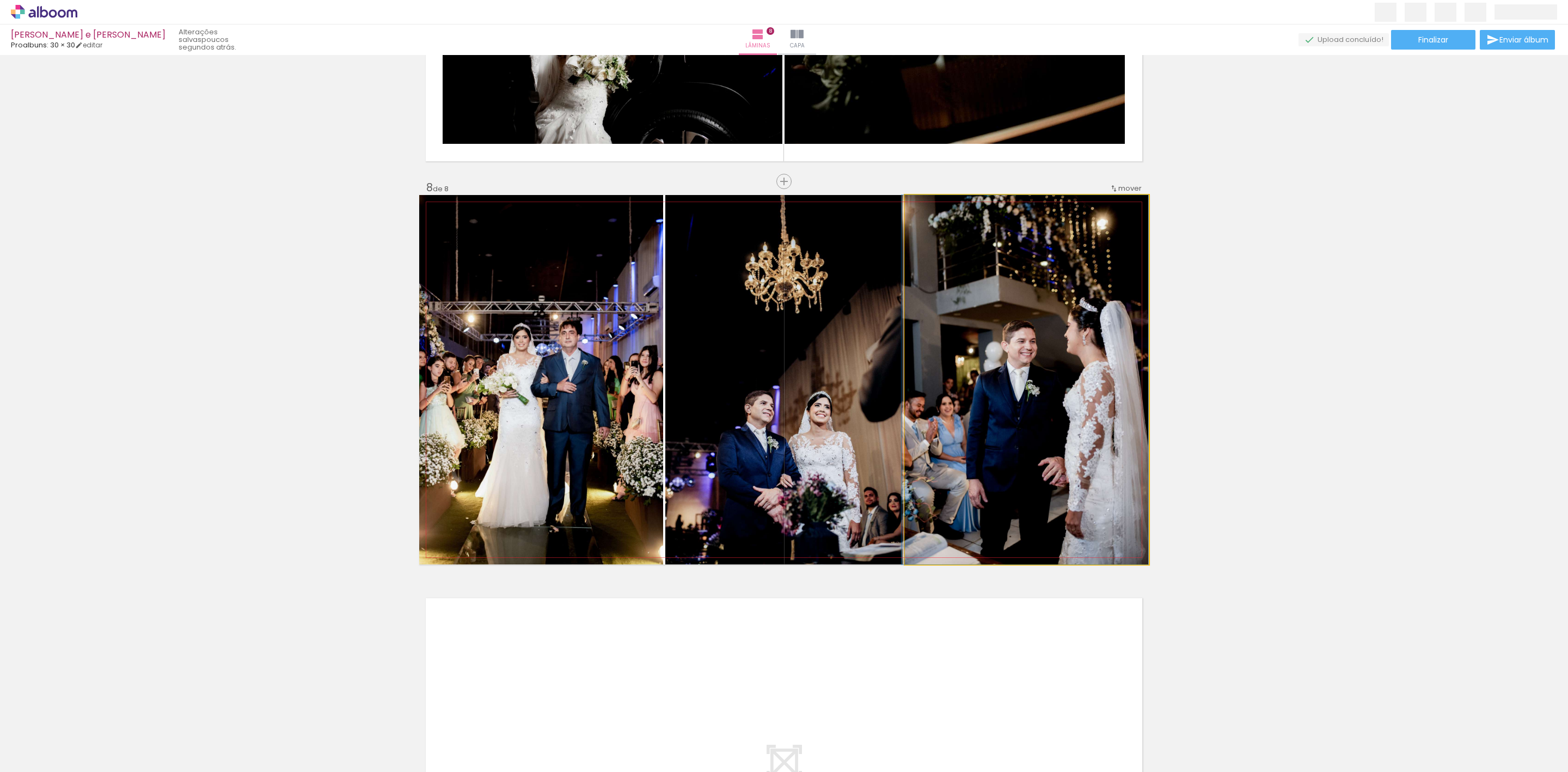
drag, startPoint x: 1082, startPoint y: 438, endPoint x: 836, endPoint y: 426, distance: 246.3
click at [0, 0] on slot at bounding box center [0, 0] width 0 height 0
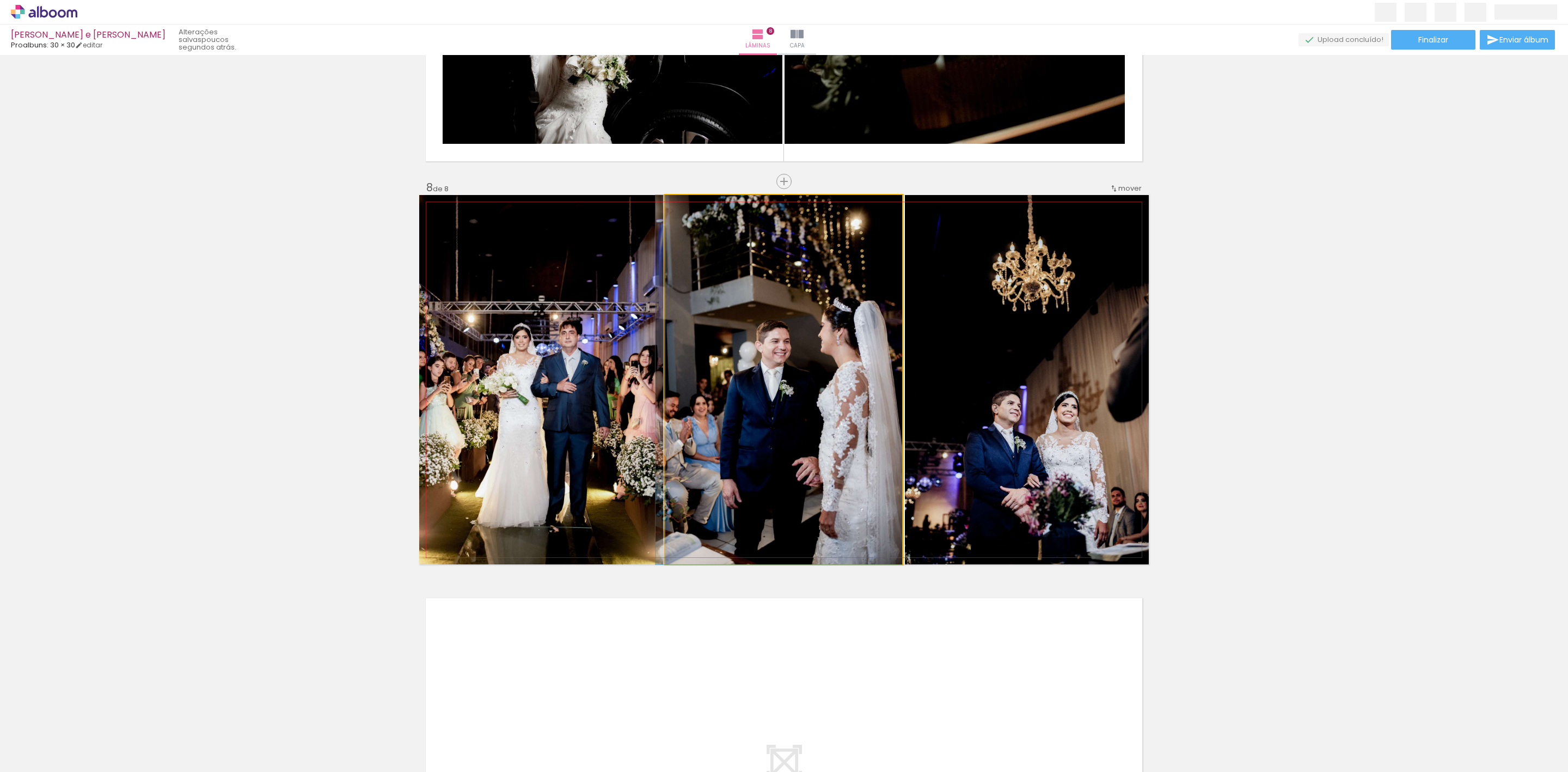
drag, startPoint x: 847, startPoint y: 426, endPoint x: 825, endPoint y: 425, distance: 22.0
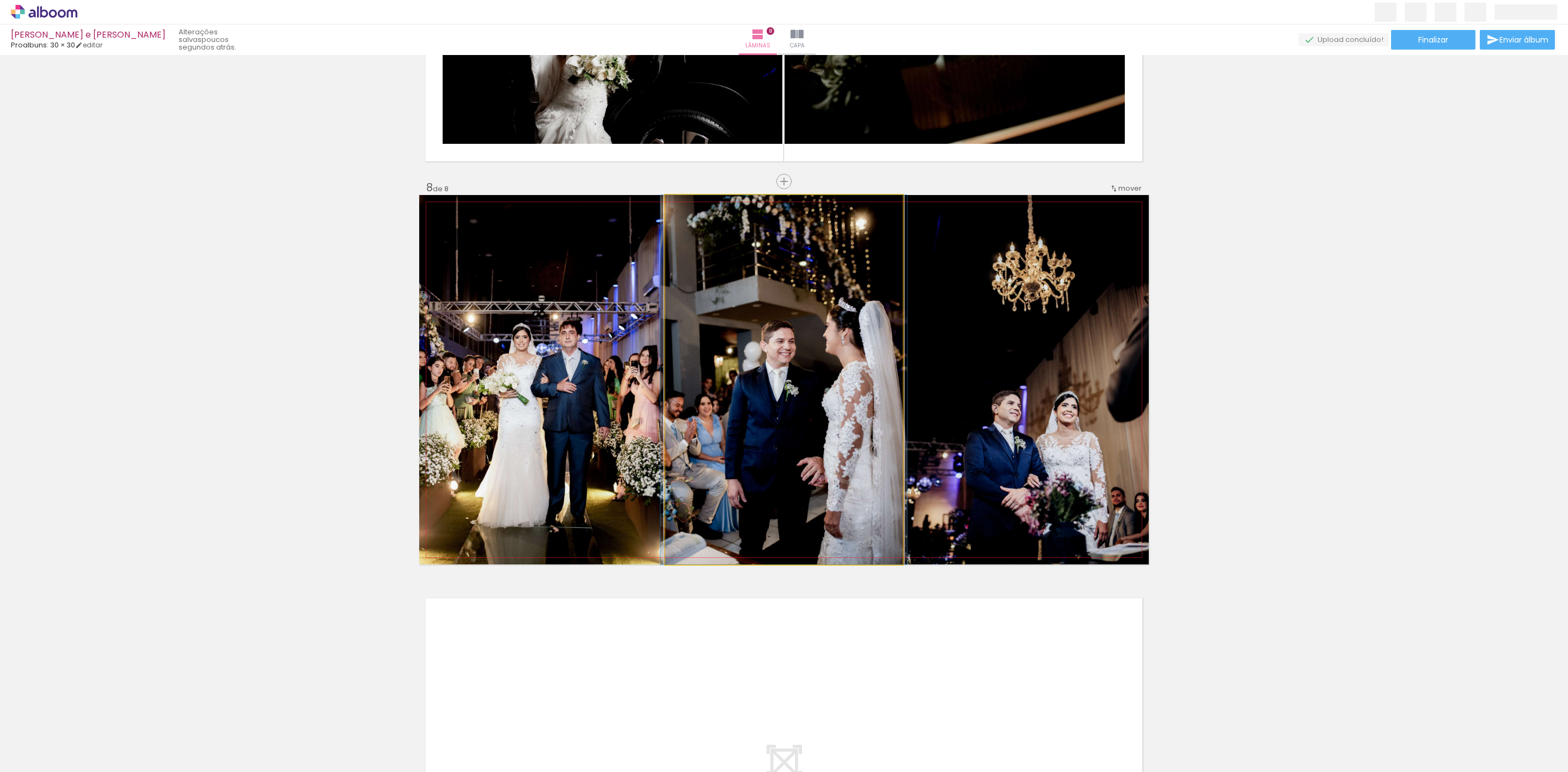
click at [818, 417] on quentale-photo at bounding box center [784, 379] width 237 height 369
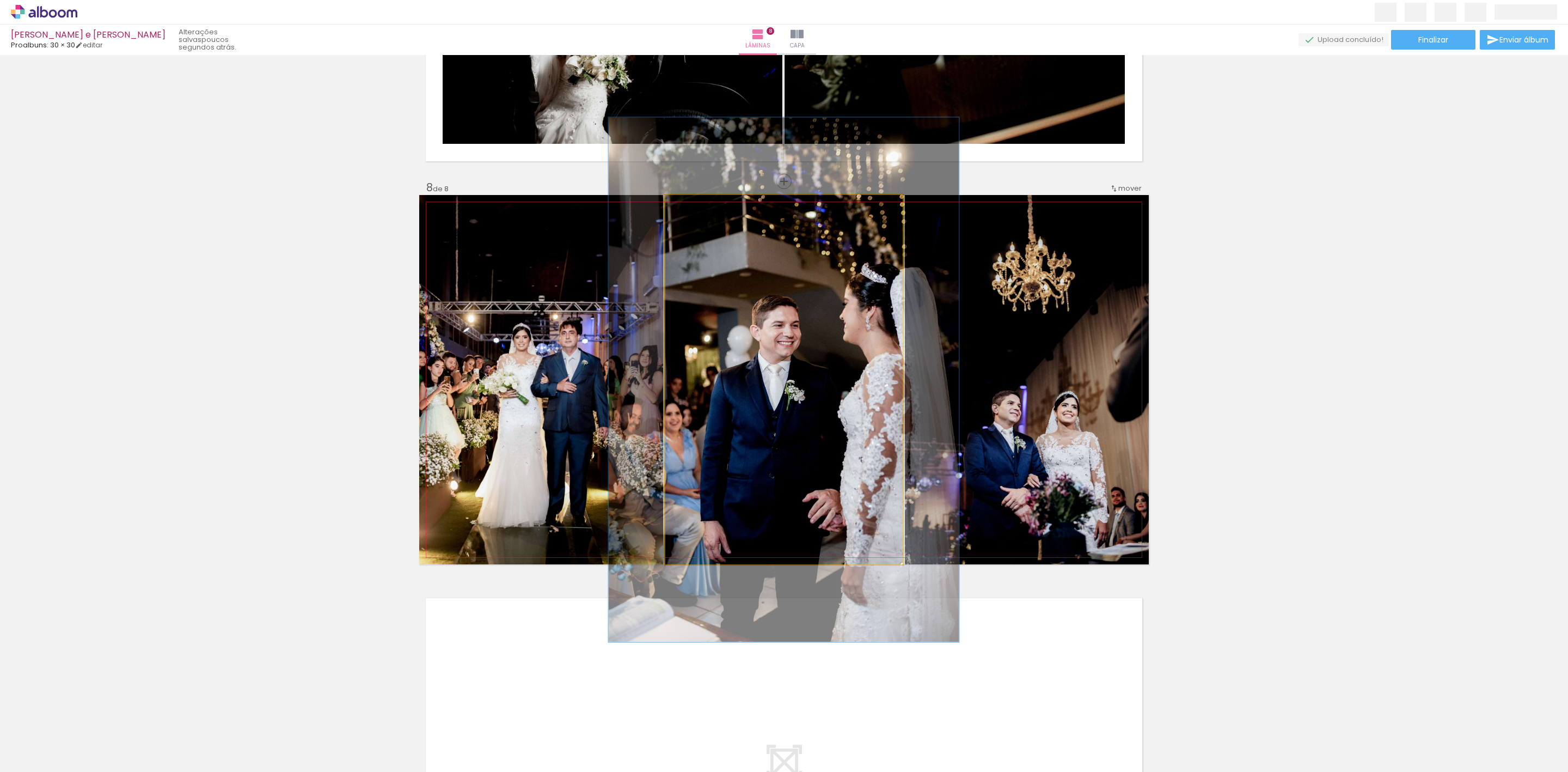
drag, startPoint x: 683, startPoint y: 206, endPoint x: 699, endPoint y: 206, distance: 16.0
type paper-slider "142"
click at [702, 206] on div at bounding box center [707, 206] width 10 height 10
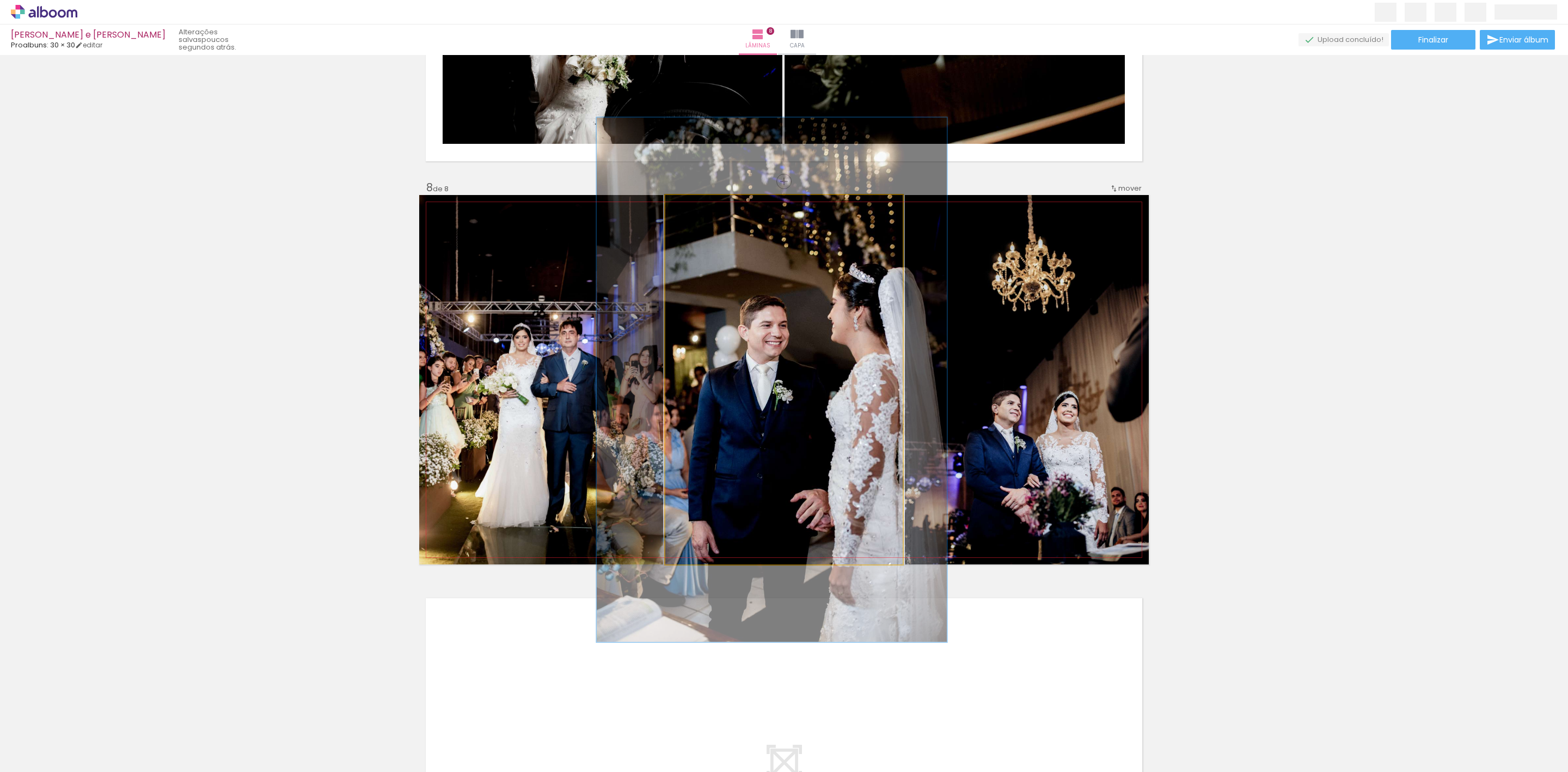
drag, startPoint x: 796, startPoint y: 291, endPoint x: 784, endPoint y: 291, distance: 12.0
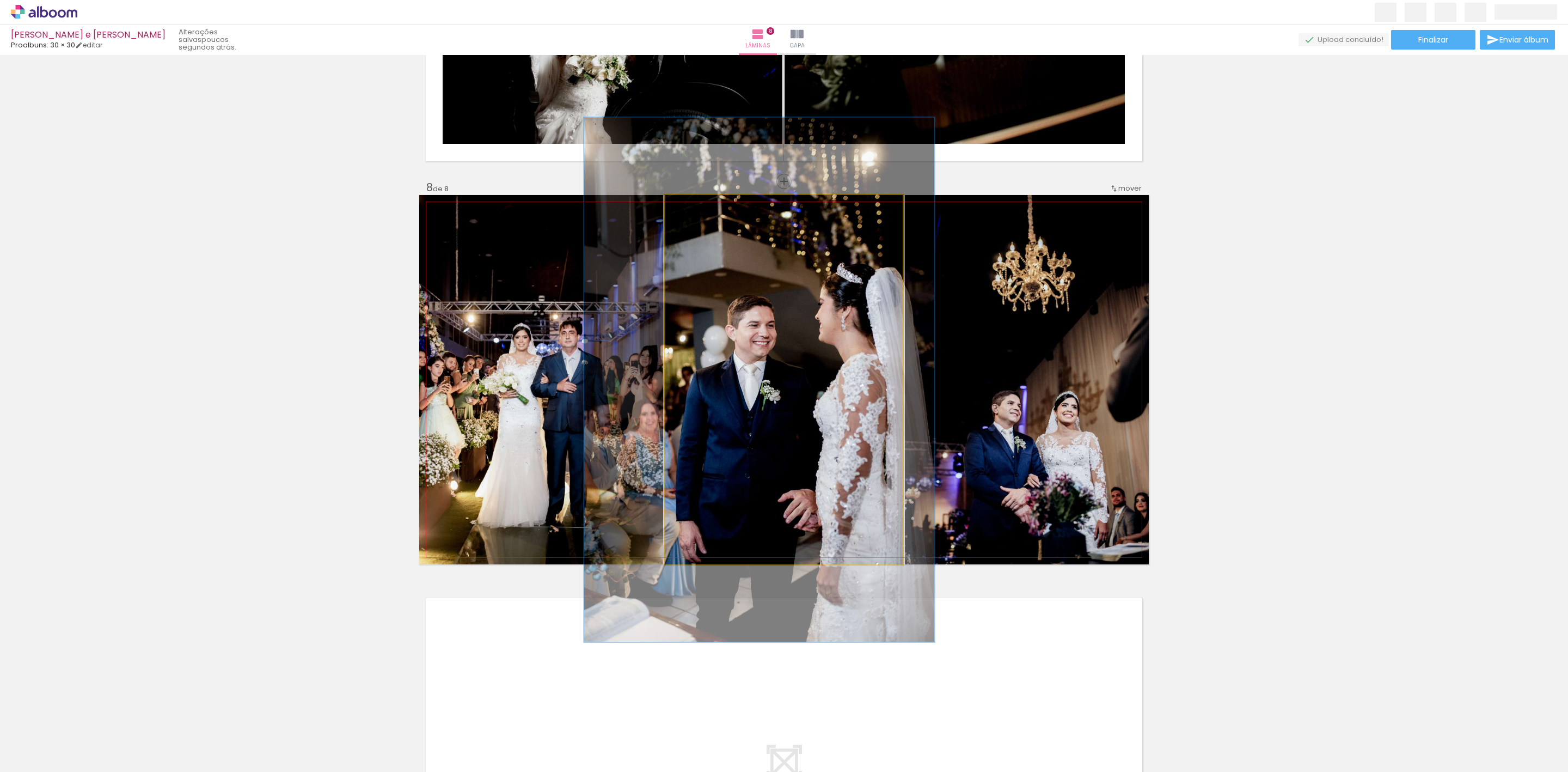
drag, startPoint x: 813, startPoint y: 298, endPoint x: 801, endPoint y: 298, distance: 12.0
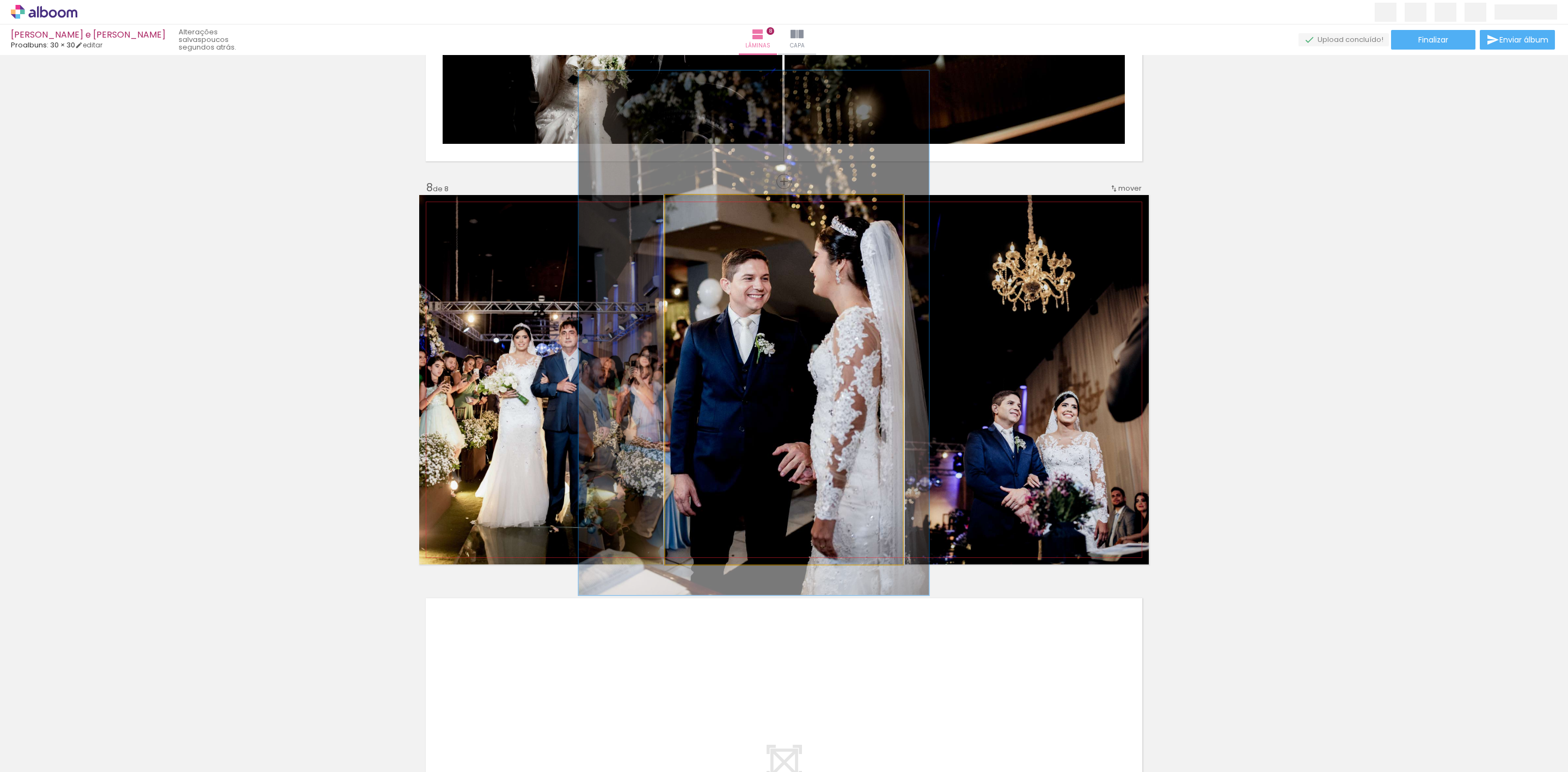
drag, startPoint x: 837, startPoint y: 300, endPoint x: 833, endPoint y: 254, distance: 46.2
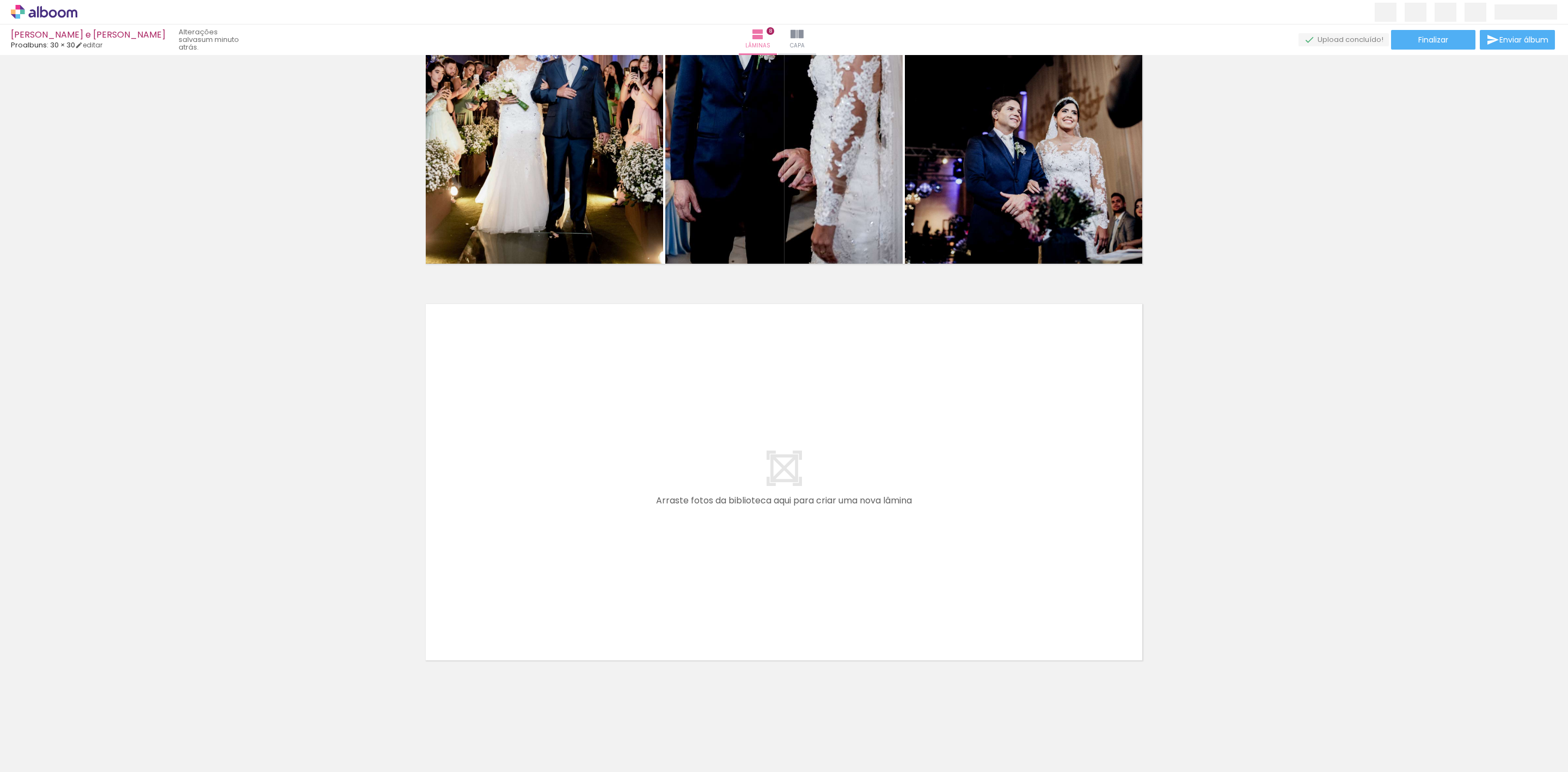
scroll to position [0, 1583]
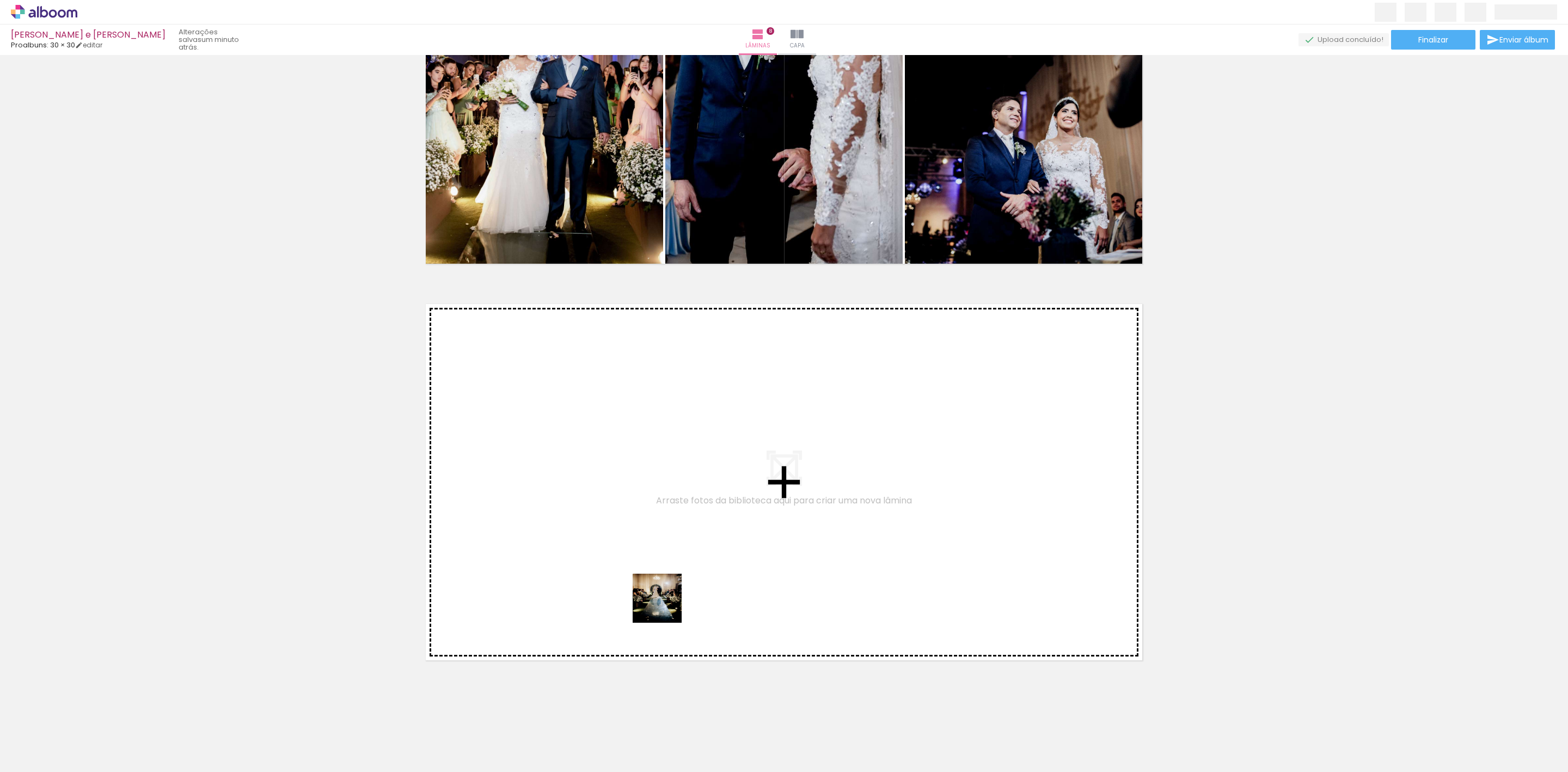
drag, startPoint x: 666, startPoint y: 747, endPoint x: 663, endPoint y: 541, distance: 206.0
click at [663, 541] on quentale-workspace at bounding box center [784, 386] width 1568 height 772
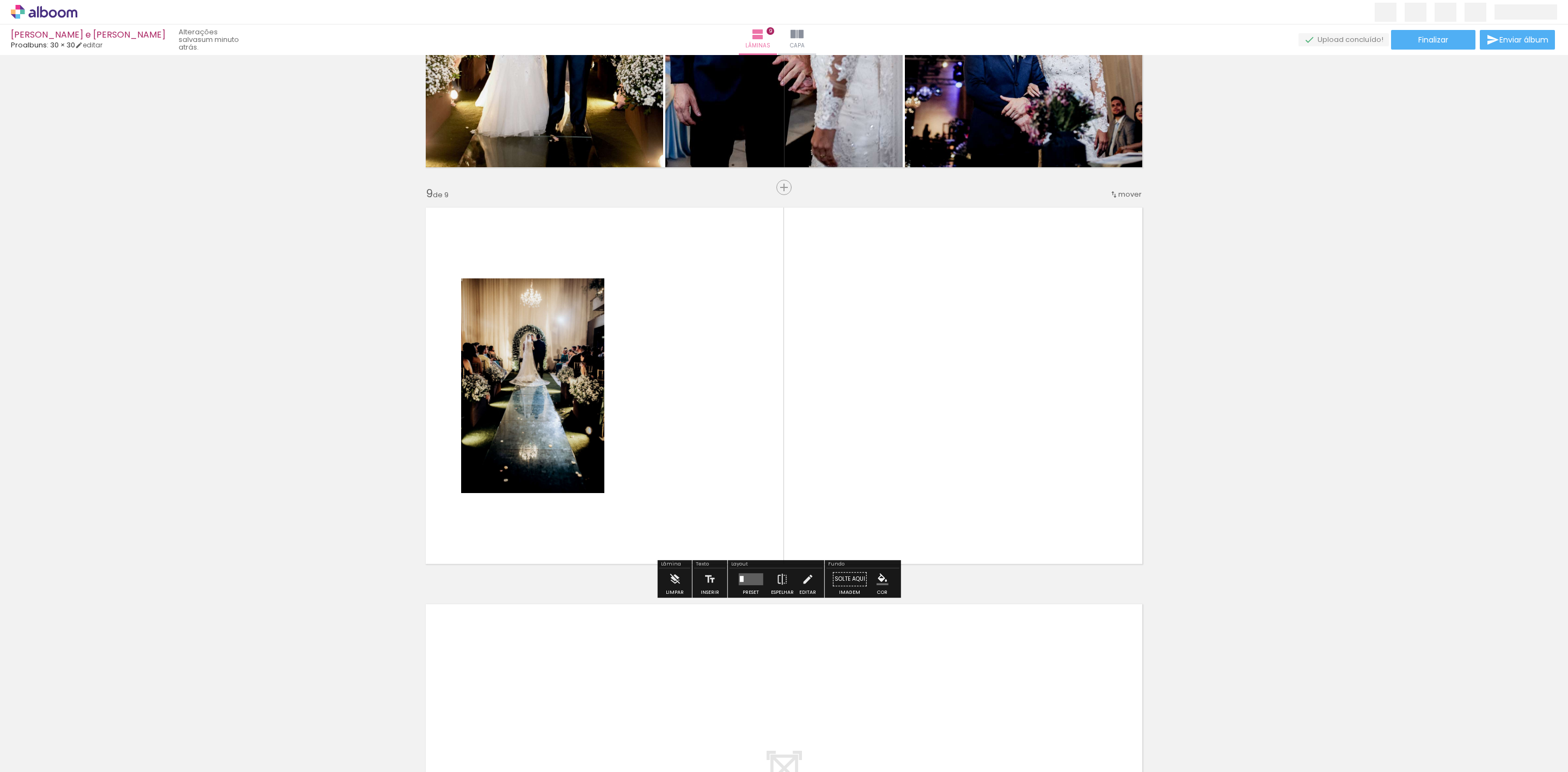
scroll to position [3063, 0]
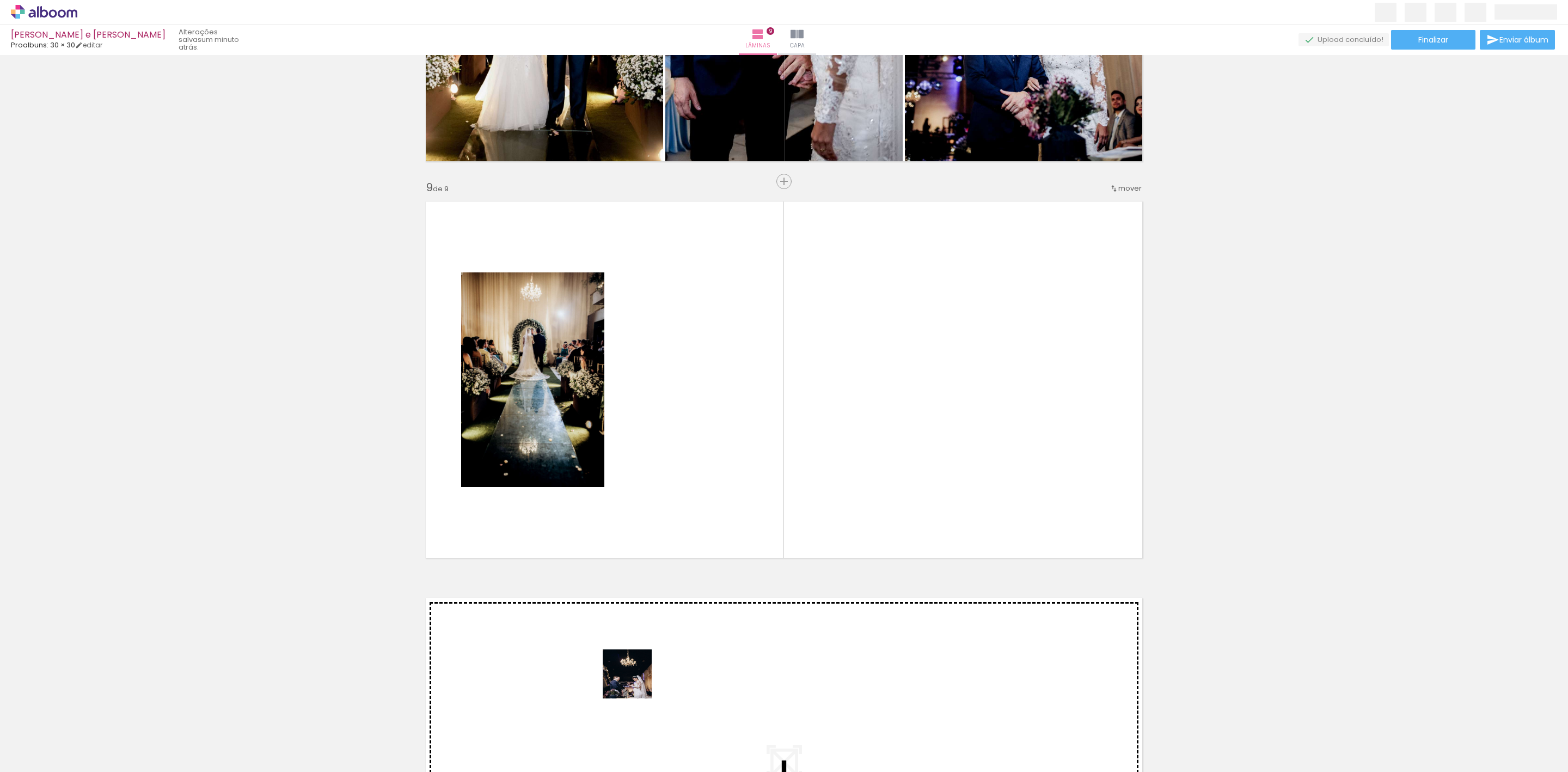
drag, startPoint x: 610, startPoint y: 739, endPoint x: 726, endPoint y: 438, distance: 322.6
click at [726, 438] on quentale-workspace at bounding box center [784, 386] width 1568 height 772
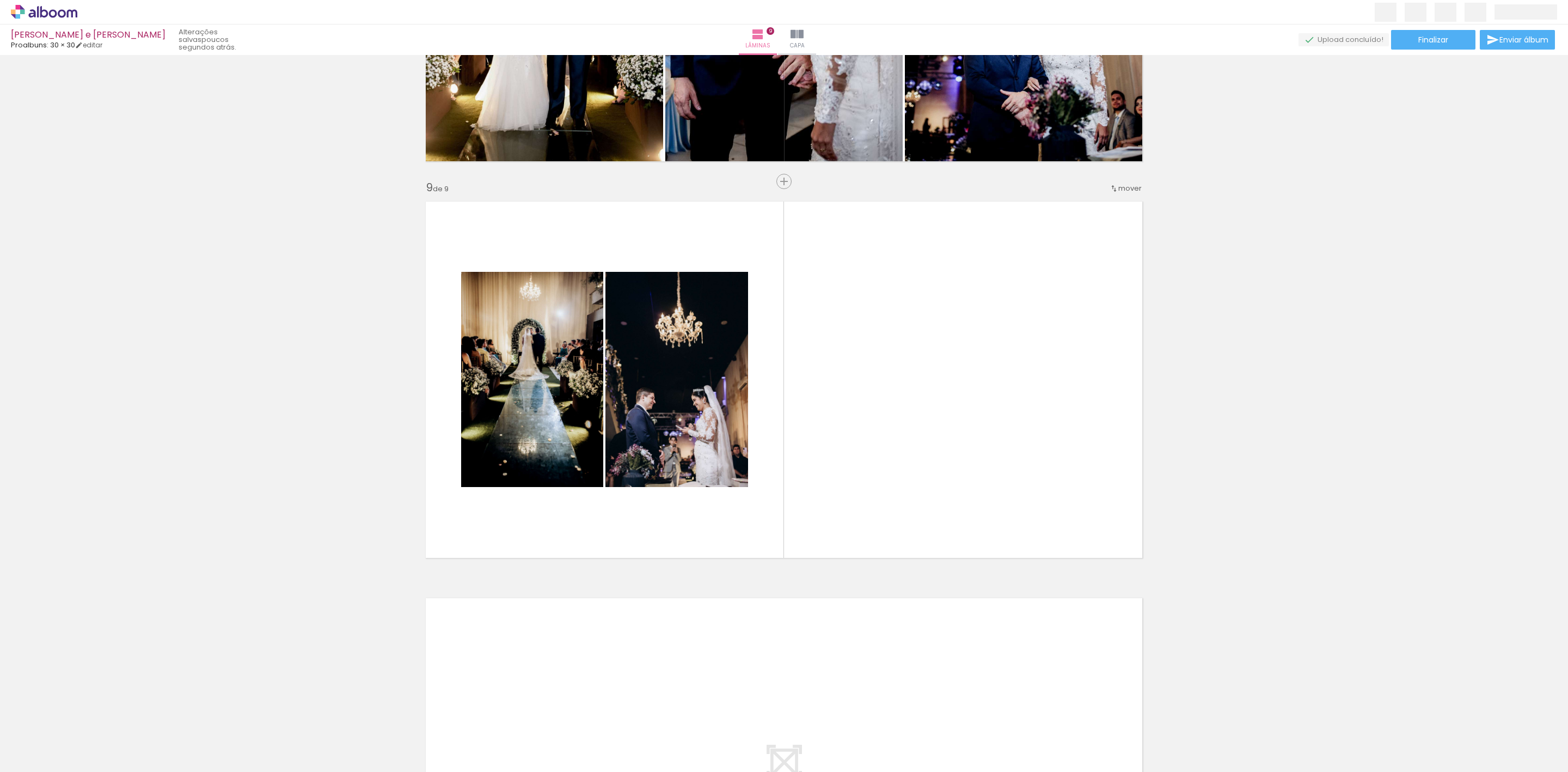
scroll to position [0, 3194]
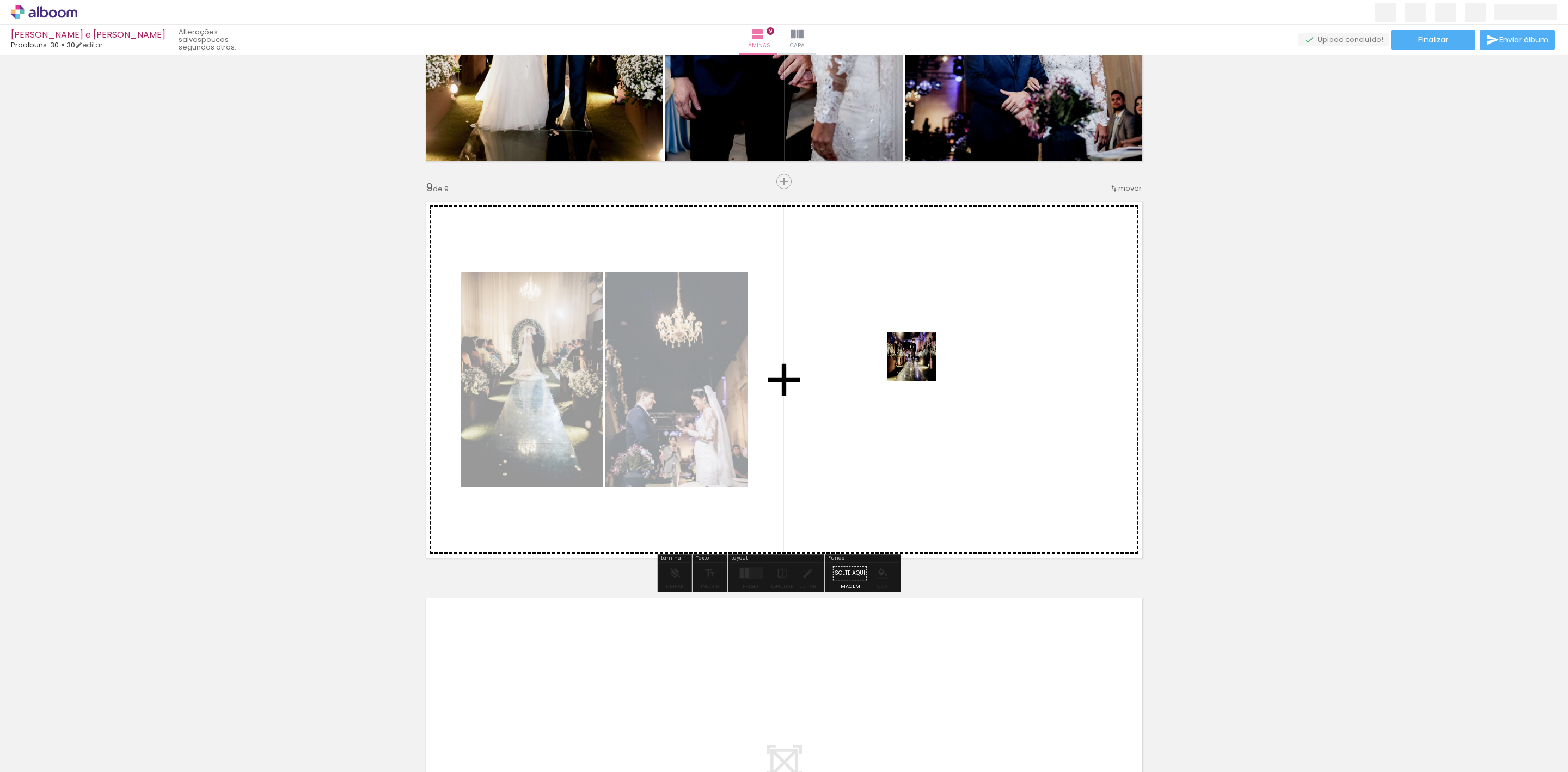
drag, startPoint x: 830, startPoint y: 745, endPoint x: 920, endPoint y: 364, distance: 391.5
click at [920, 364] on quentale-workspace at bounding box center [784, 386] width 1568 height 772
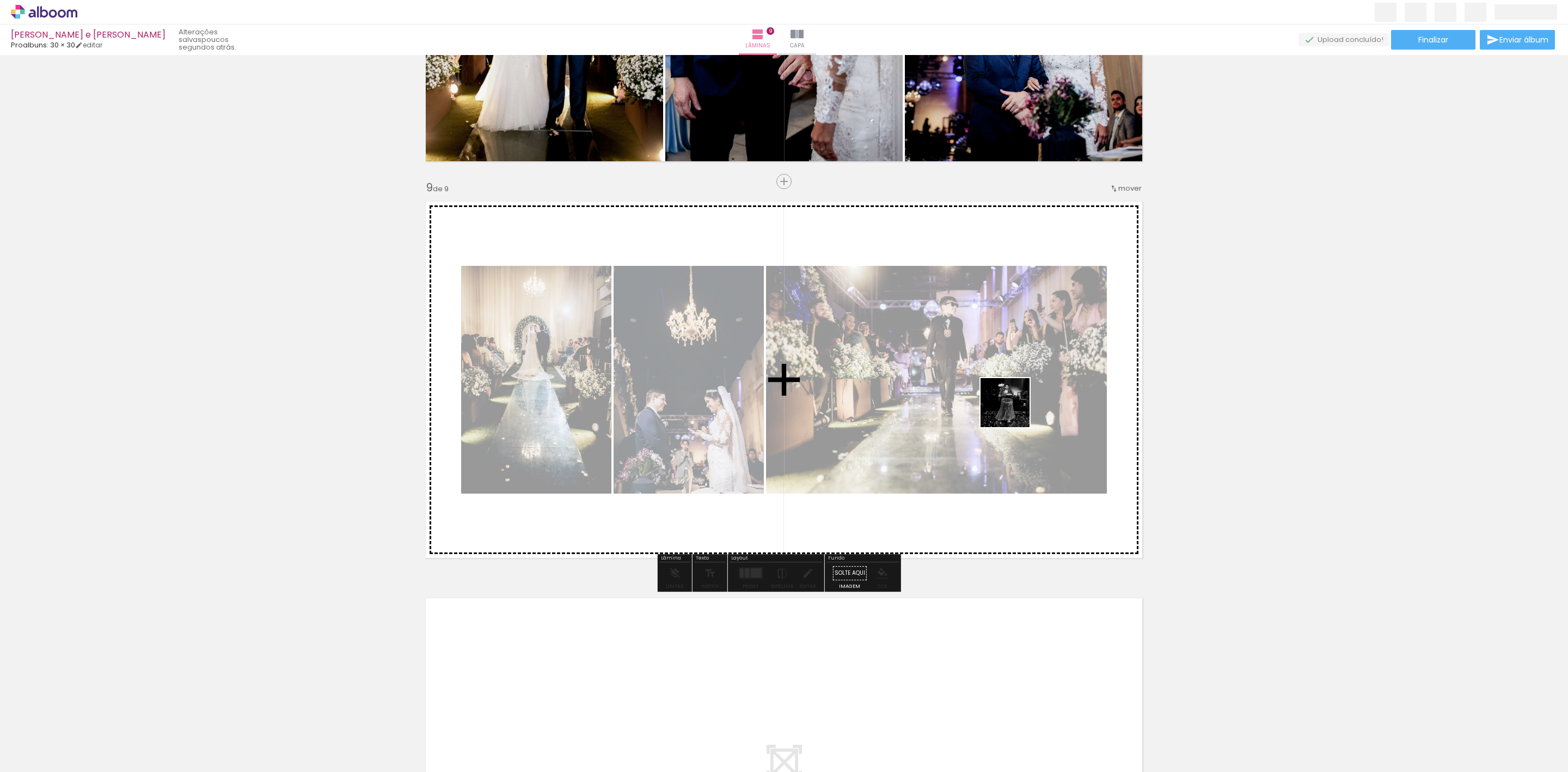
drag, startPoint x: 884, startPoint y: 731, endPoint x: 1037, endPoint y: 373, distance: 389.3
click at [1037, 373] on quentale-workspace at bounding box center [784, 386] width 1568 height 772
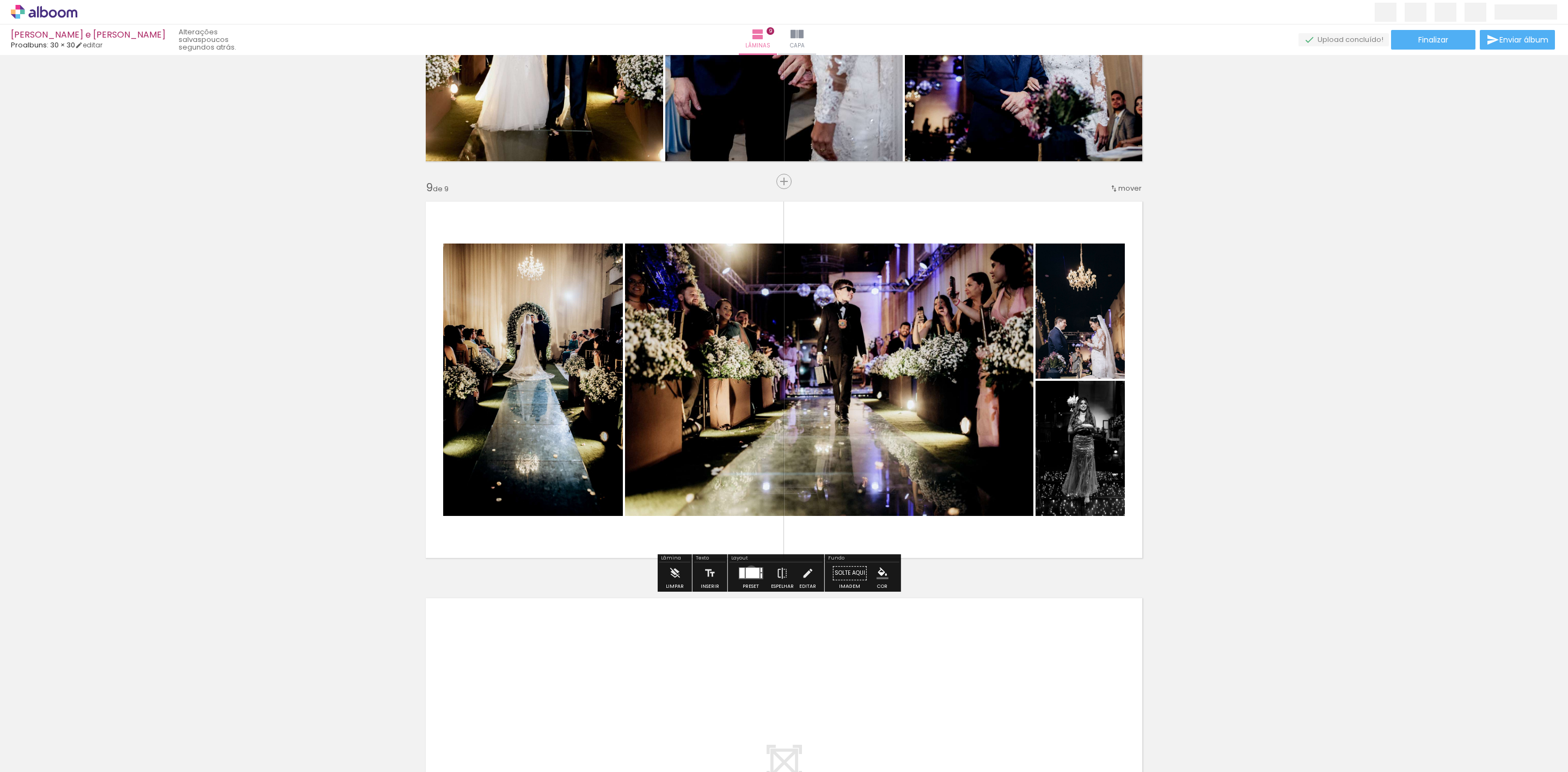
click at [748, 571] on div at bounding box center [752, 572] width 14 height 11
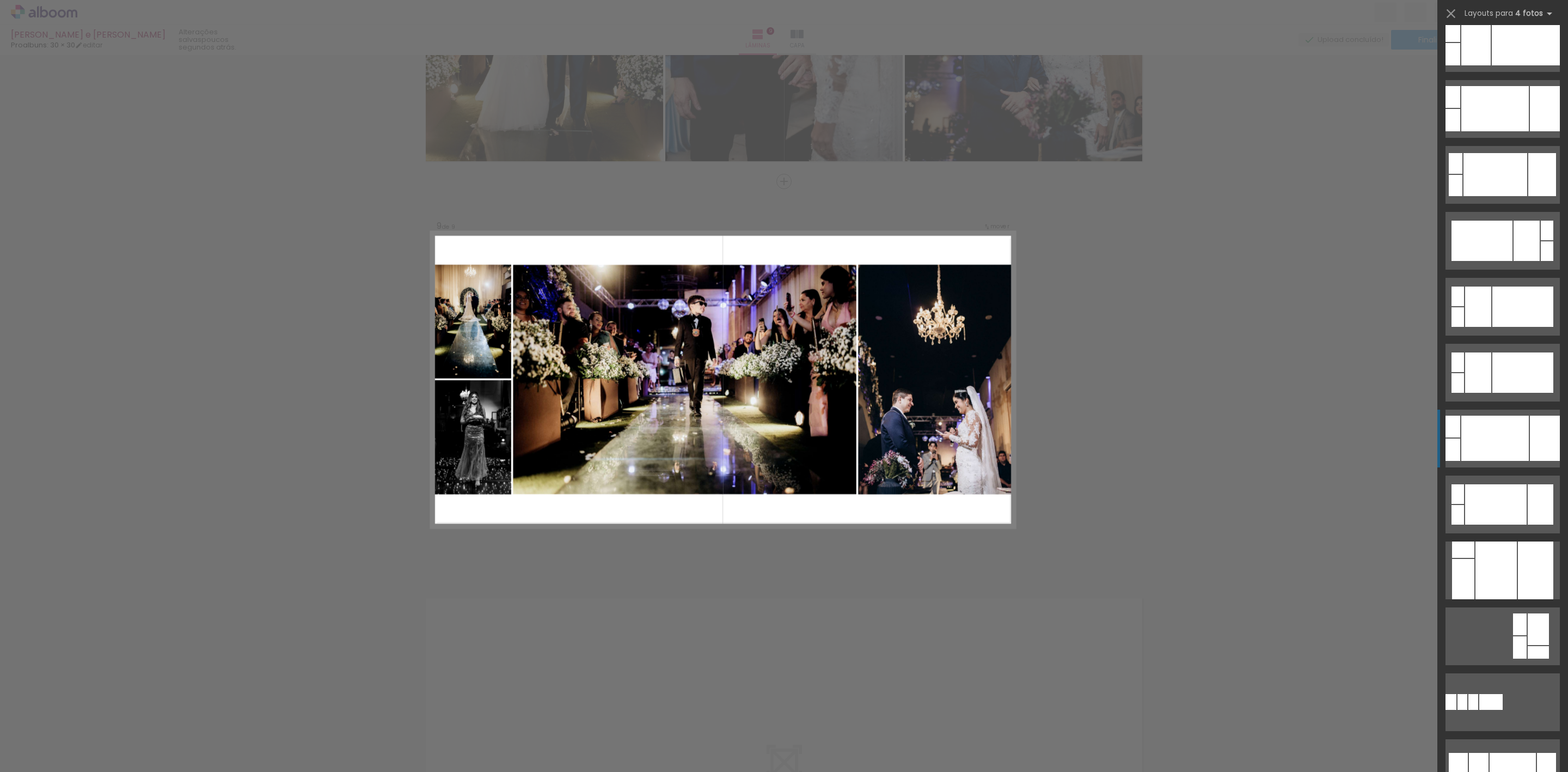
scroll to position [408, 0]
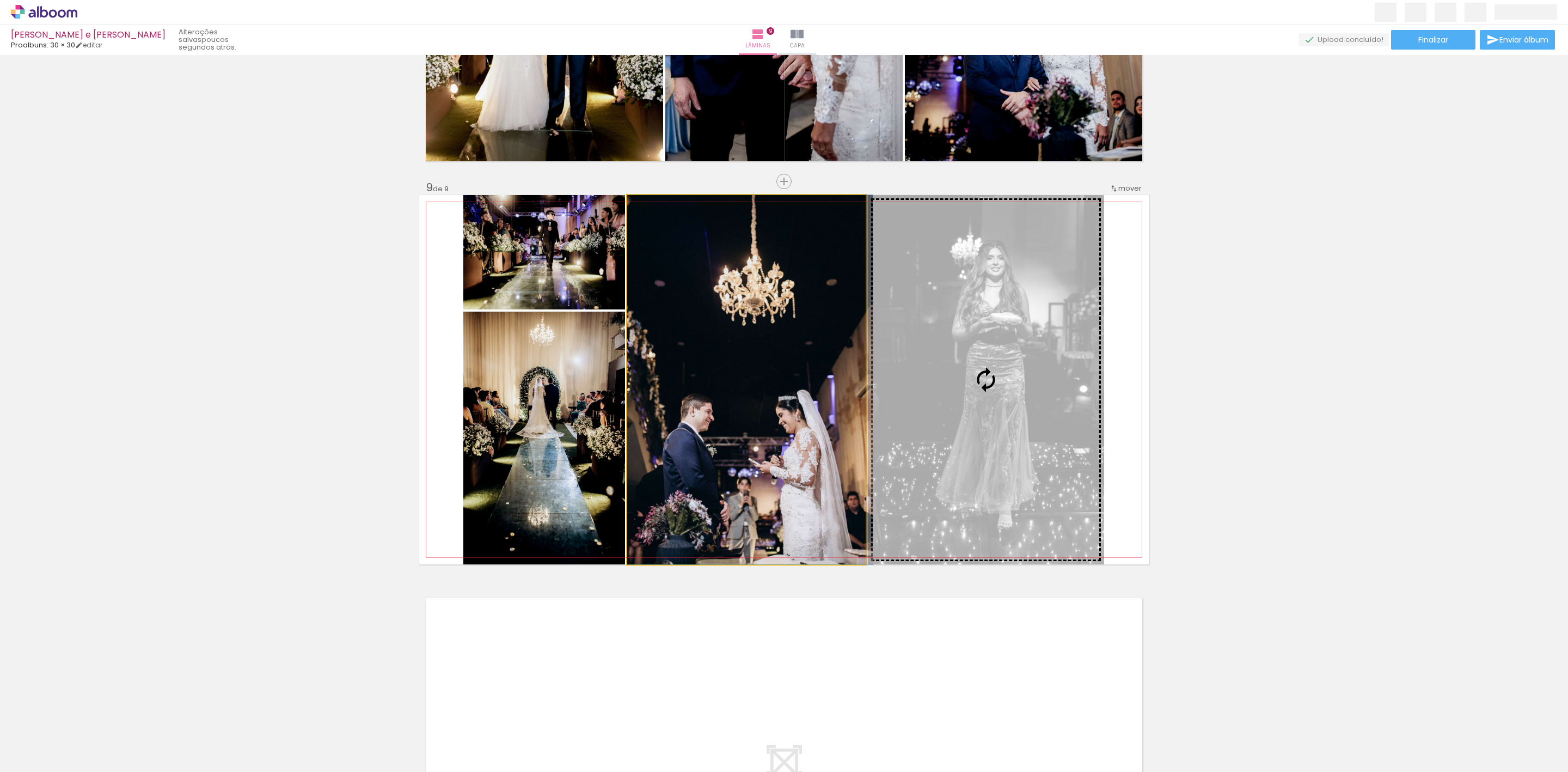
drag, startPoint x: 824, startPoint y: 402, endPoint x: 866, endPoint y: 403, distance: 42.0
click at [0, 0] on slot at bounding box center [0, 0] width 0 height 0
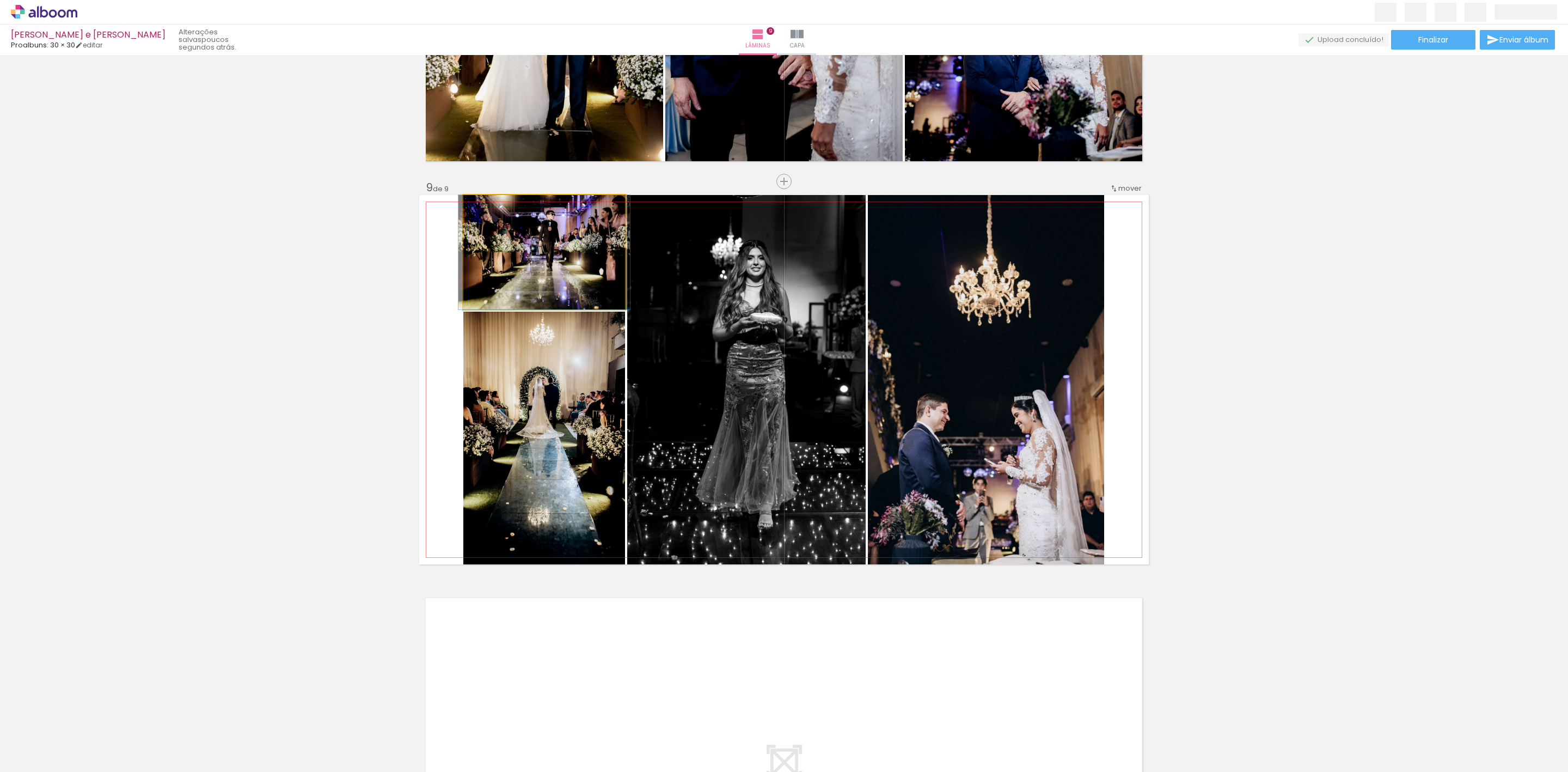
drag, startPoint x: 562, startPoint y: 251, endPoint x: 562, endPoint y: 265, distance: 14.0
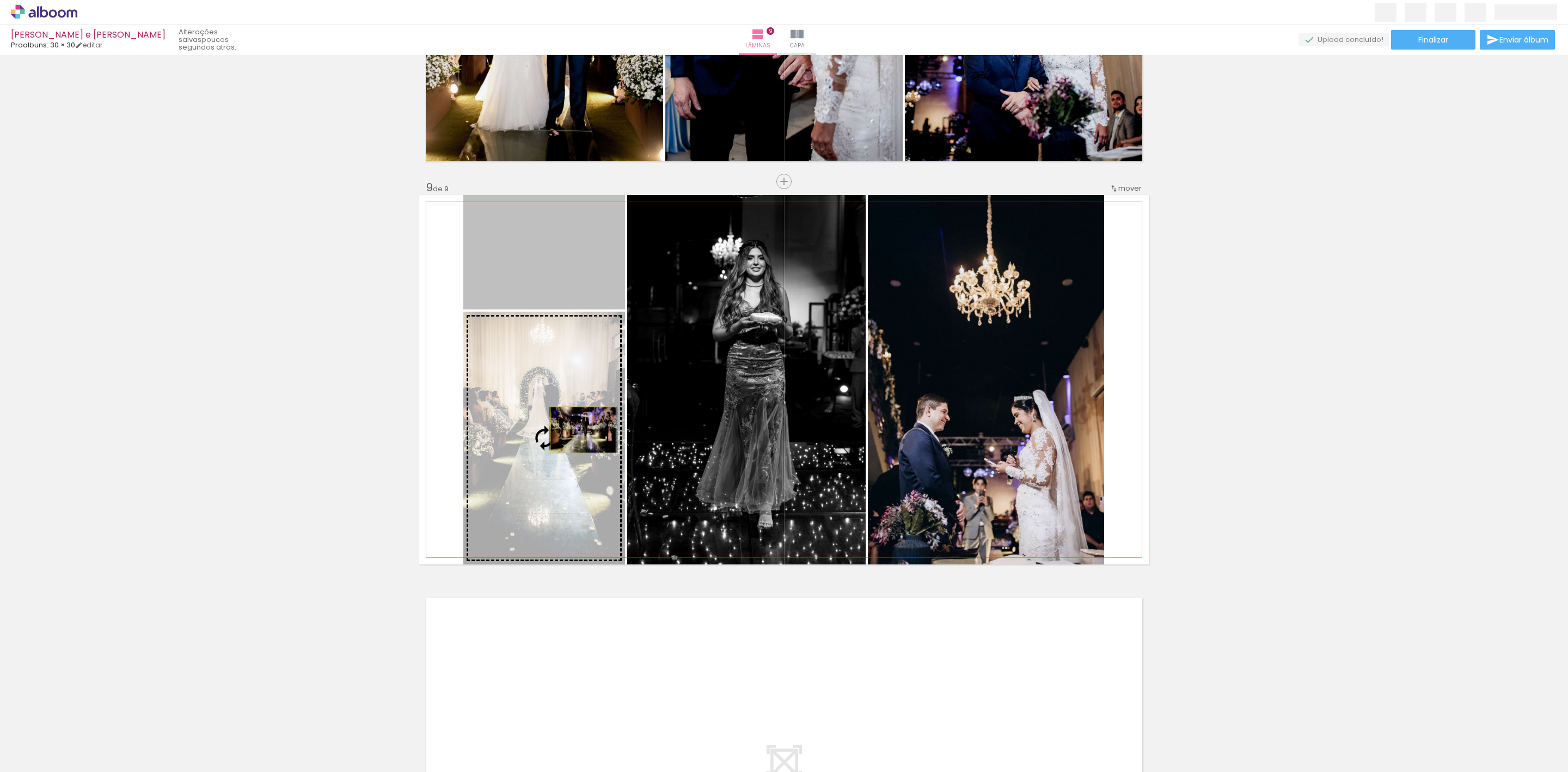
drag, startPoint x: 578, startPoint y: 286, endPoint x: 577, endPoint y: 429, distance: 143.0
click at [0, 0] on slot at bounding box center [0, 0] width 0 height 0
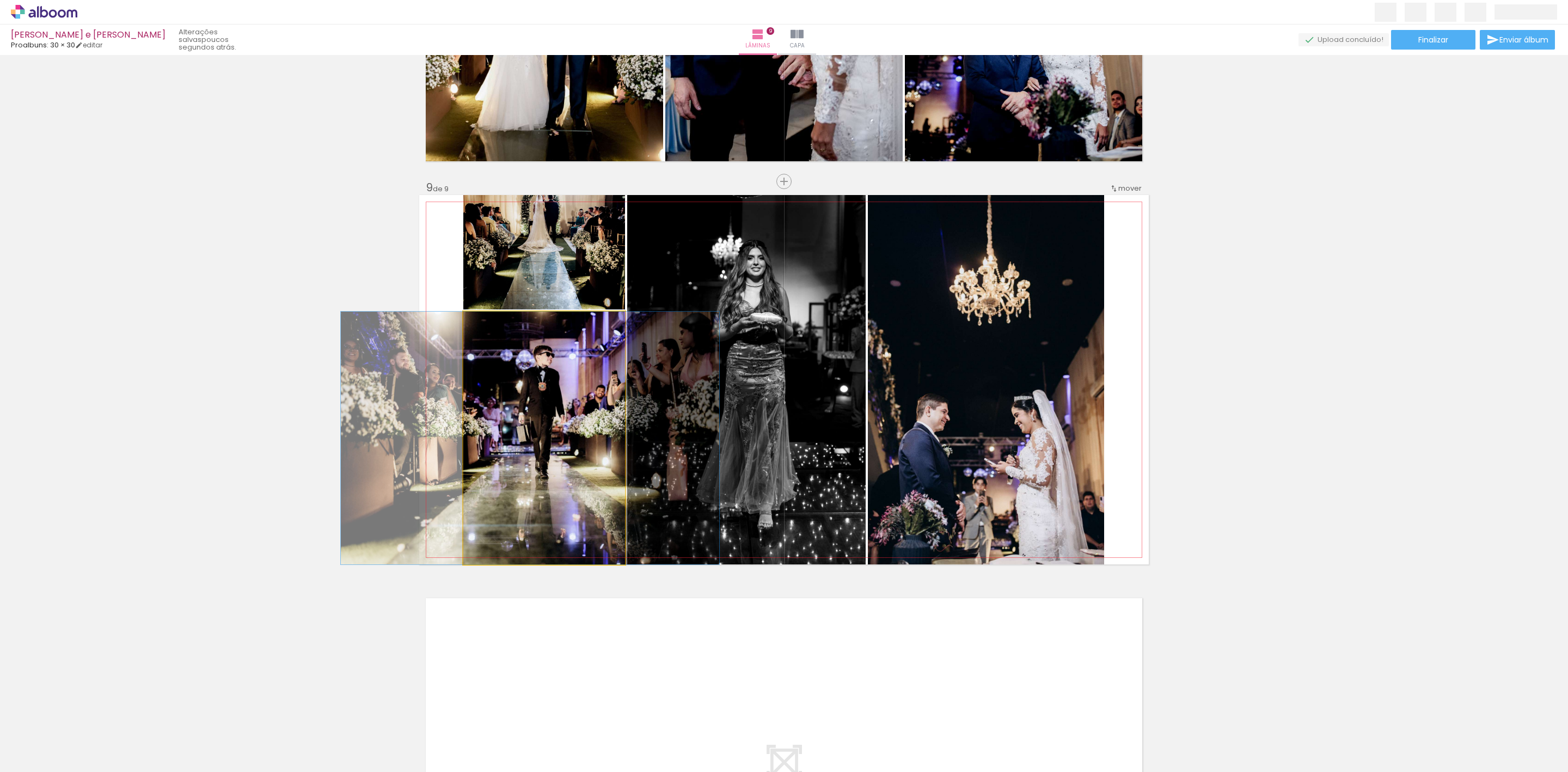
drag, startPoint x: 575, startPoint y: 408, endPoint x: 561, endPoint y: 408, distance: 14.0
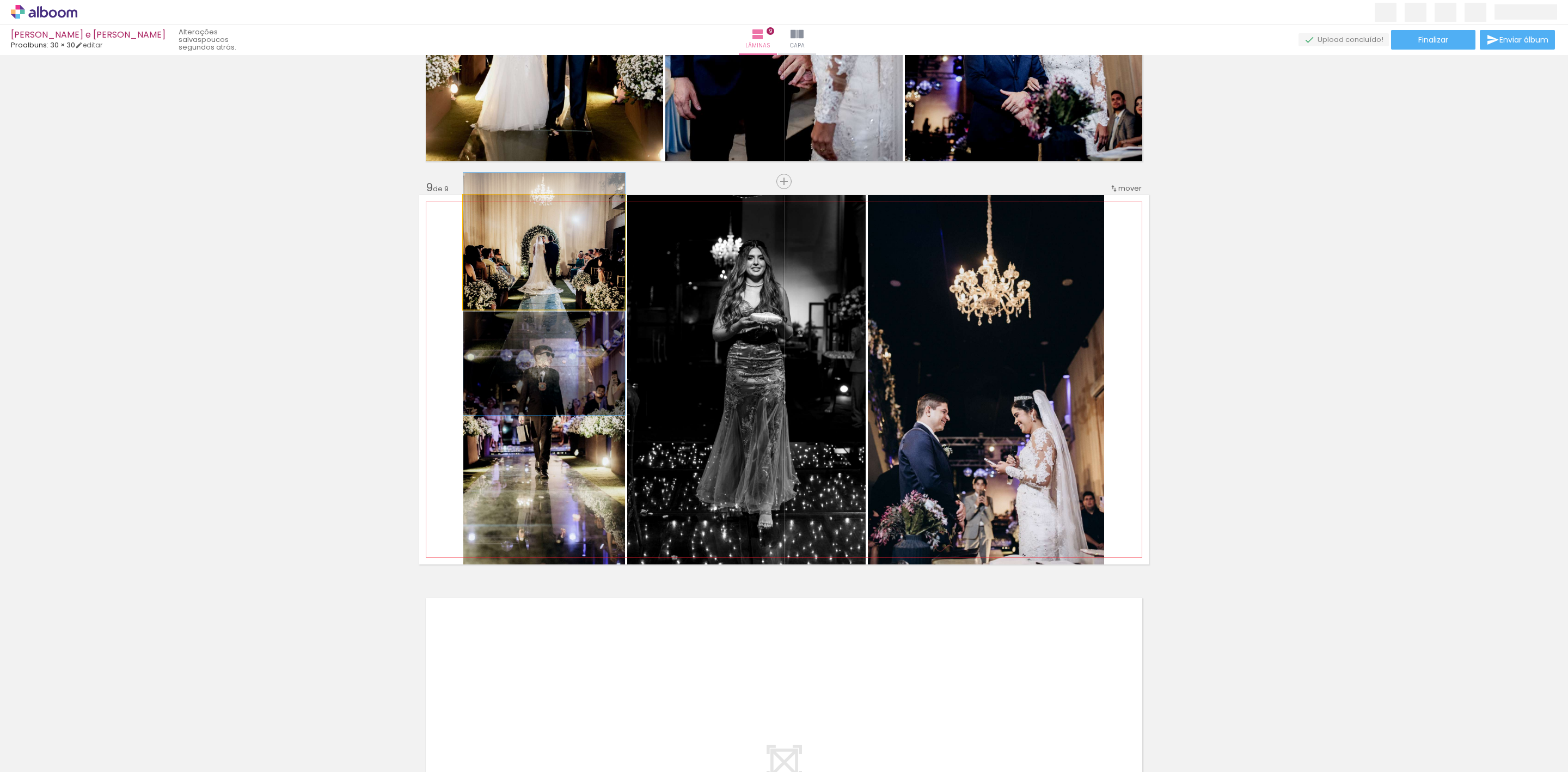
drag, startPoint x: 571, startPoint y: 235, endPoint x: 574, endPoint y: 278, distance: 43.1
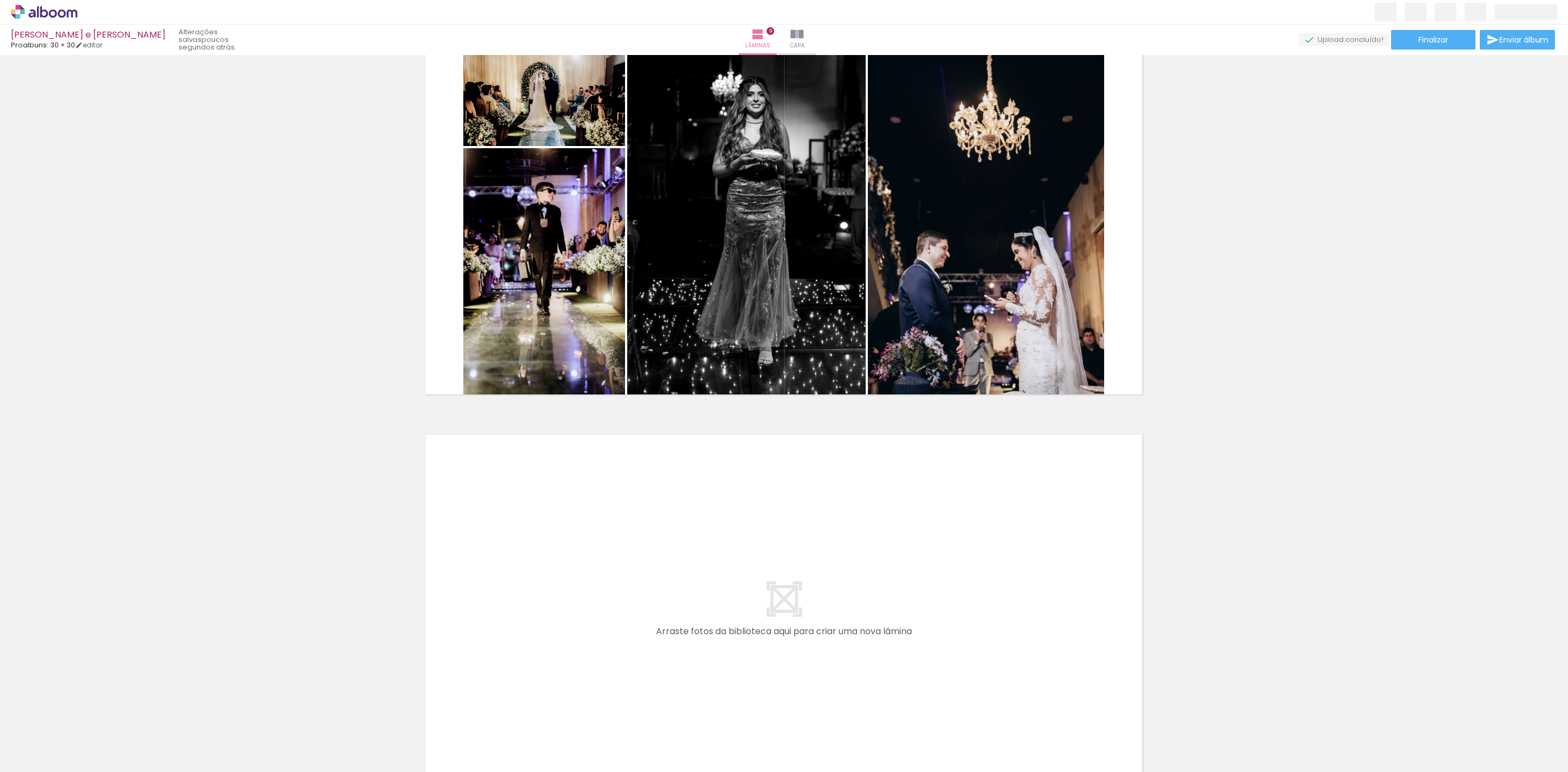
scroll to position [0, 1833]
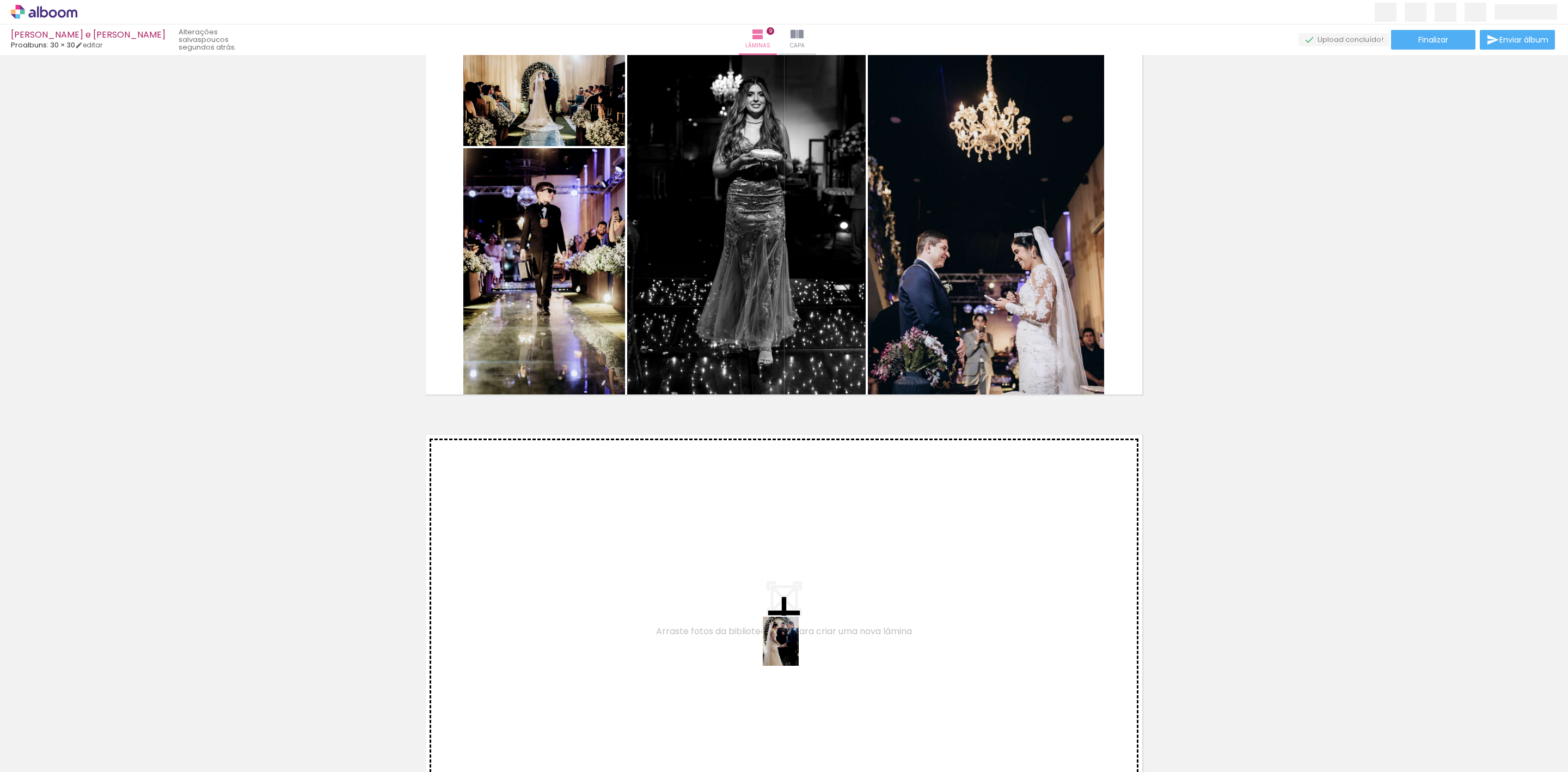
drag, startPoint x: 605, startPoint y: 745, endPoint x: 795, endPoint y: 649, distance: 212.9
click at [795, 649] on quentale-workspace at bounding box center [784, 386] width 1568 height 772
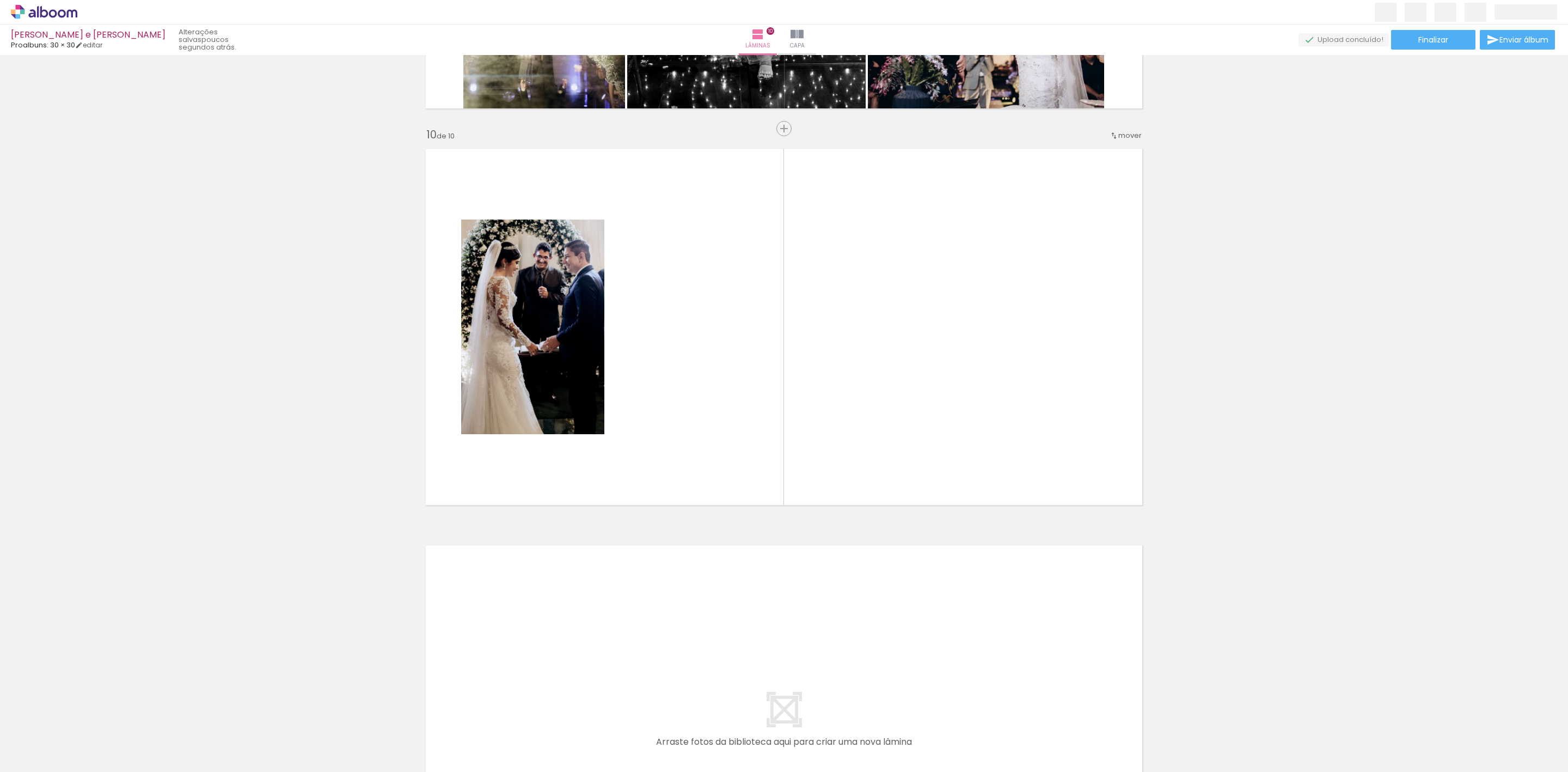
scroll to position [3541, 0]
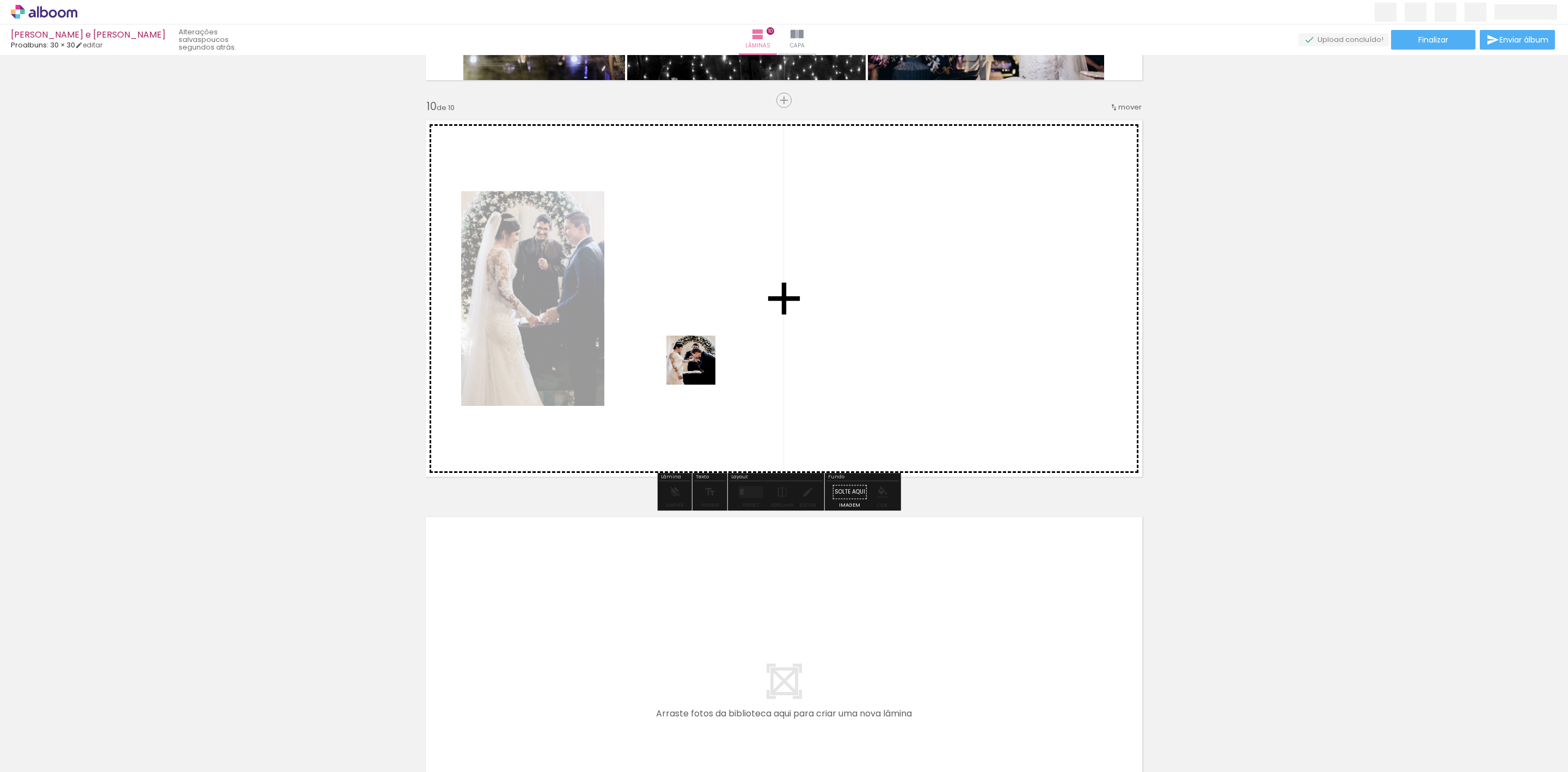
drag, startPoint x: 532, startPoint y: 745, endPoint x: 699, endPoint y: 368, distance: 412.3
click at [699, 368] on quentale-workspace at bounding box center [784, 386] width 1568 height 772
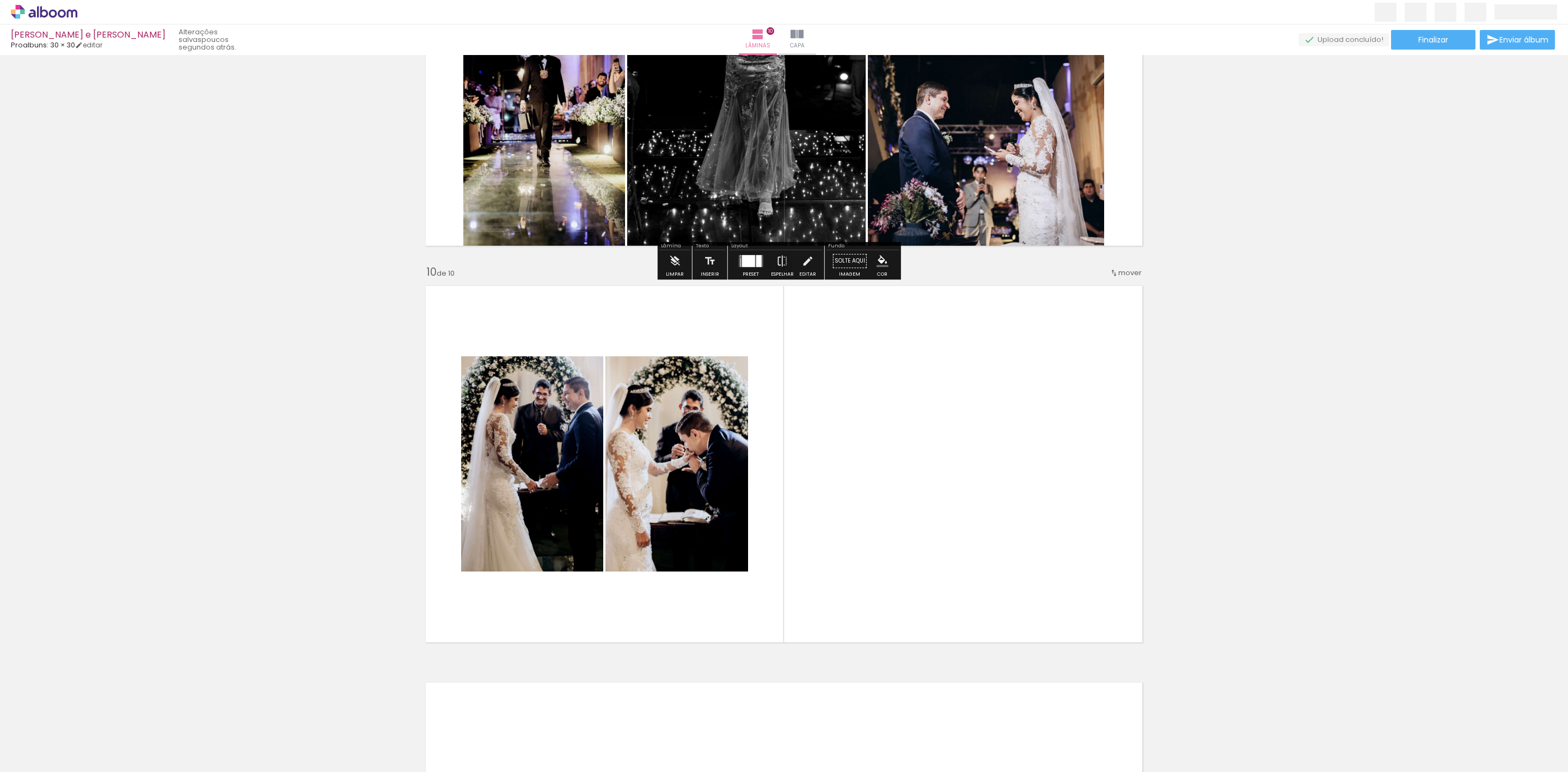
scroll to position [3378, 0]
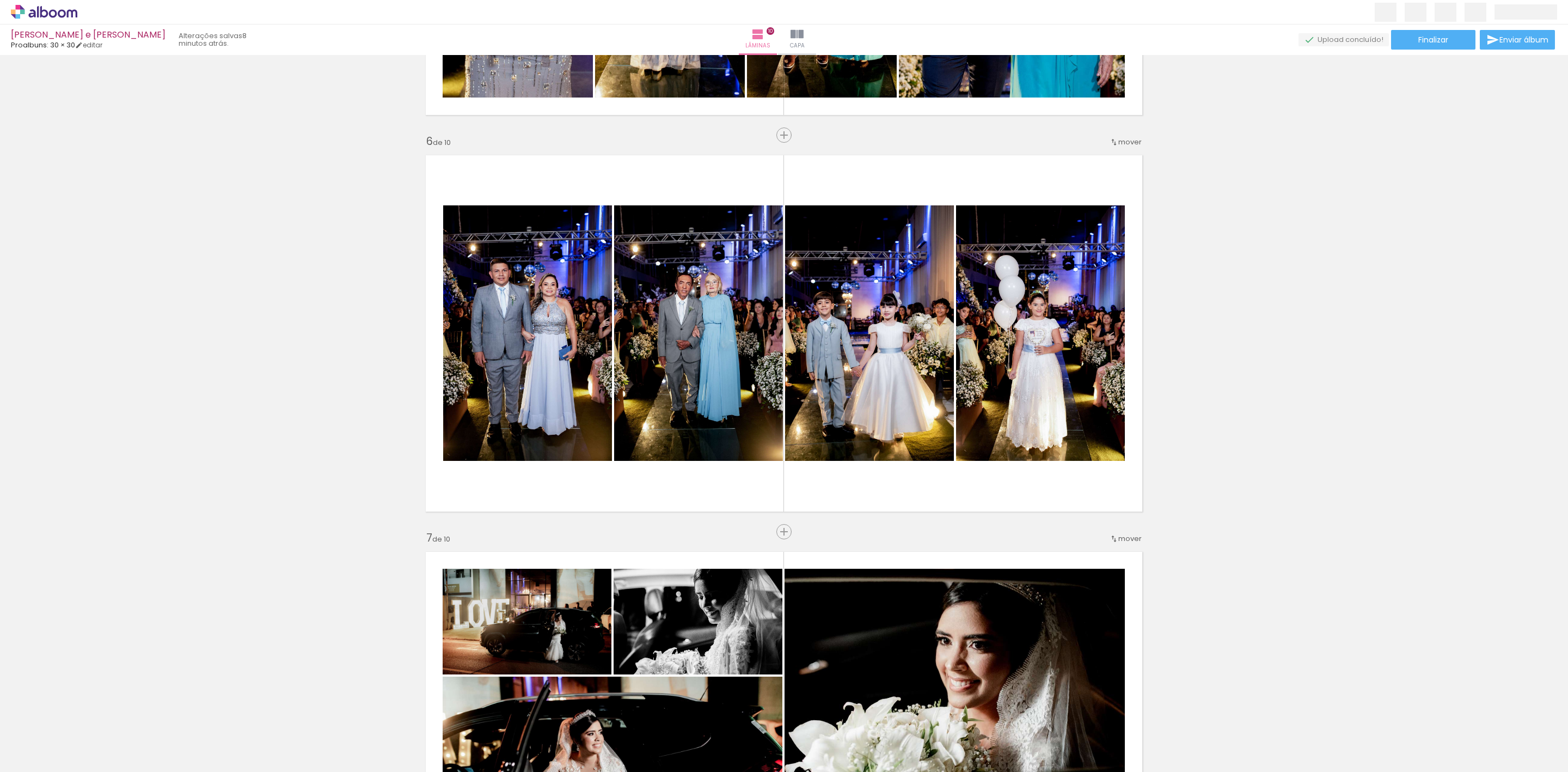
scroll to position [1907, 0]
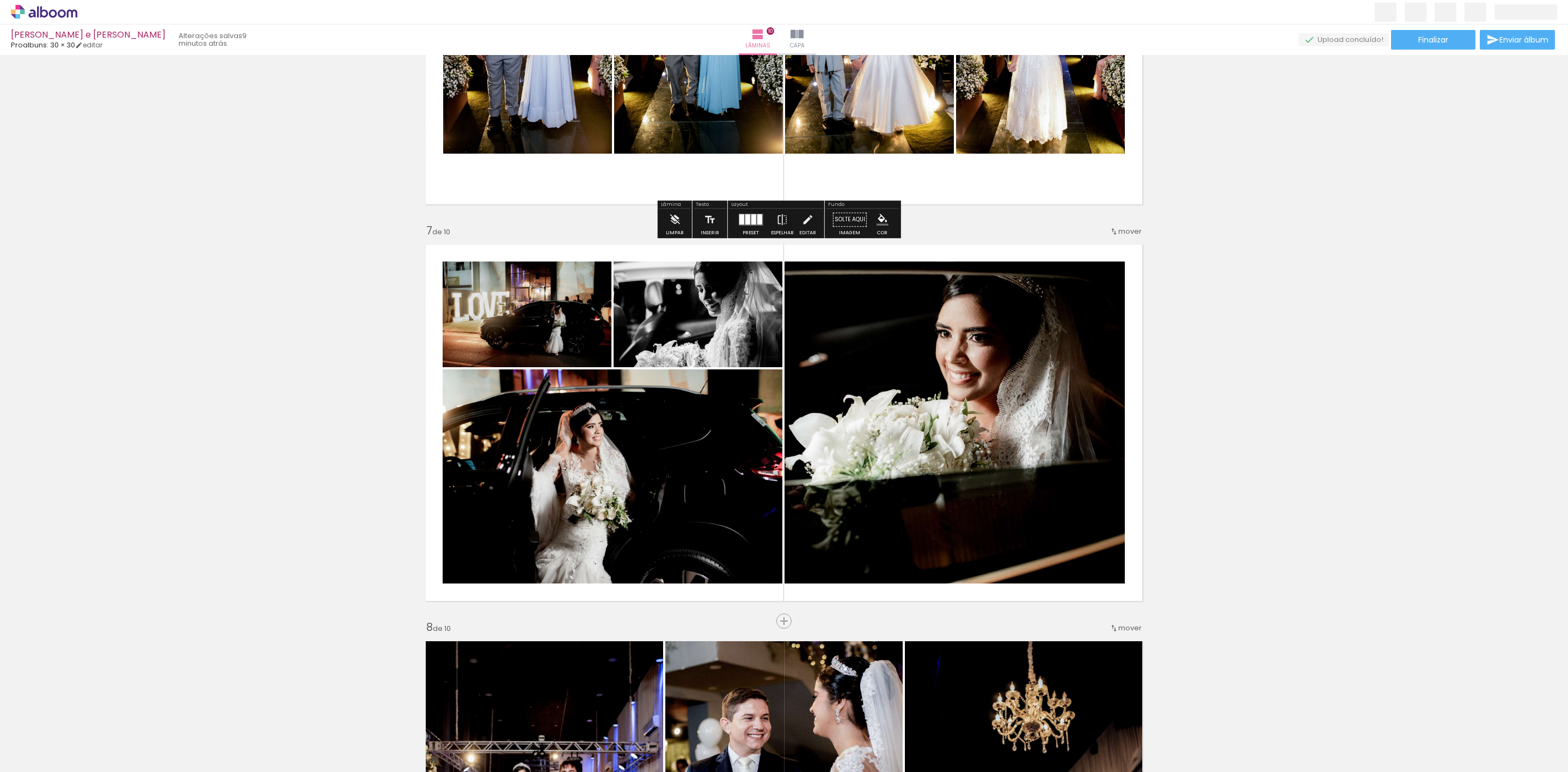
scroll to position [2234, 0]
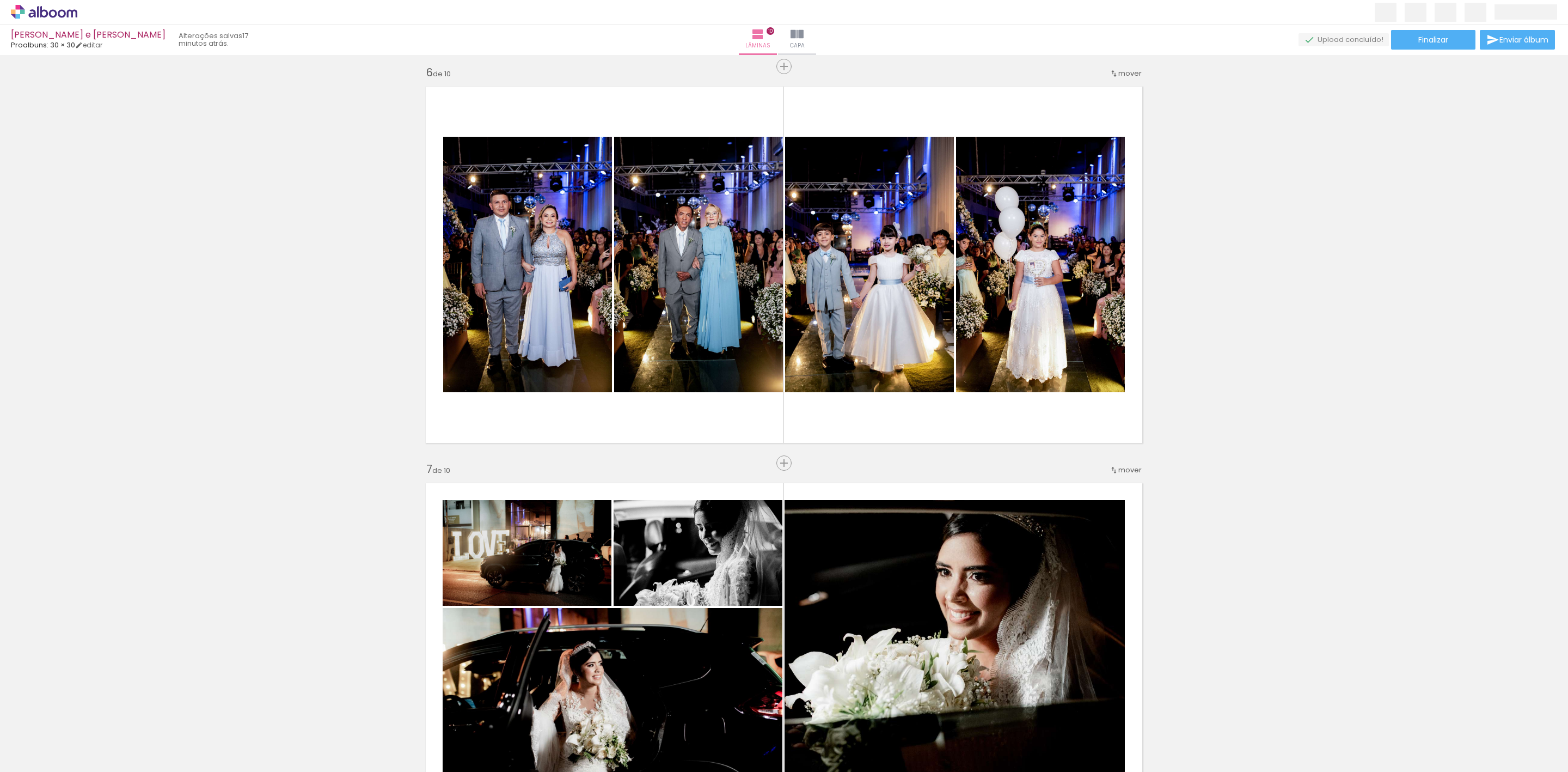
scroll to position [1907, 0]
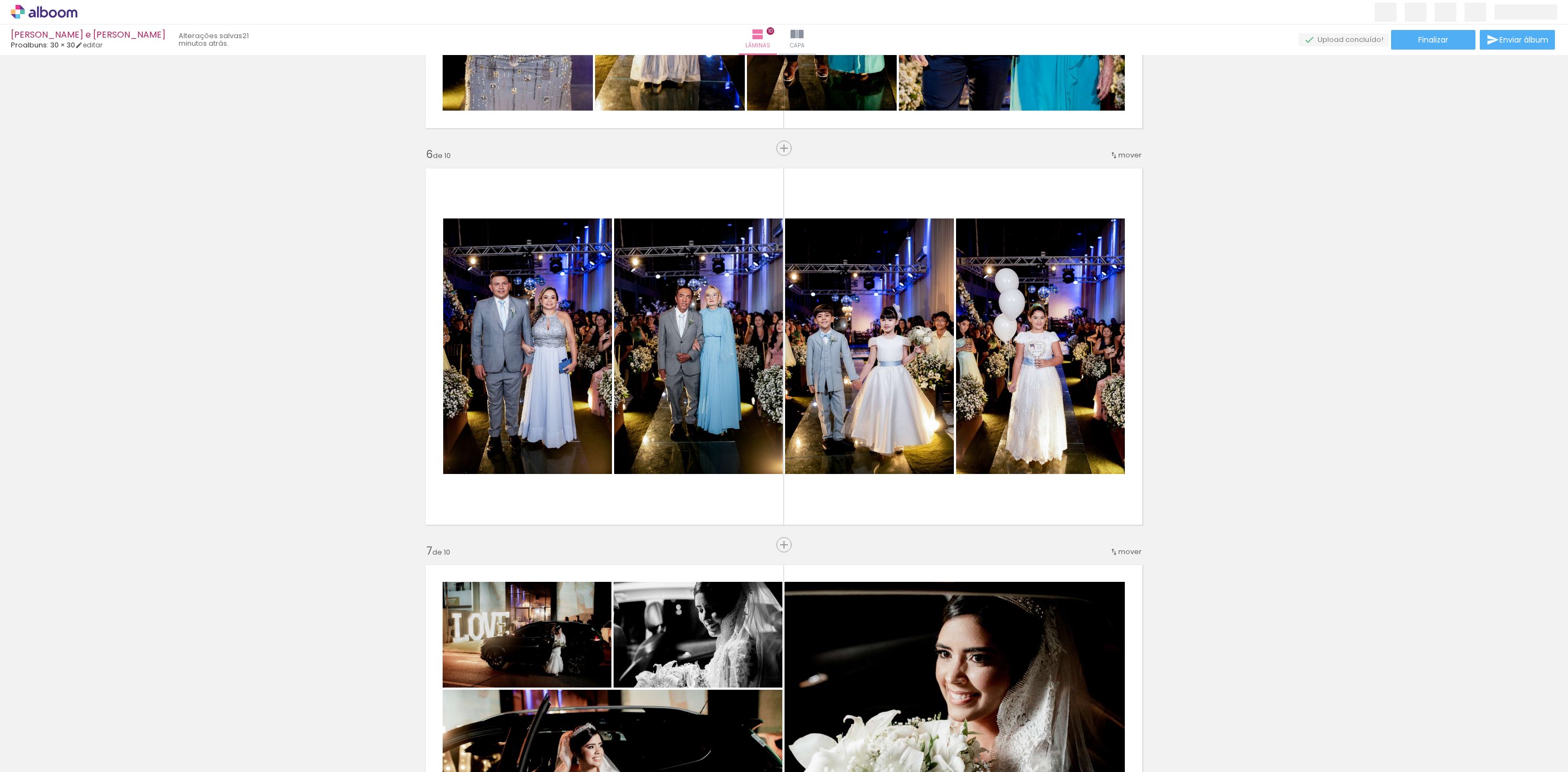
scroll to position [0, 1833]
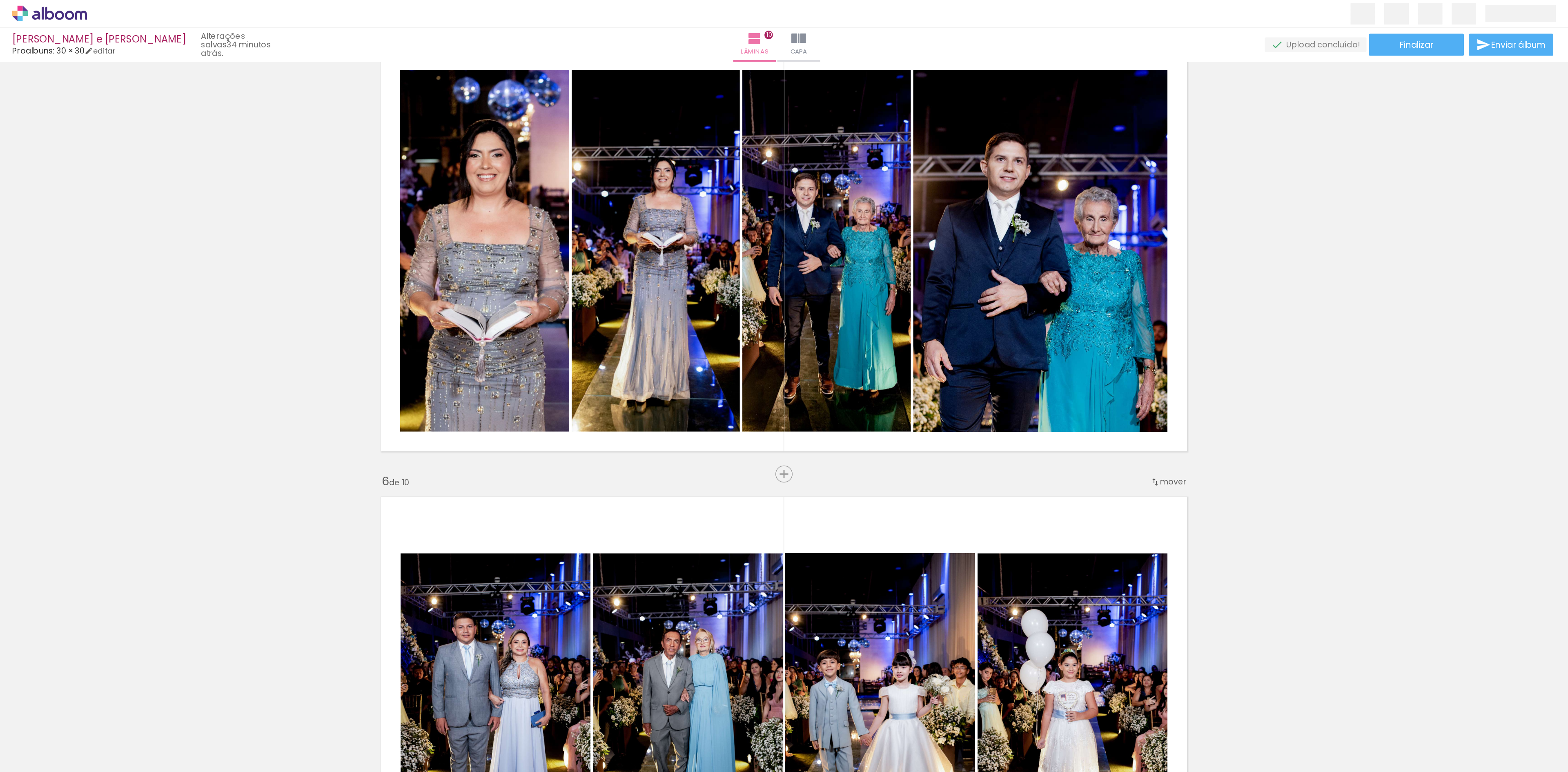
scroll to position [0, 1374]
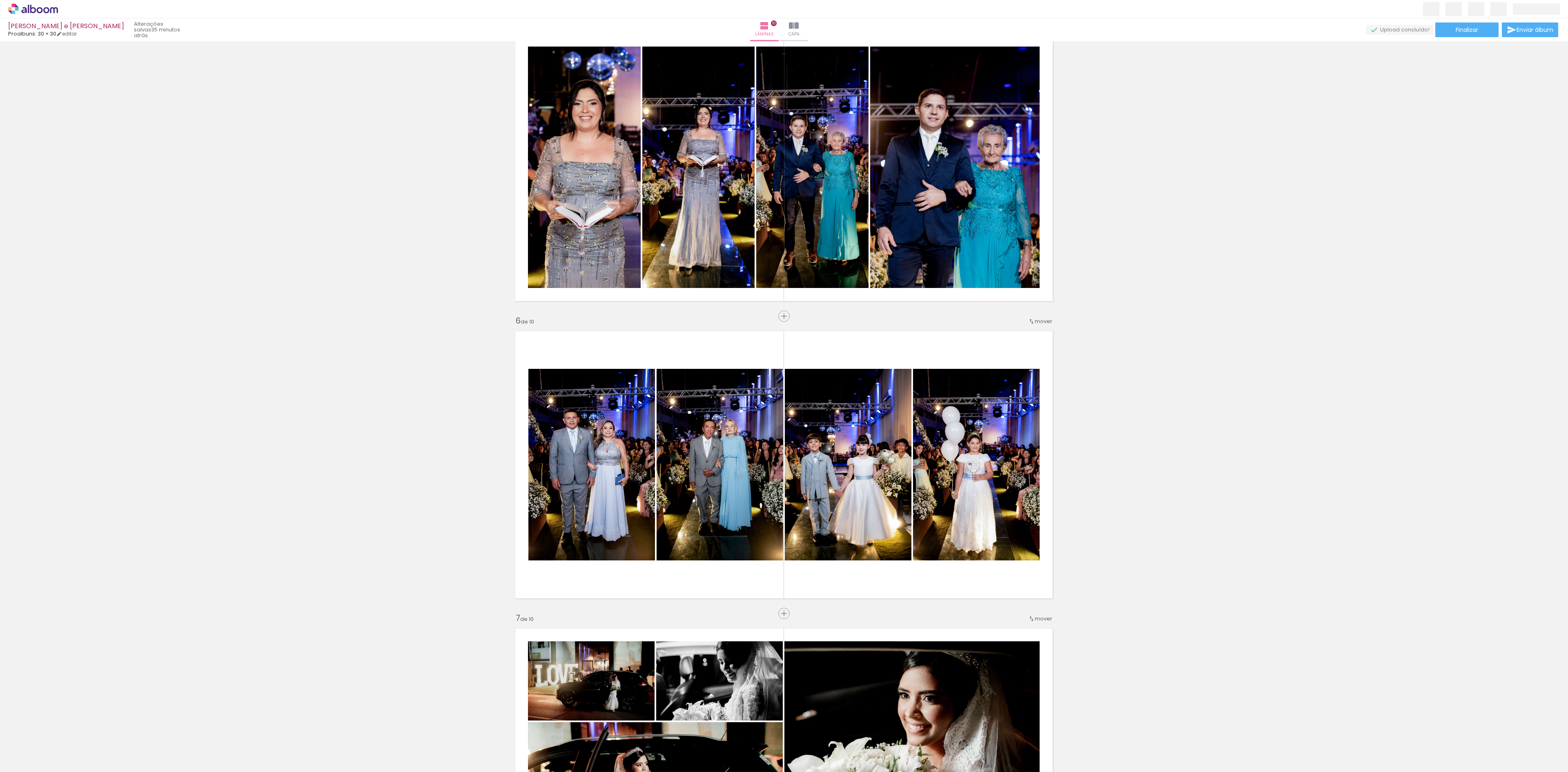
drag, startPoint x: 1551, startPoint y: 381, endPoint x: 1552, endPoint y: 360, distance: 21.0
click at [1175, 360] on div "Inserir lâmina 1 de 10 Inserir lâmina 2 de 10 Inserir lâmina 3 de 10 Inserir lâ…" at bounding box center [784, 454] width 1568 height 3271
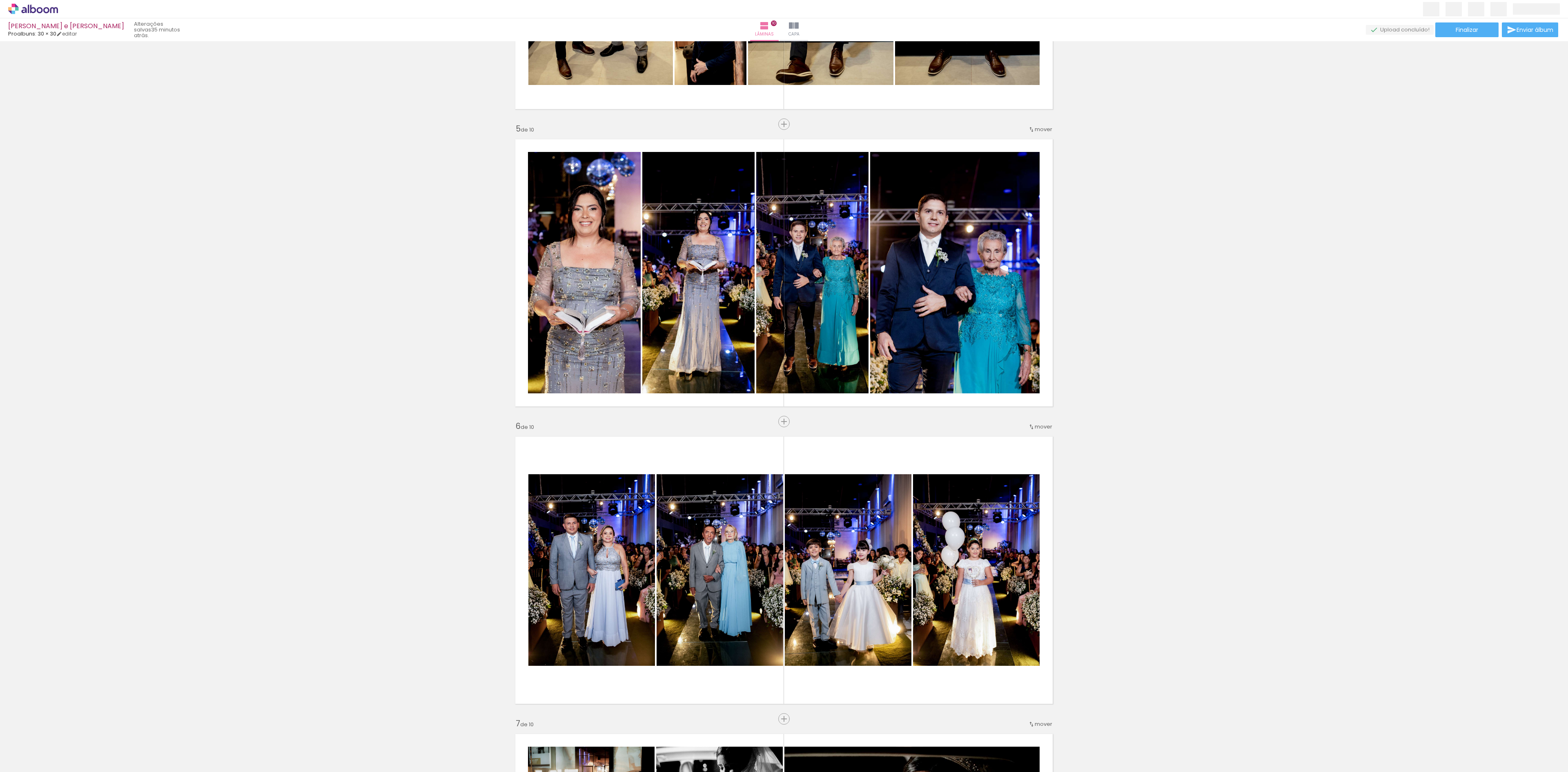
scroll to position [1124, 0]
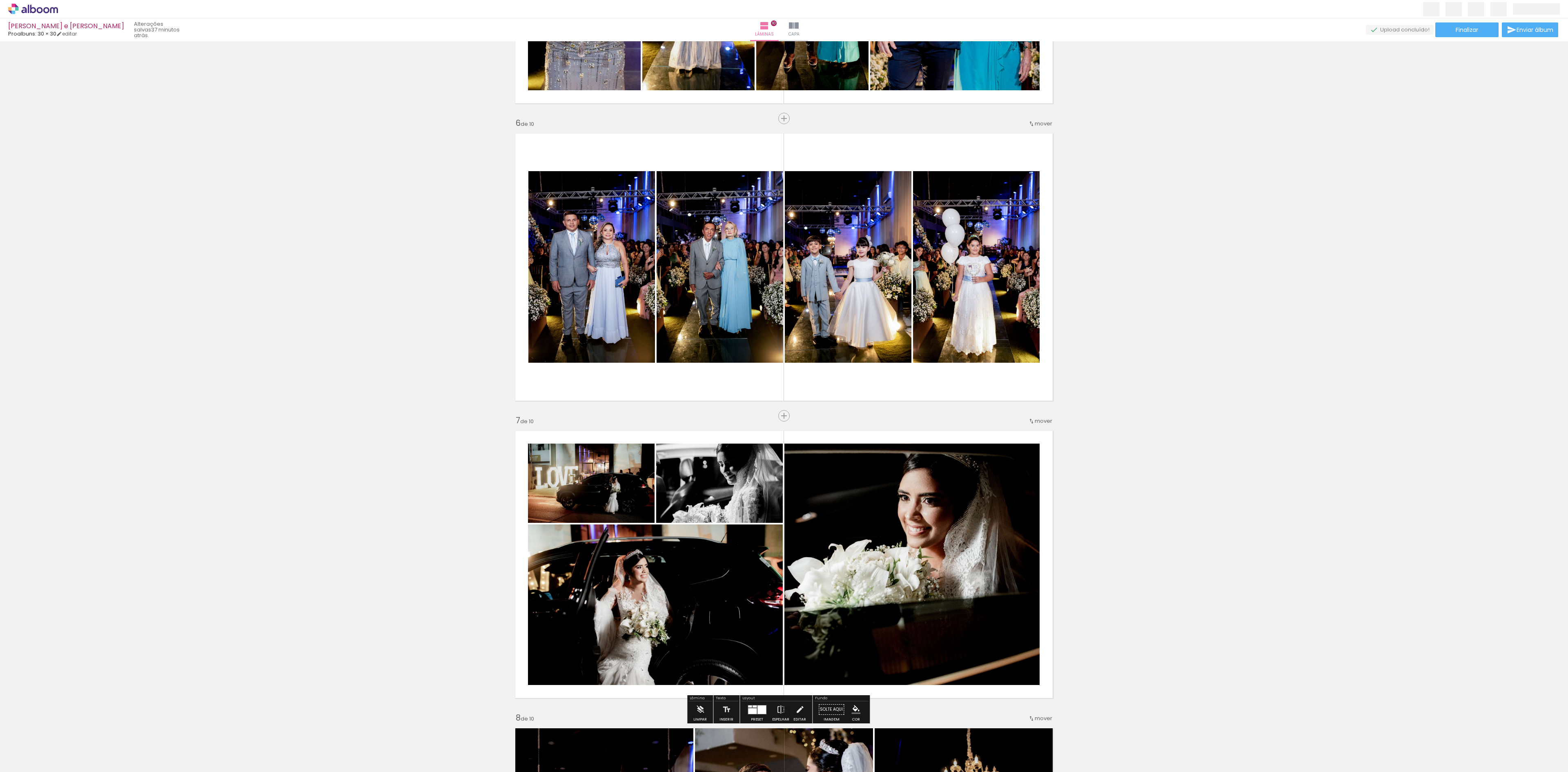
scroll to position [1451, 0]
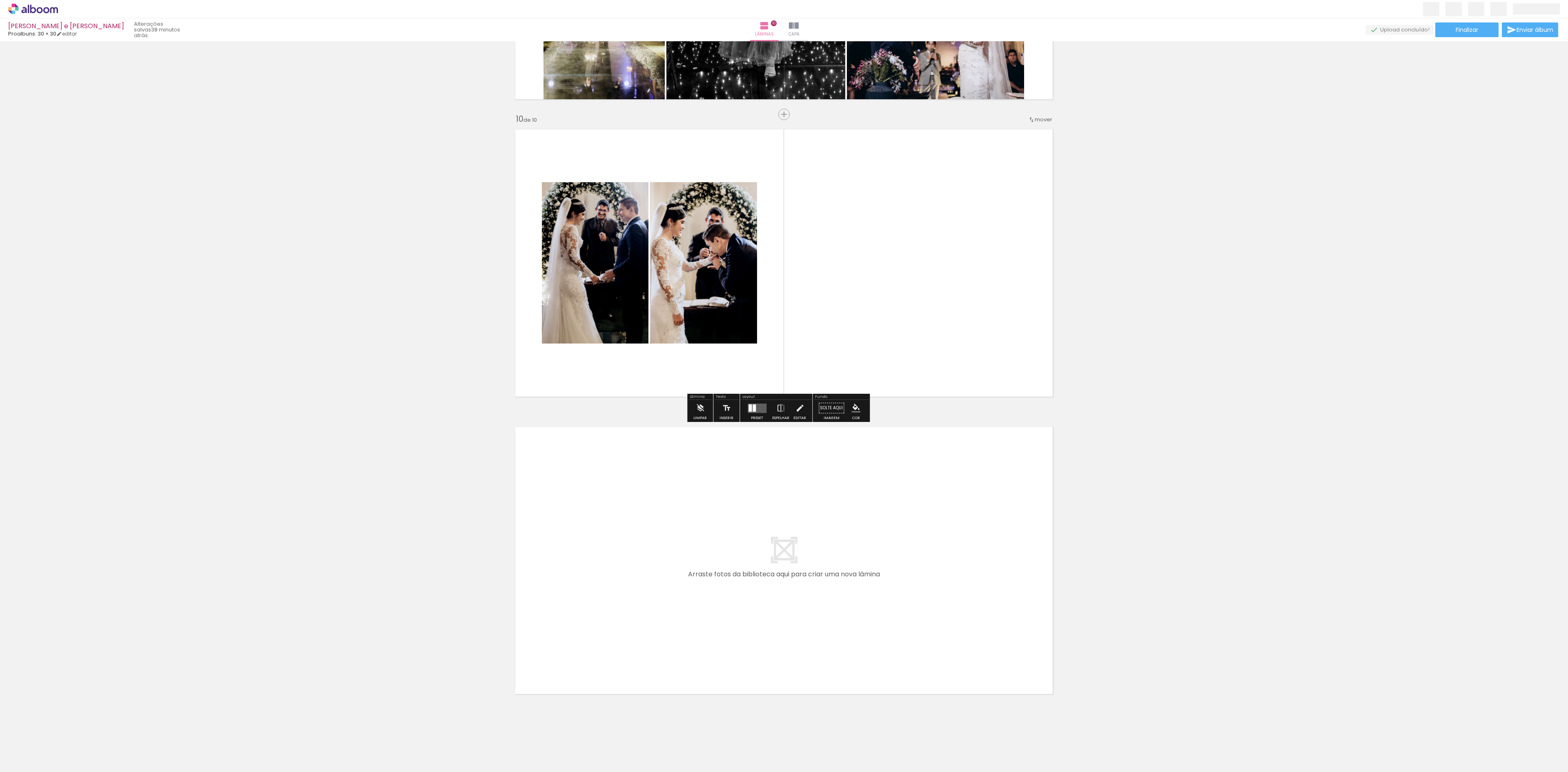
scroll to position [2623, 0]
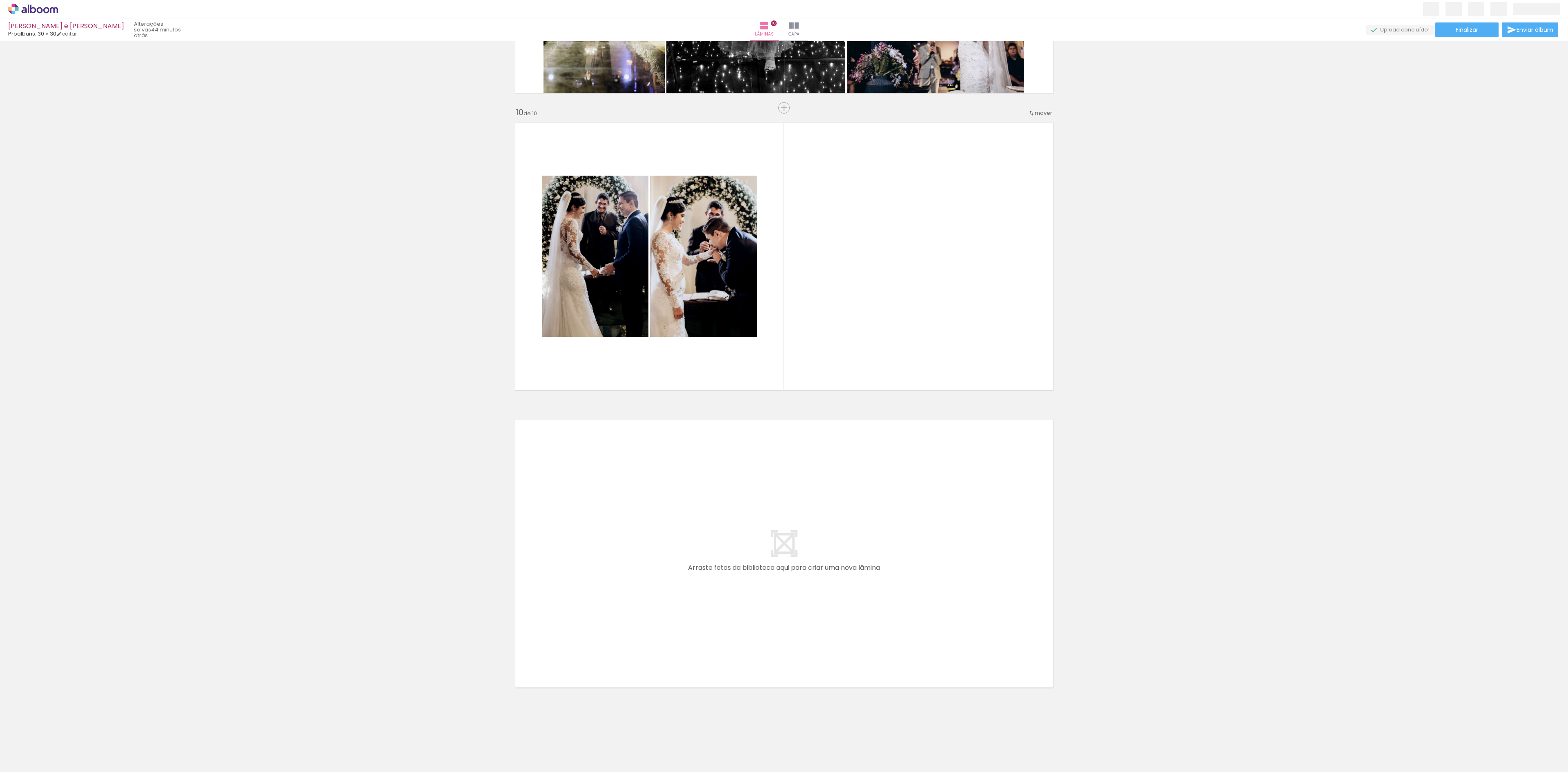
scroll to position [0, 1374]
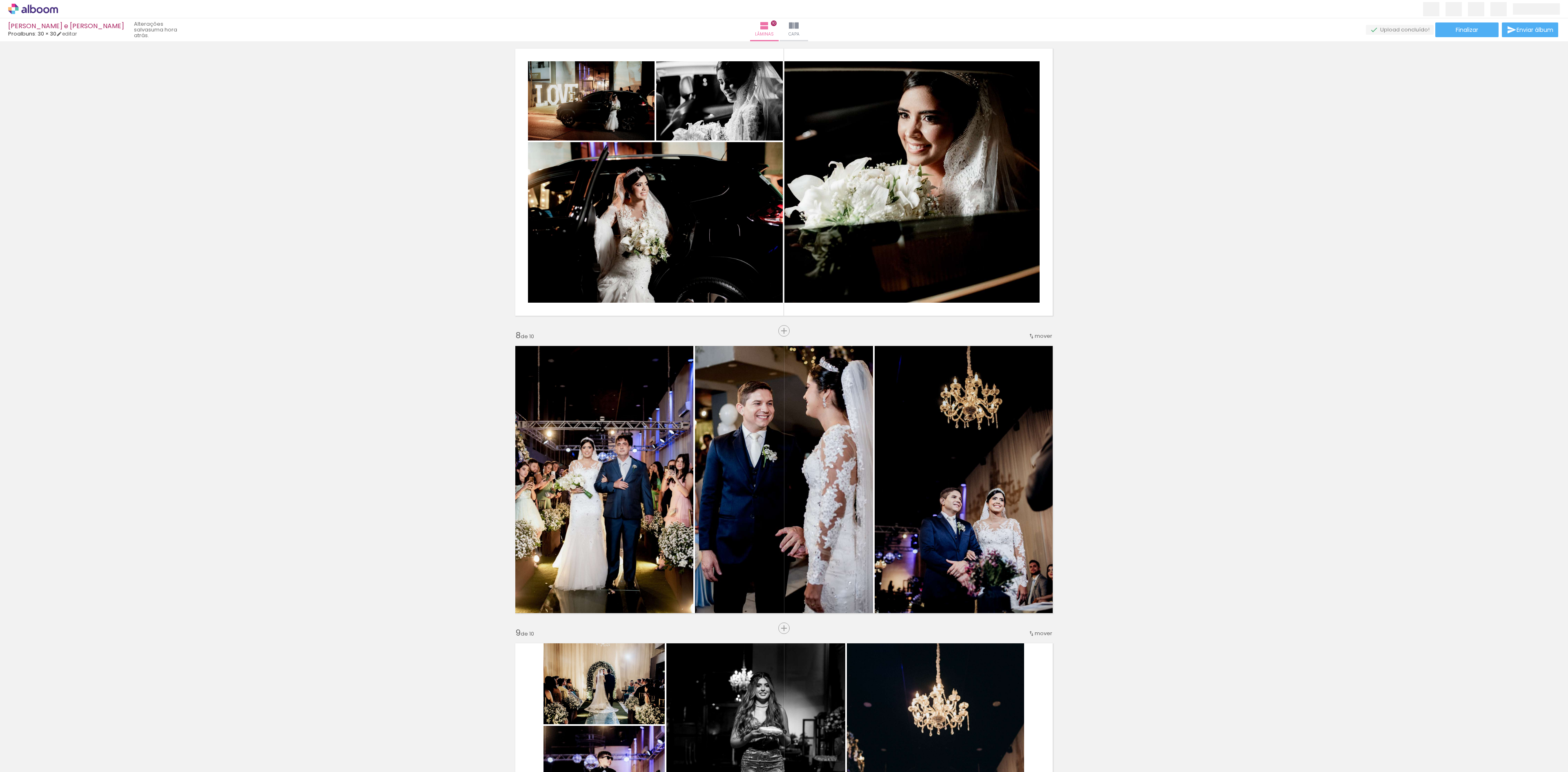
scroll to position [1888, 0]
